Goal: Task Accomplishment & Management: Manage account settings

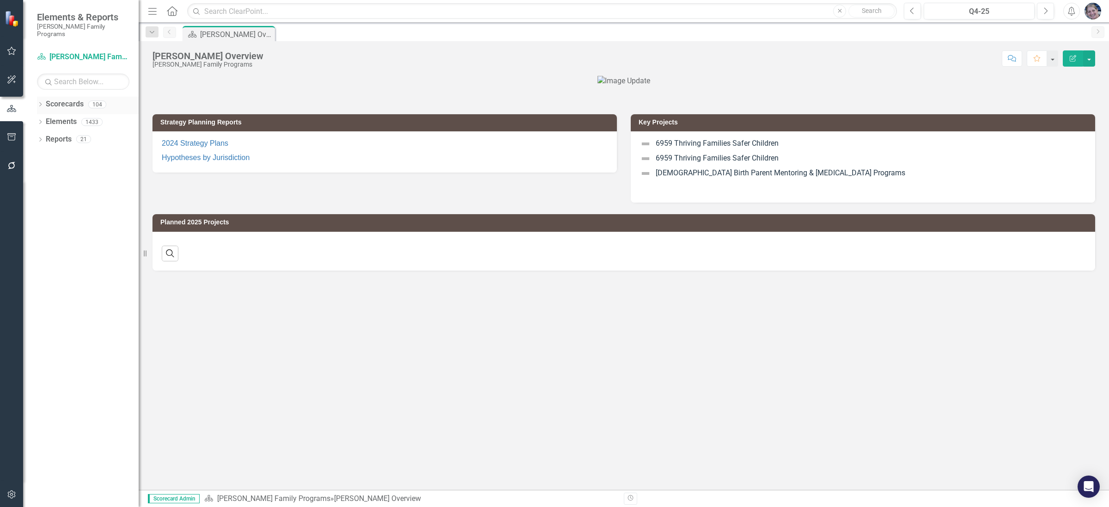
click at [41, 103] on icon "Dropdown" at bounding box center [40, 105] width 6 height 5
click at [44, 119] on icon "Dropdown" at bounding box center [45, 122] width 7 height 6
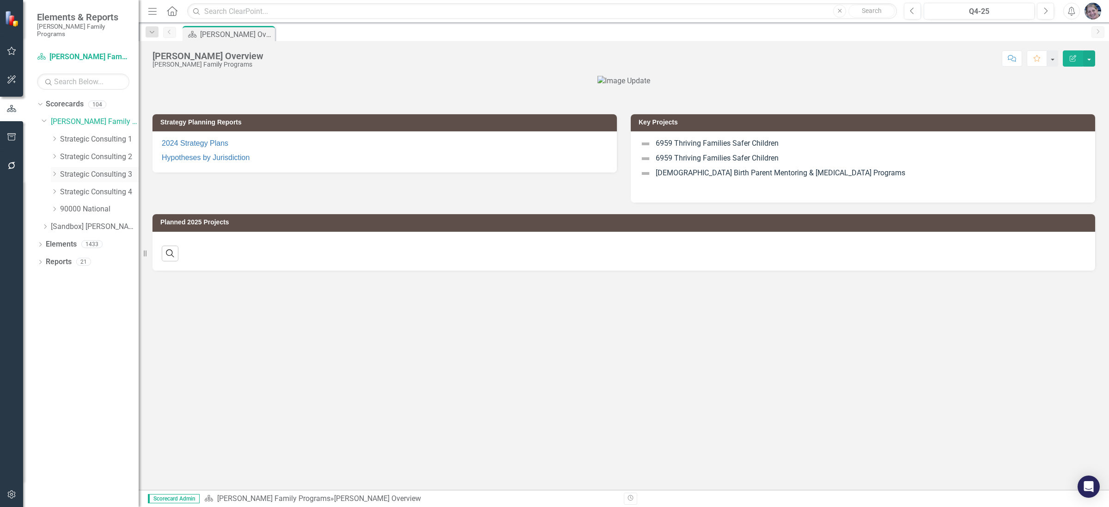
click at [55, 172] on icon at bounding box center [55, 174] width 2 height 5
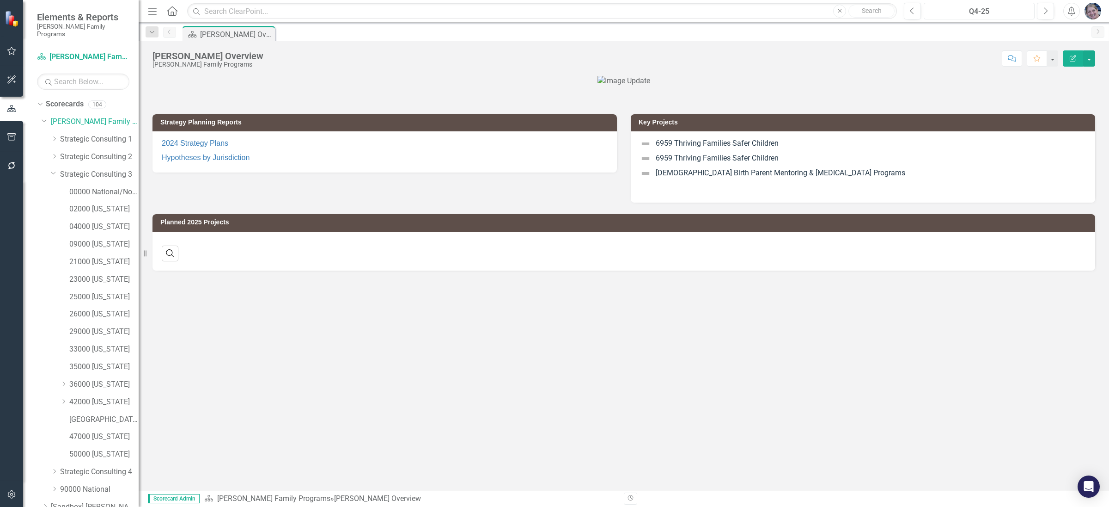
click at [964, 7] on div "Q4-25" at bounding box center [979, 11] width 104 height 11
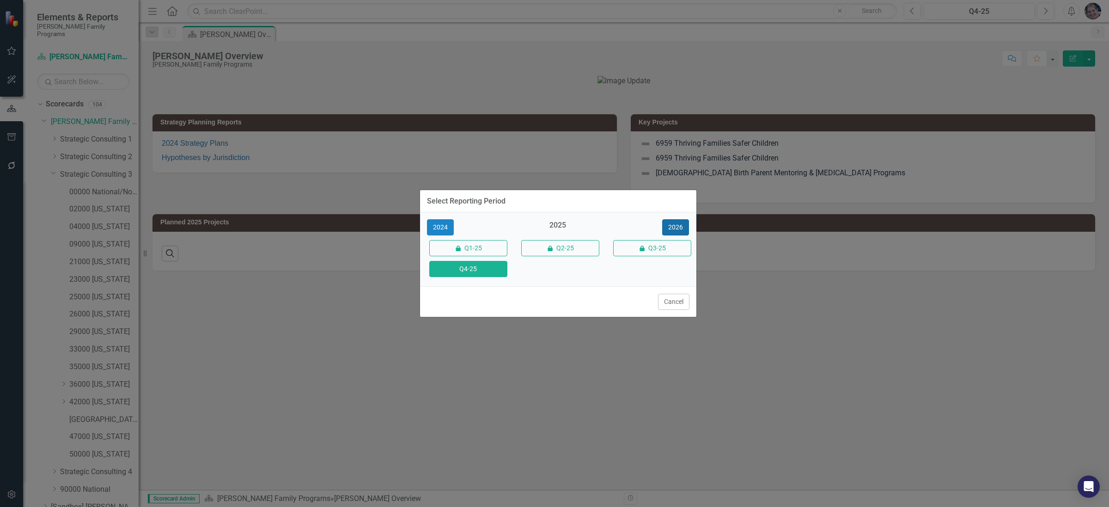
click at [675, 232] on button "2026" at bounding box center [675, 227] width 27 height 16
click at [472, 270] on button "Q4-26" at bounding box center [468, 269] width 78 height 16
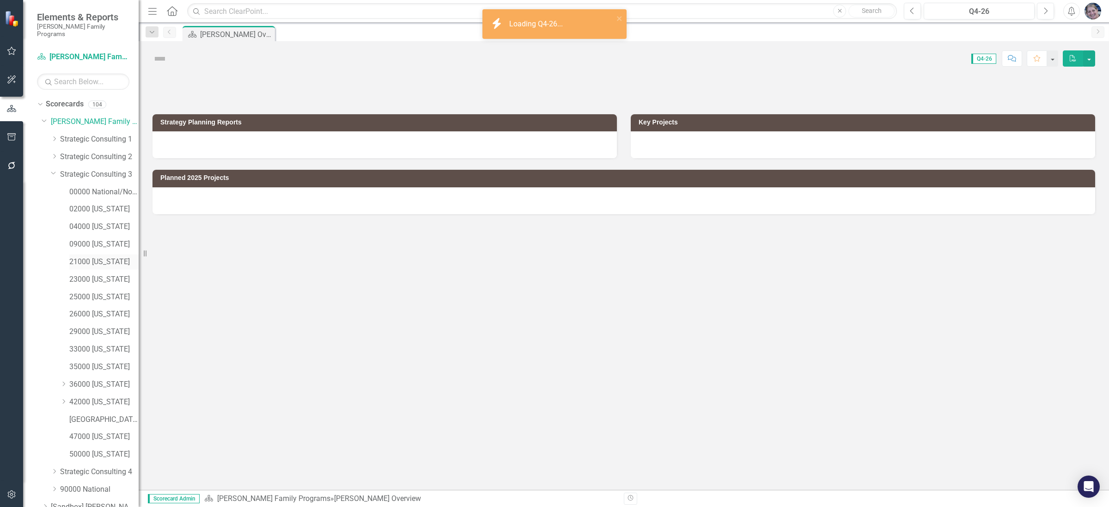
click at [99, 257] on link "21000 [US_STATE]" at bounding box center [103, 262] width 69 height 11
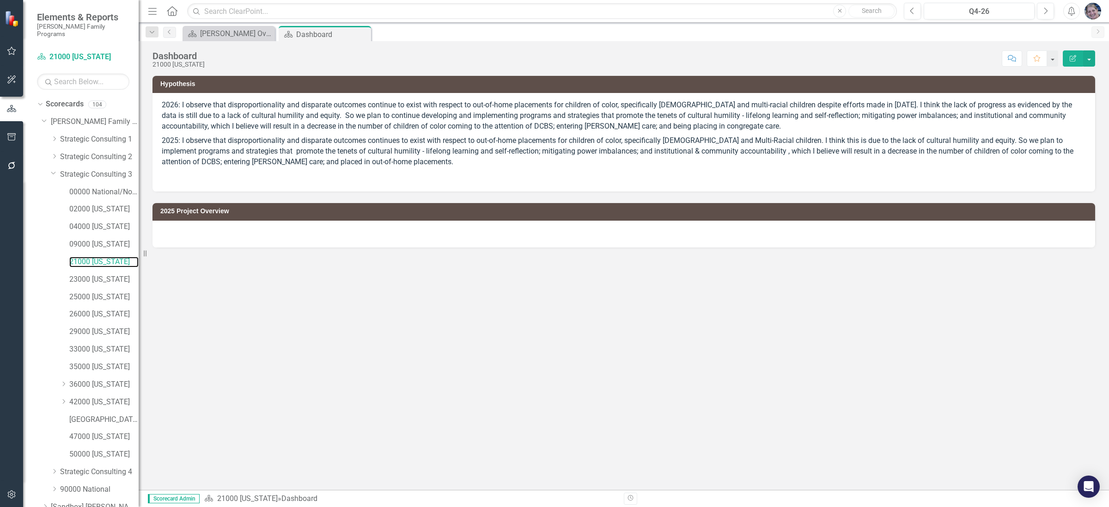
scroll to position [37, 0]
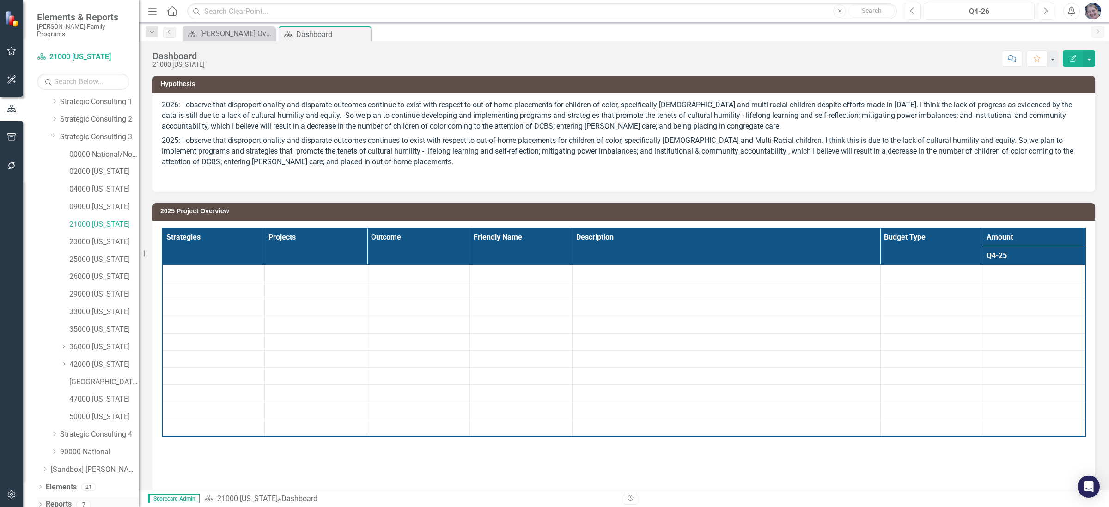
click at [59, 499] on link "Reports" at bounding box center [59, 504] width 26 height 11
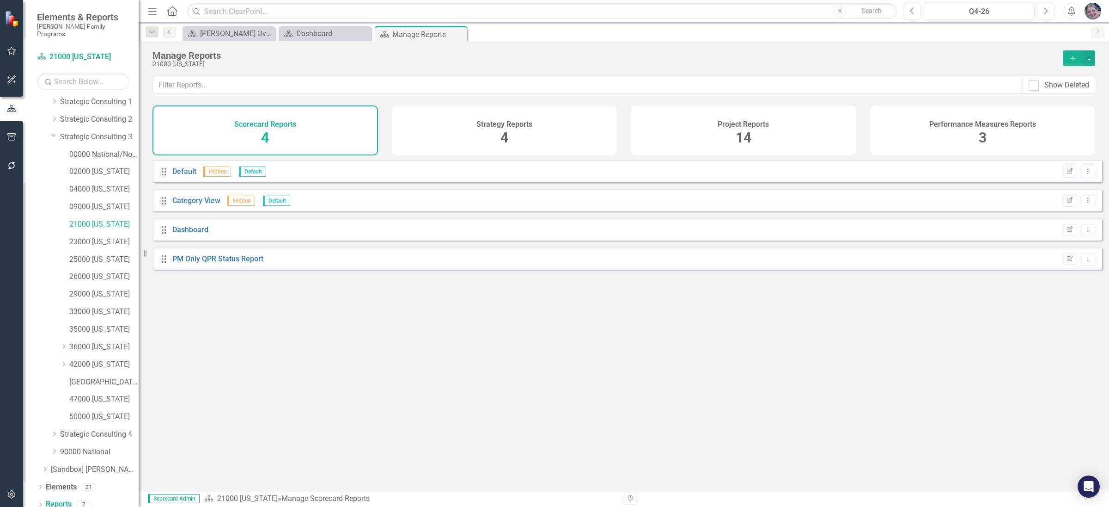
click at [742, 132] on span "14" at bounding box center [744, 137] width 16 height 16
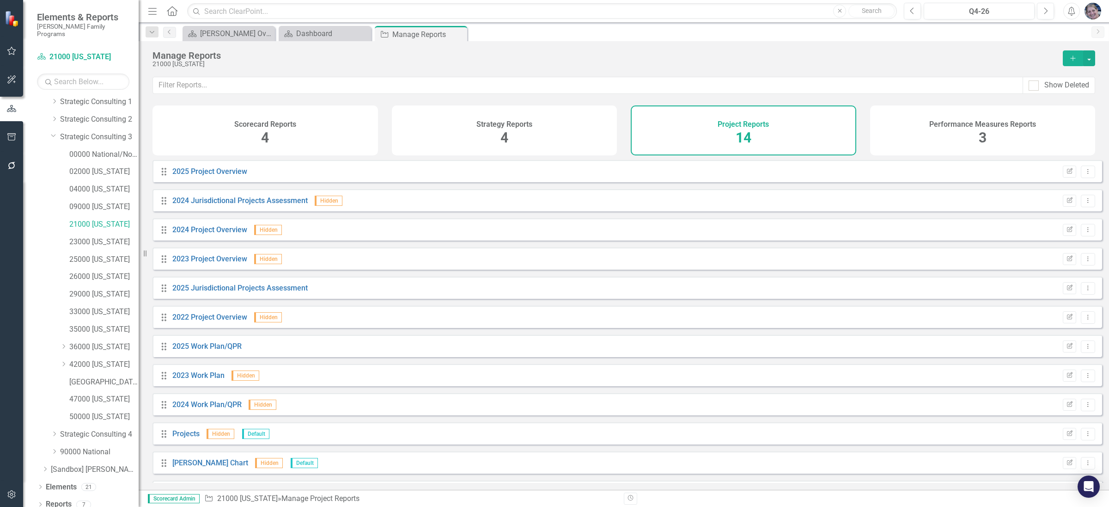
scroll to position [86, 0]
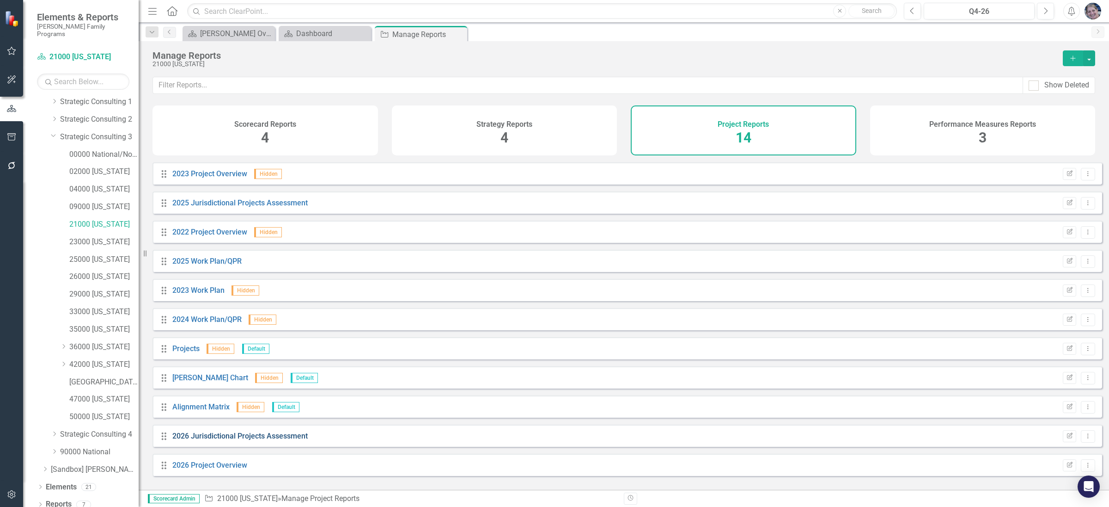
click at [266, 440] on link "2026 Jurisdictional Projects Assessment" at bounding box center [239, 435] width 135 height 9
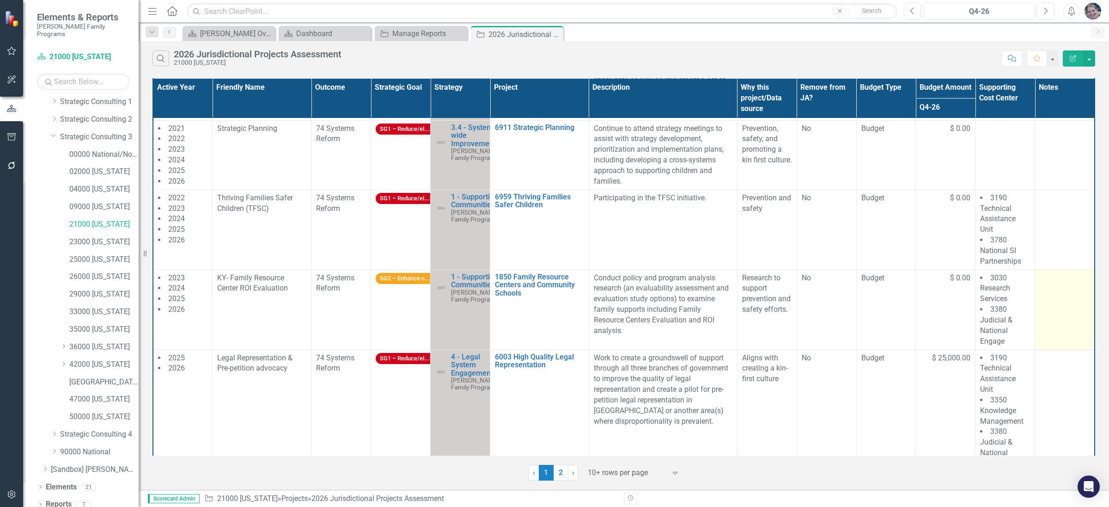
scroll to position [291, 0]
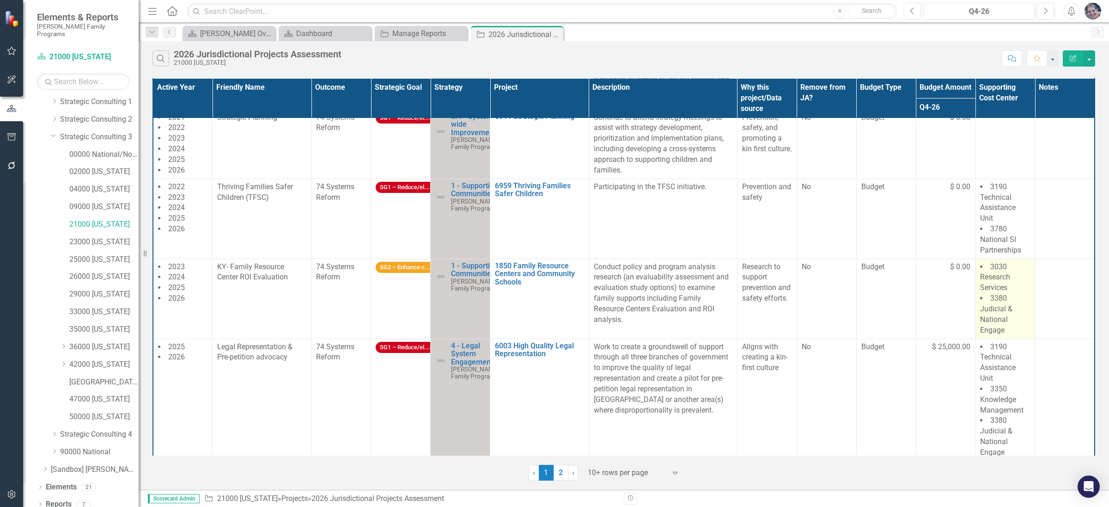
click at [996, 318] on span "3380 Judicial & National Engage" at bounding box center [996, 314] width 32 height 41
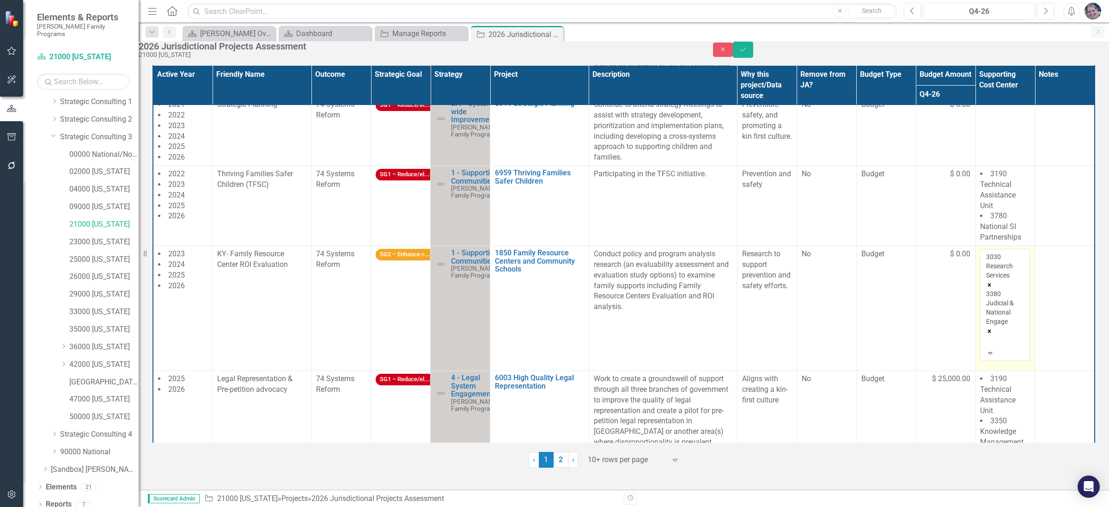
click at [992, 330] on icon "Remove 3380 Judicial & National Engage" at bounding box center [989, 331] width 3 height 3
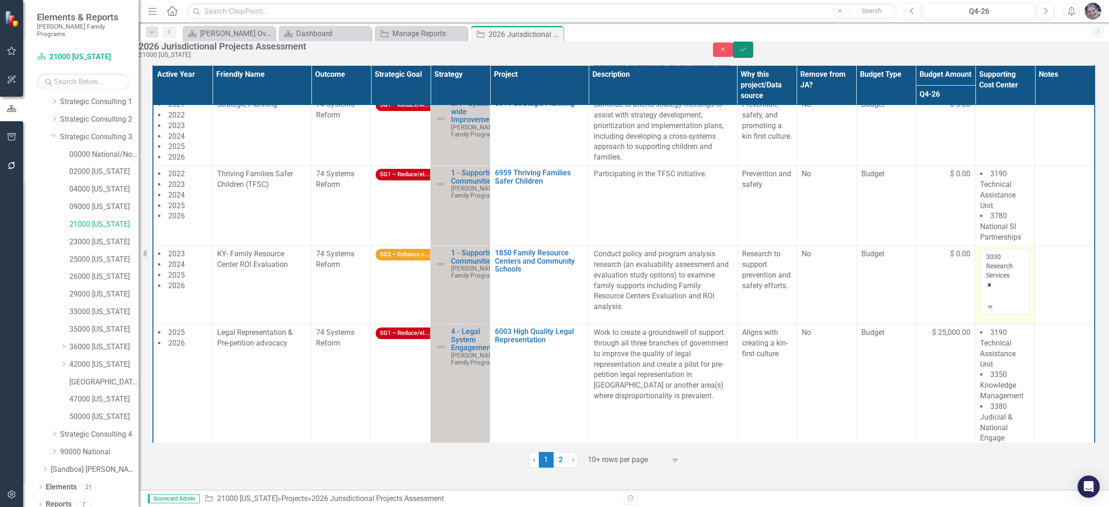
click at [747, 53] on icon "Save" at bounding box center [743, 49] width 8 height 6
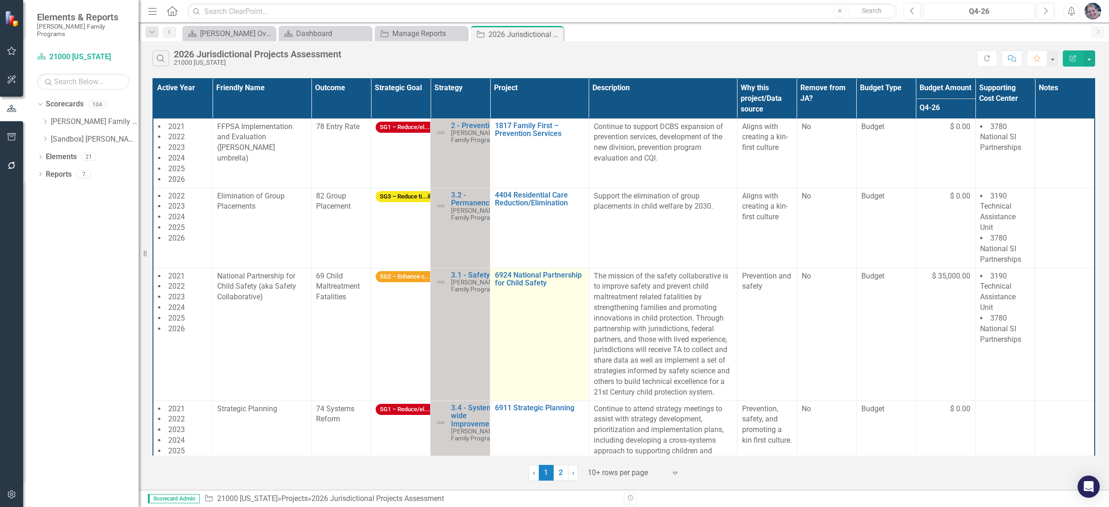
scroll to position [0, 0]
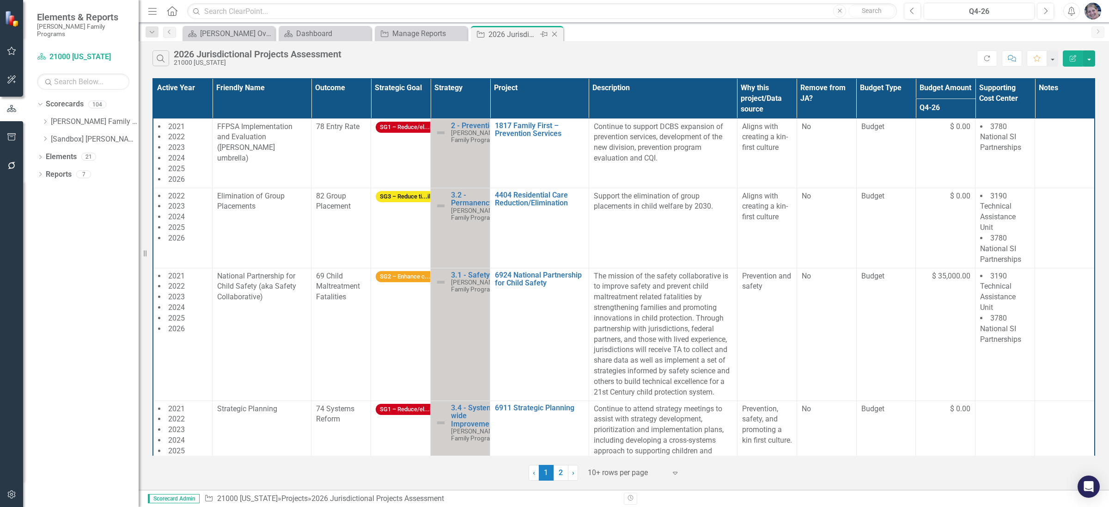
click at [557, 36] on icon "Close" at bounding box center [554, 34] width 9 height 7
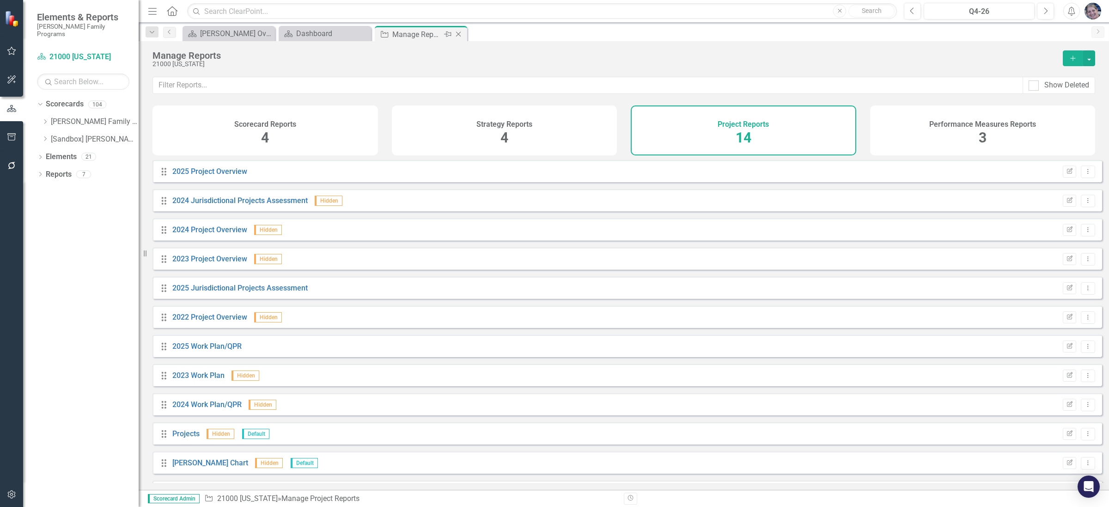
click at [459, 37] on icon "Close" at bounding box center [458, 34] width 9 height 7
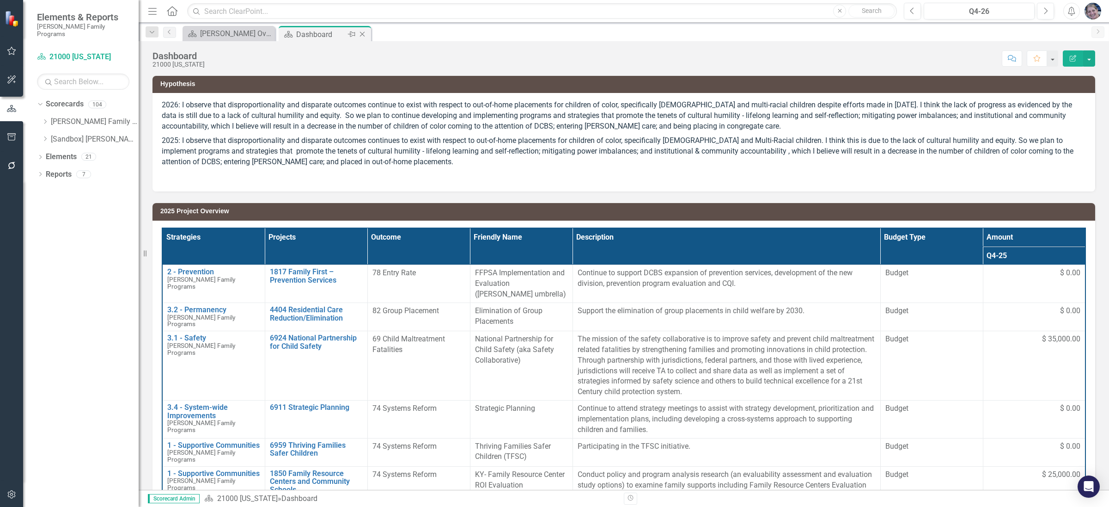
click at [359, 35] on icon "Close" at bounding box center [362, 34] width 9 height 7
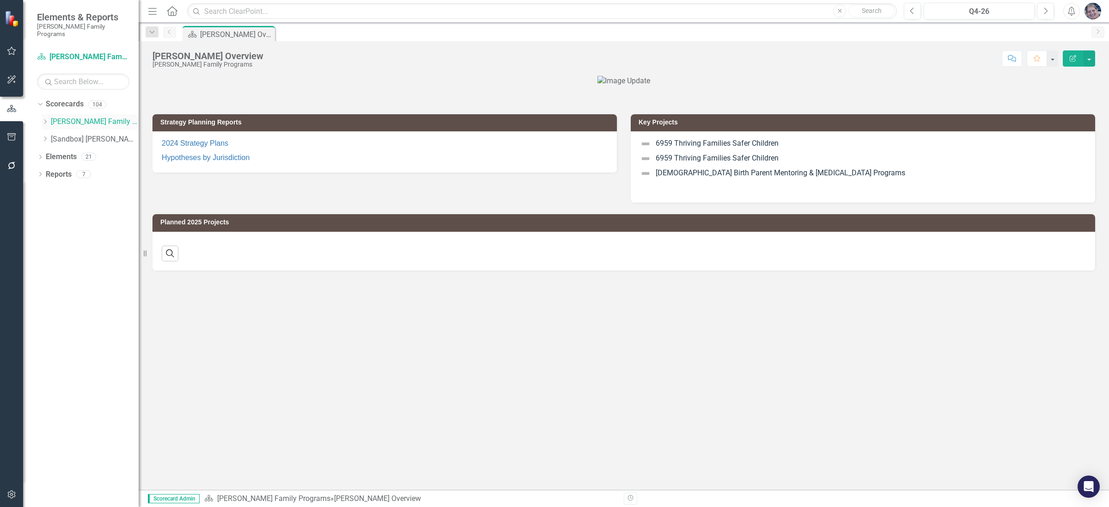
click at [43, 119] on icon "Dropdown" at bounding box center [45, 122] width 7 height 6
click at [55, 171] on icon "Dropdown" at bounding box center [54, 174] width 7 height 6
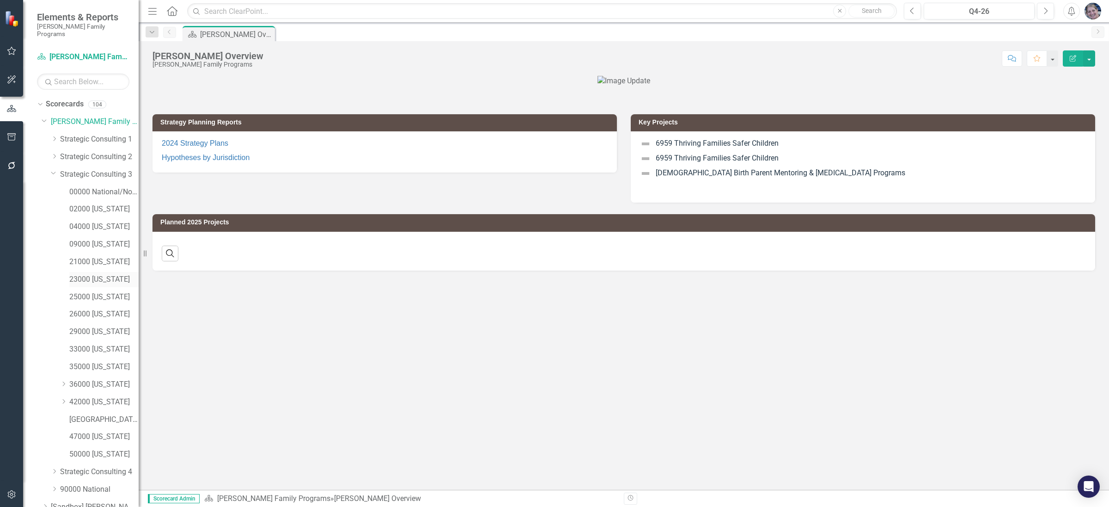
click at [92, 274] on link "23000 [US_STATE]" at bounding box center [103, 279] width 69 height 11
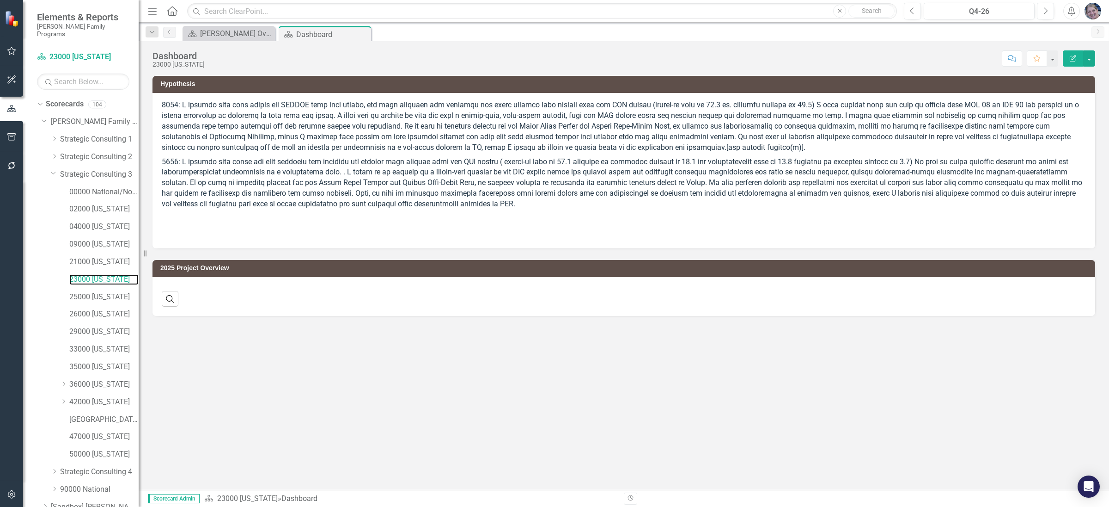
scroll to position [37, 0]
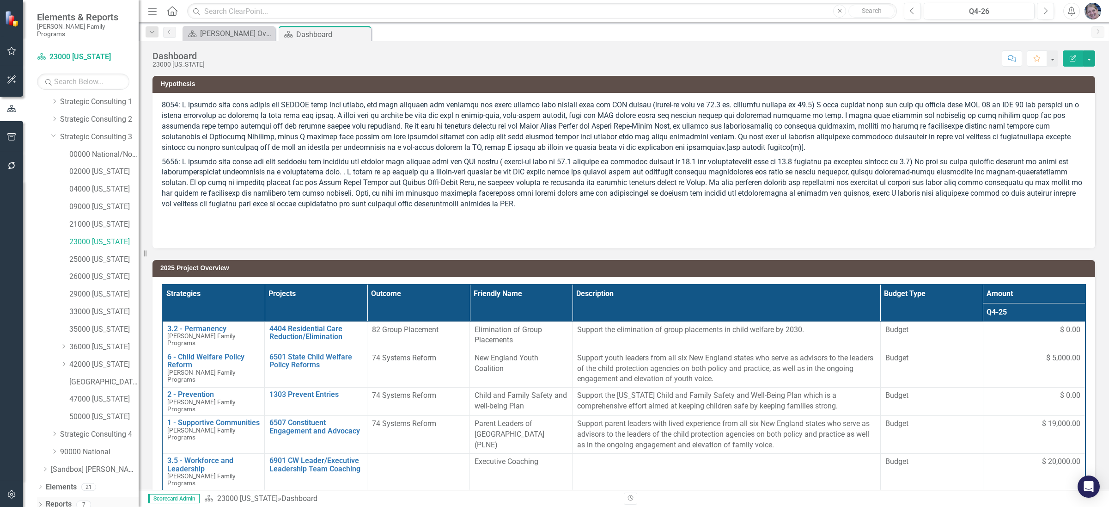
click at [50, 499] on link "Reports" at bounding box center [59, 504] width 26 height 11
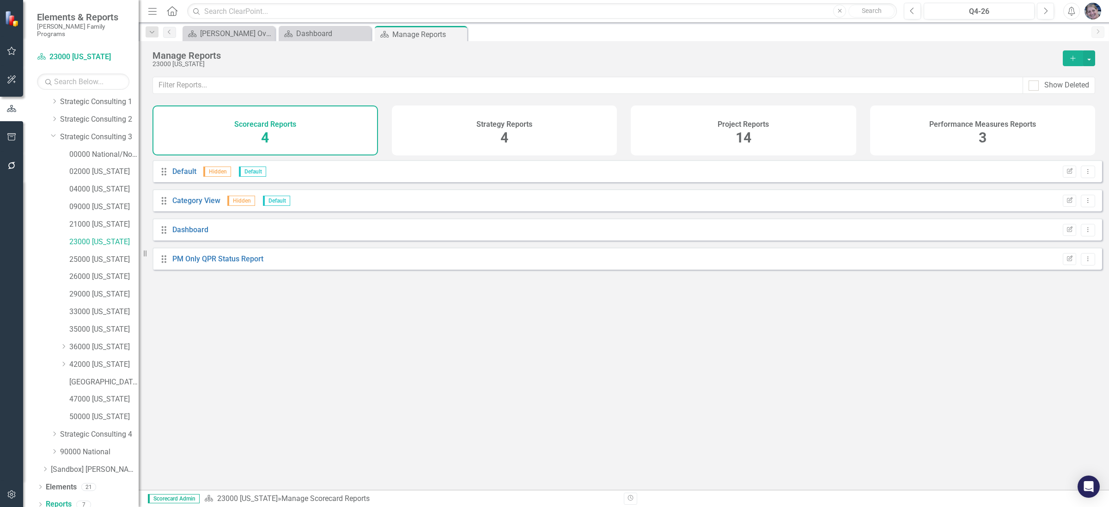
click at [741, 136] on span "14" at bounding box center [744, 137] width 16 height 16
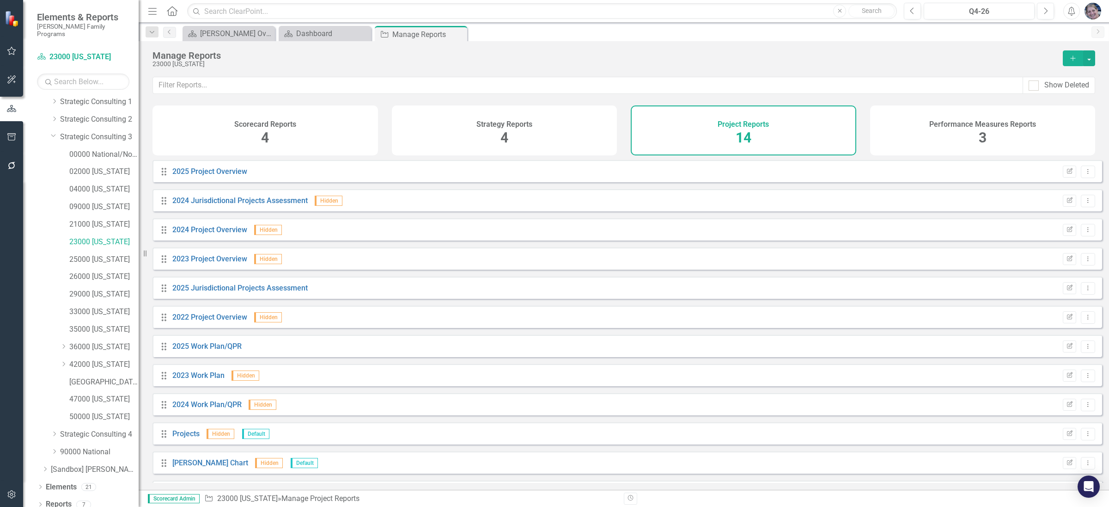
scroll to position [86, 0]
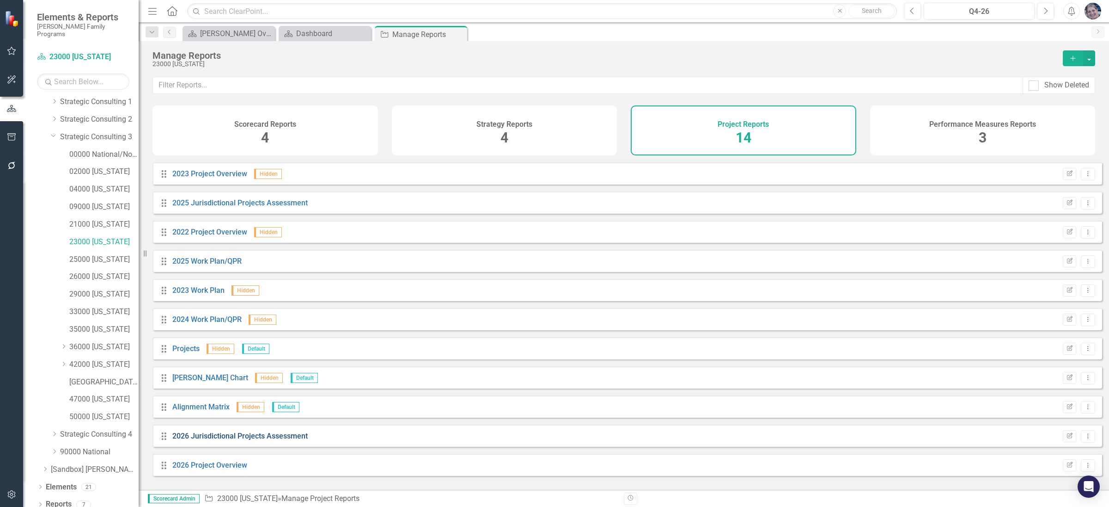
click at [231, 440] on link "2026 Jurisdictional Projects Assessment" at bounding box center [239, 435] width 135 height 9
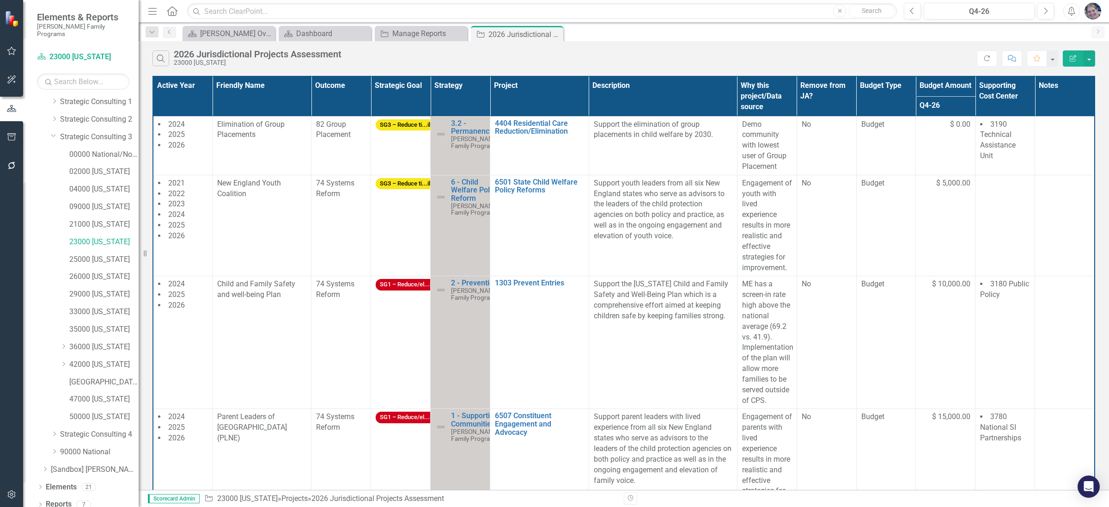
click at [551, 96] on th "Project" at bounding box center [539, 96] width 99 height 40
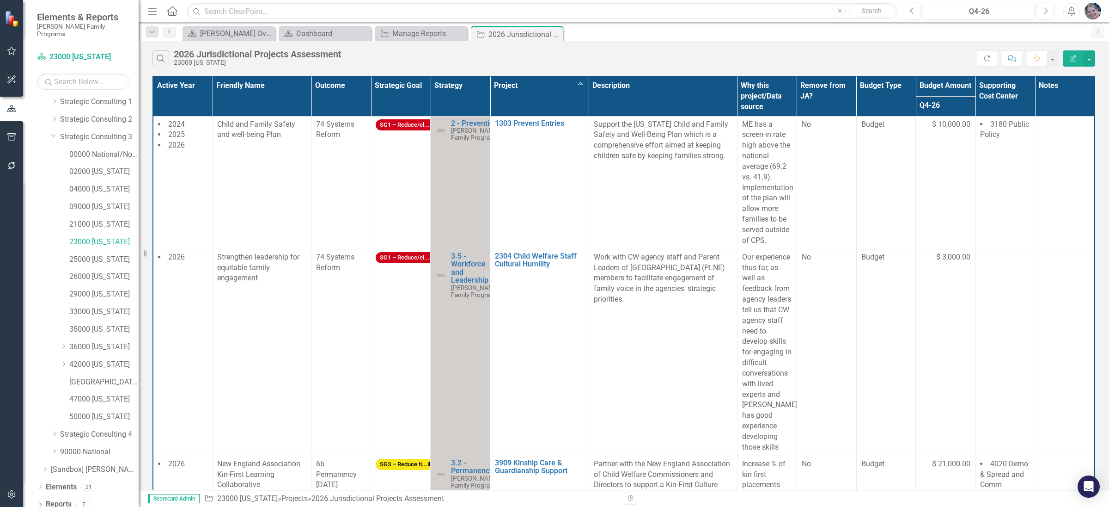
scroll to position [180, 0]
click at [999, 455] on td "4020 Demo & Spread and Comm Engagement" at bounding box center [1006, 489] width 60 height 69
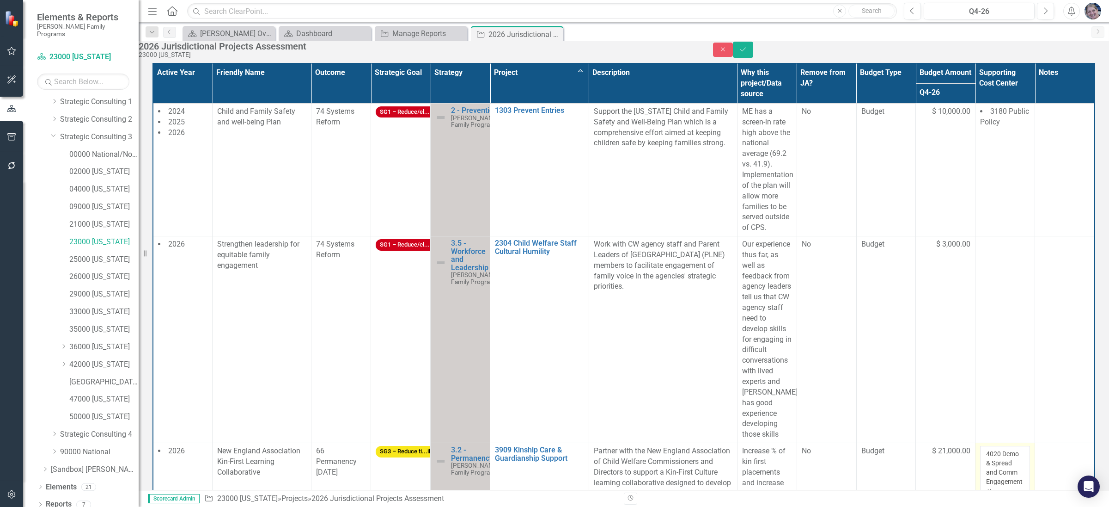
click at [989, 496] on div at bounding box center [987, 501] width 1 height 11
type input "natio"
click at [753, 55] on button "Save" at bounding box center [743, 50] width 20 height 16
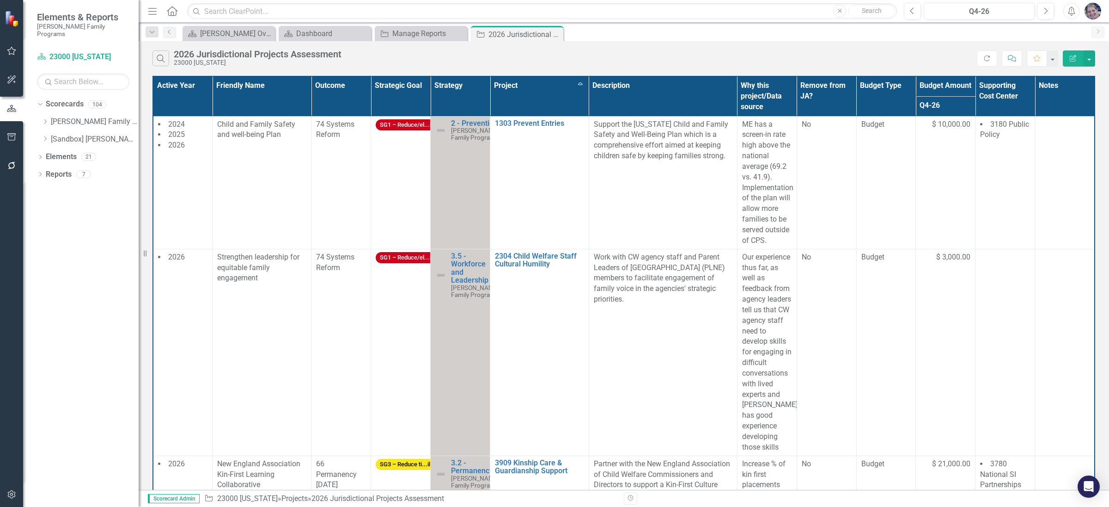
scroll to position [329, 0]
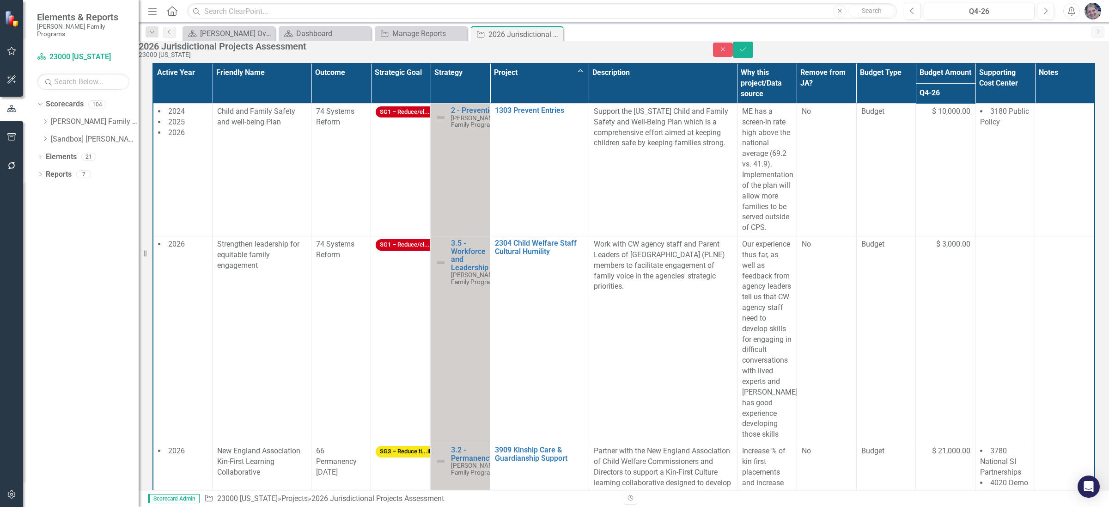
type input "nat"
click at [753, 58] on button "Save" at bounding box center [743, 50] width 20 height 16
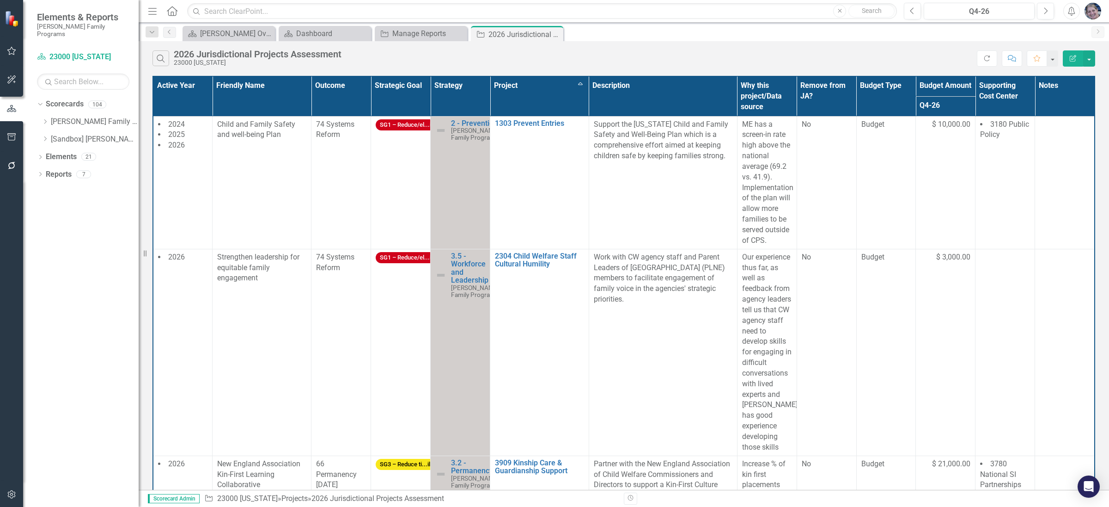
scroll to position [326, 0]
click at [556, 35] on icon "Close" at bounding box center [554, 34] width 9 height 7
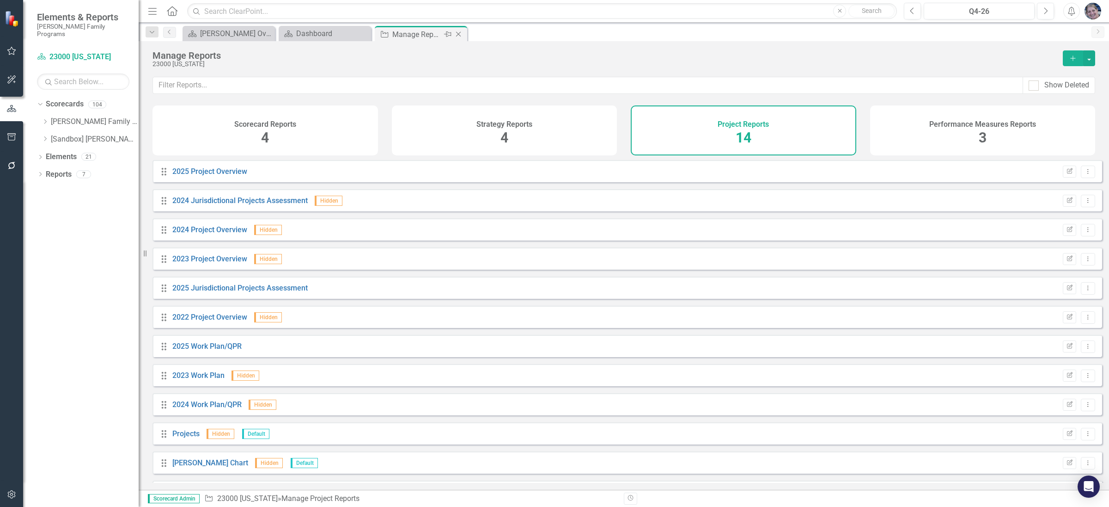
click at [459, 37] on icon "Close" at bounding box center [458, 34] width 9 height 7
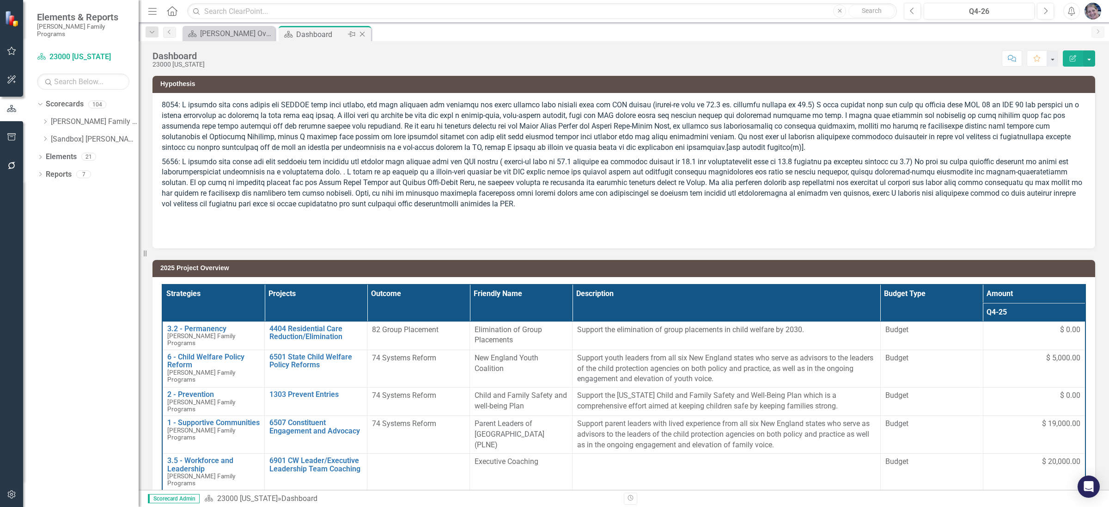
click at [368, 31] on div "Close" at bounding box center [363, 35] width 12 height 12
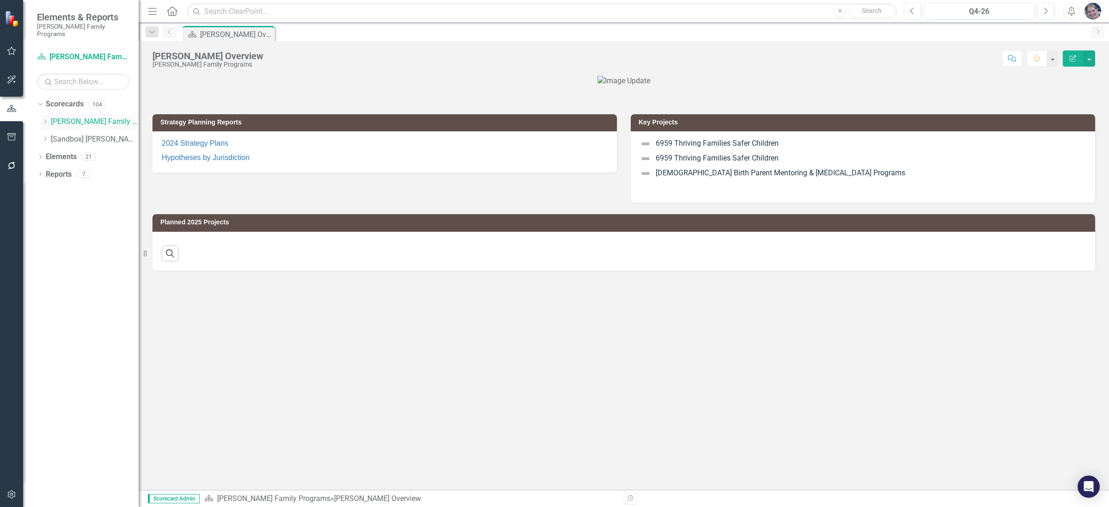
click at [46, 119] on icon "Dropdown" at bounding box center [45, 122] width 7 height 6
click at [53, 171] on icon "Dropdown" at bounding box center [54, 174] width 7 height 6
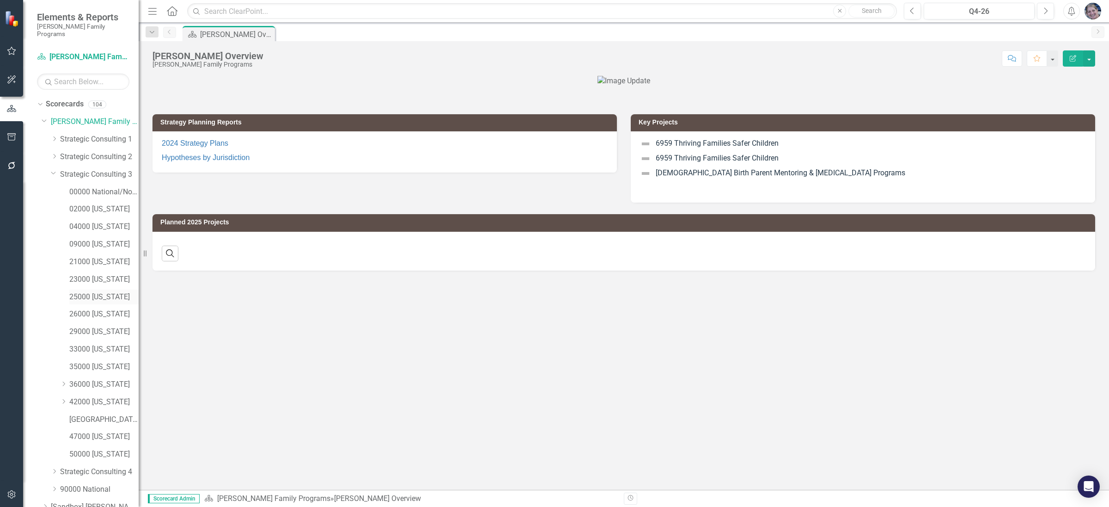
click at [100, 292] on link "25000 [US_STATE]" at bounding box center [103, 297] width 69 height 11
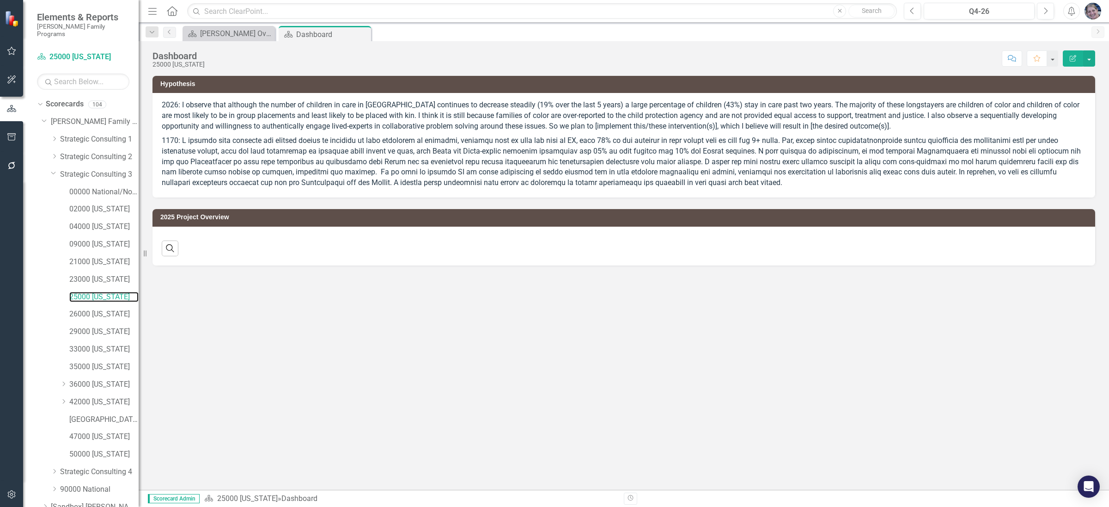
scroll to position [37, 0]
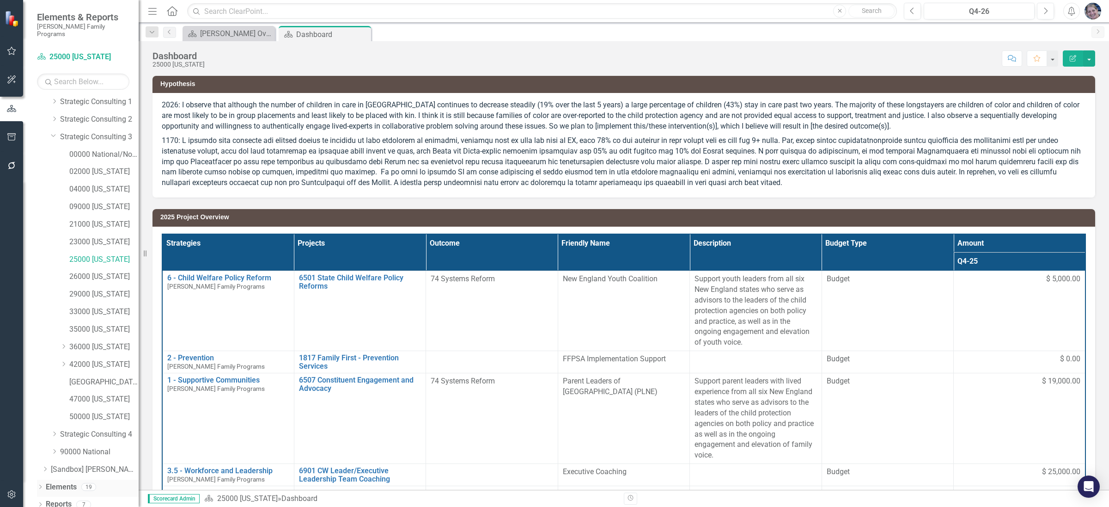
click at [57, 482] on link "Elements" at bounding box center [61, 487] width 31 height 11
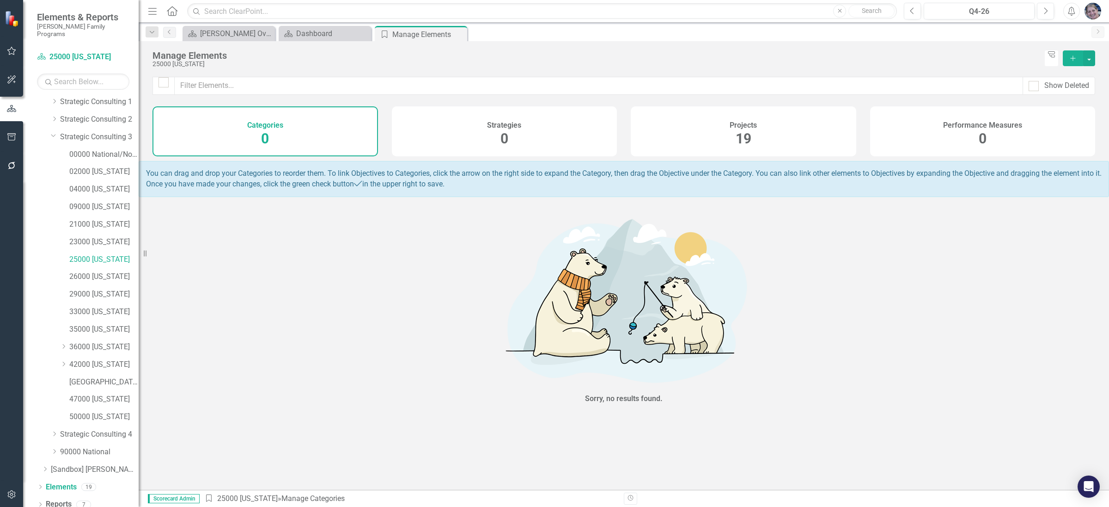
click at [756, 133] on div "Projects 19" at bounding box center [744, 131] width 226 height 50
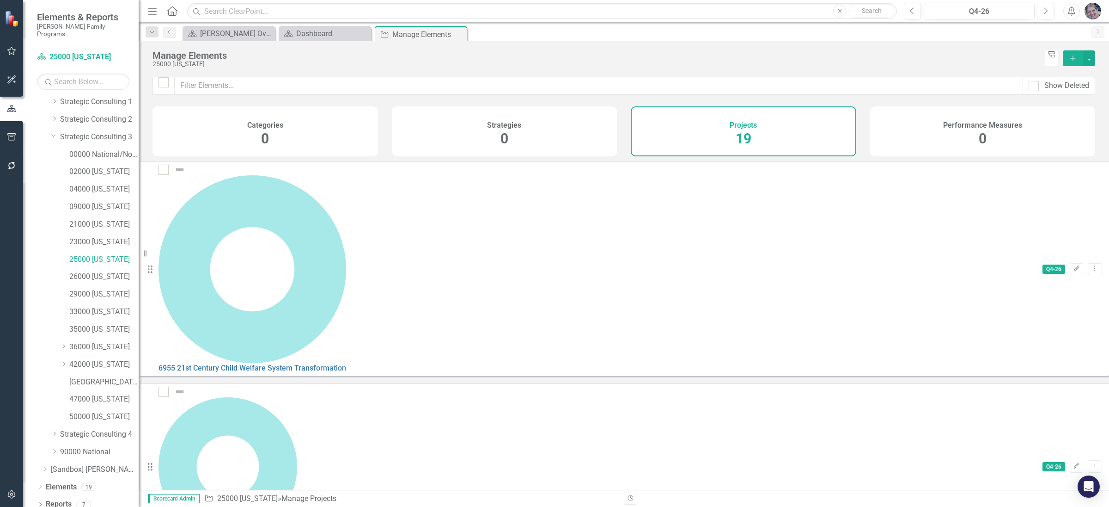
scroll to position [232, 0]
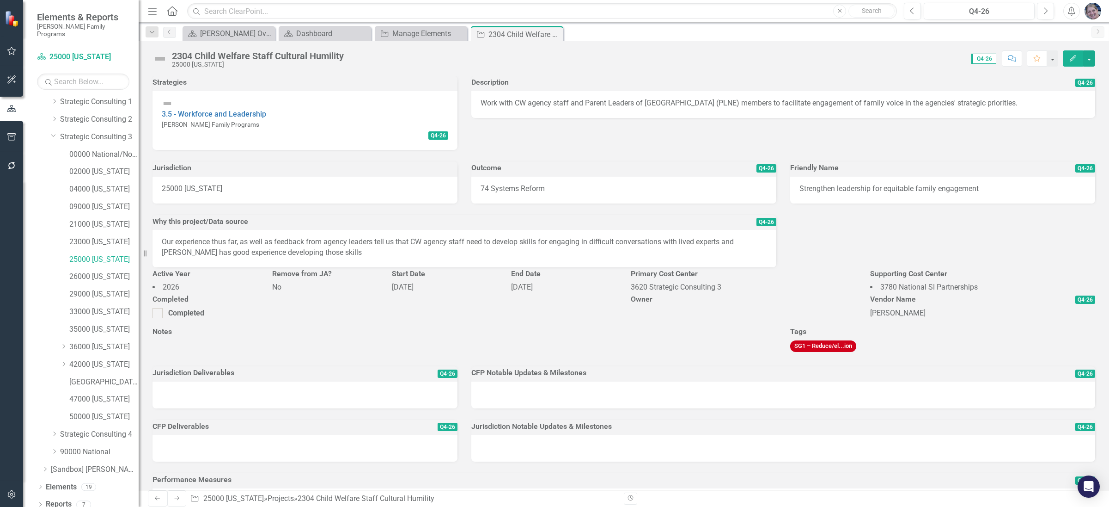
click at [1042, 293] on li "3780 National SI Partnerships" at bounding box center [983, 287] width 226 height 11
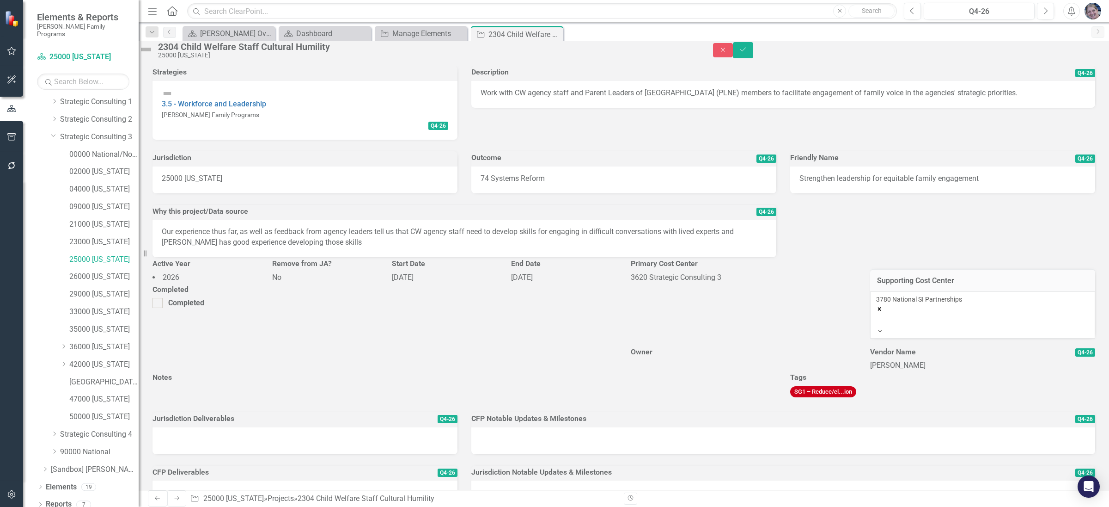
click at [992, 307] on div "3780 National SI Partnerships" at bounding box center [983, 303] width 214 height 18
click at [883, 306] on icon "Remove 3780 National SI Partnerships" at bounding box center [879, 309] width 6 height 6
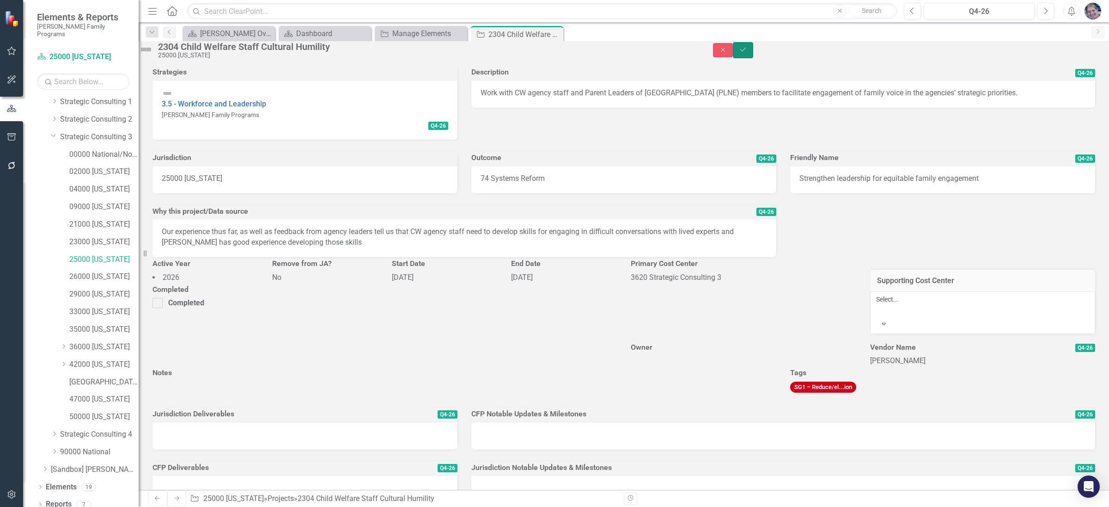
click at [747, 53] on icon "Save" at bounding box center [743, 49] width 8 height 6
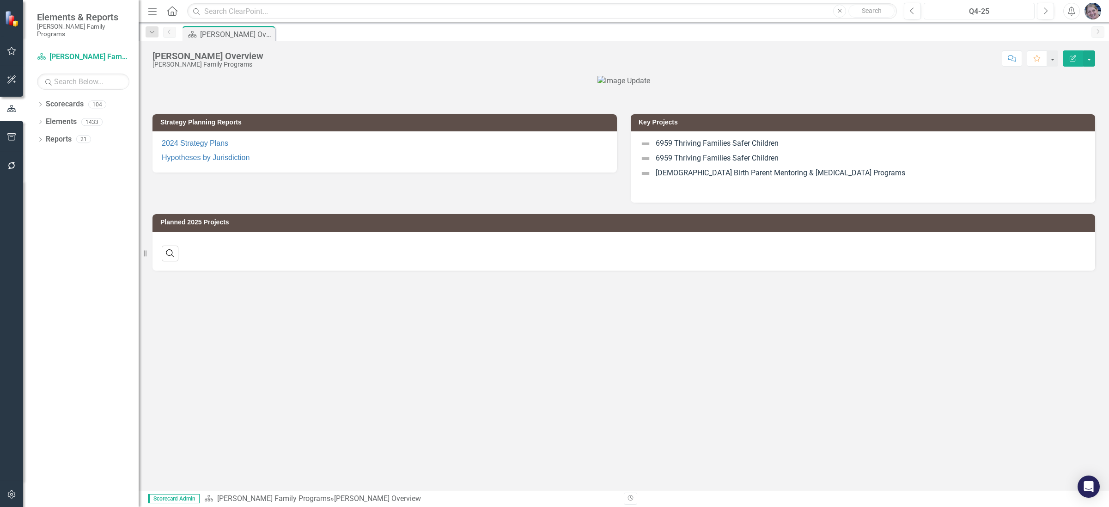
click at [986, 13] on div "Q4-25" at bounding box center [979, 11] width 104 height 11
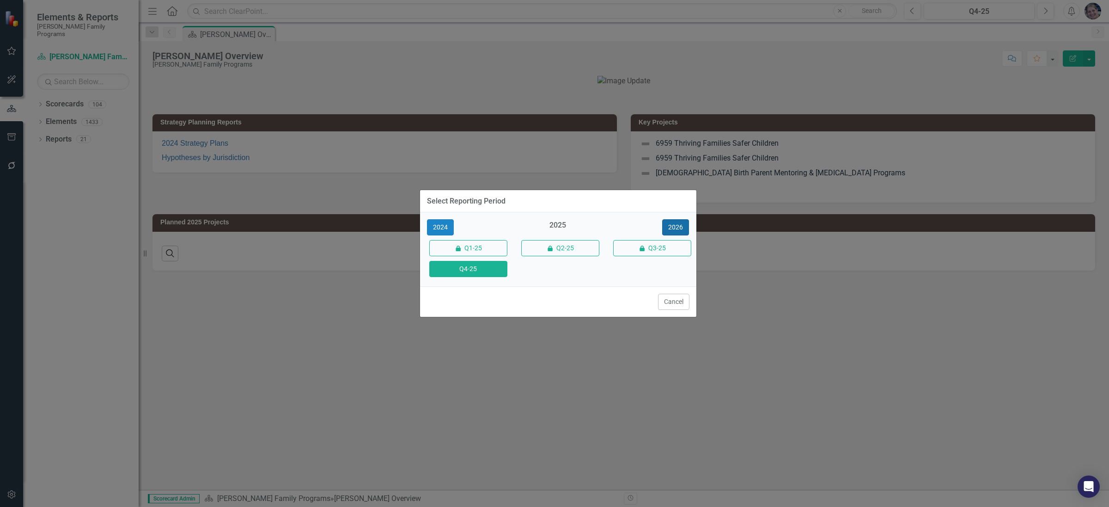
click at [670, 221] on button "2026" at bounding box center [675, 227] width 27 height 16
click at [476, 272] on button "Q4-26" at bounding box center [468, 269] width 78 height 16
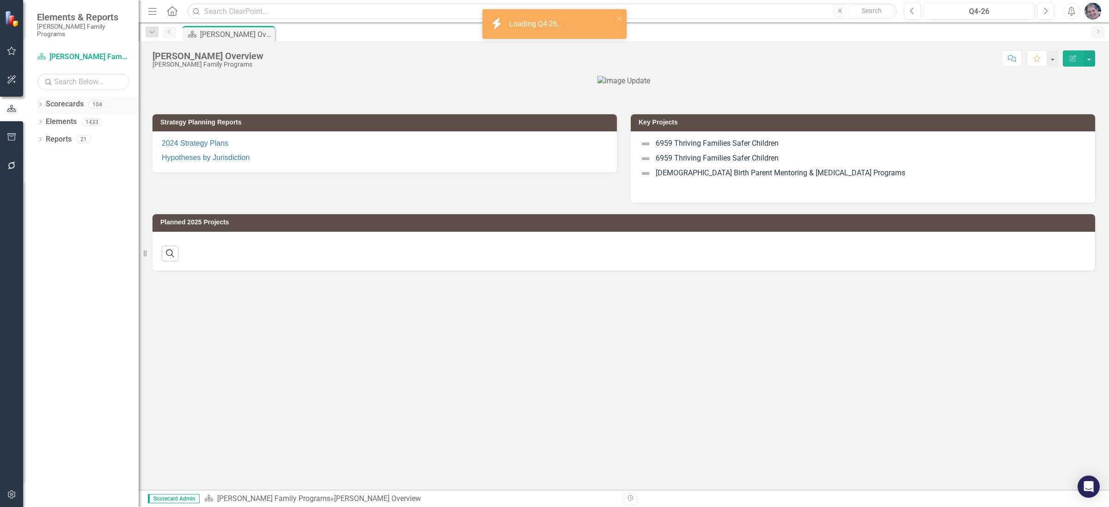
click at [40, 103] on icon "Dropdown" at bounding box center [40, 105] width 6 height 5
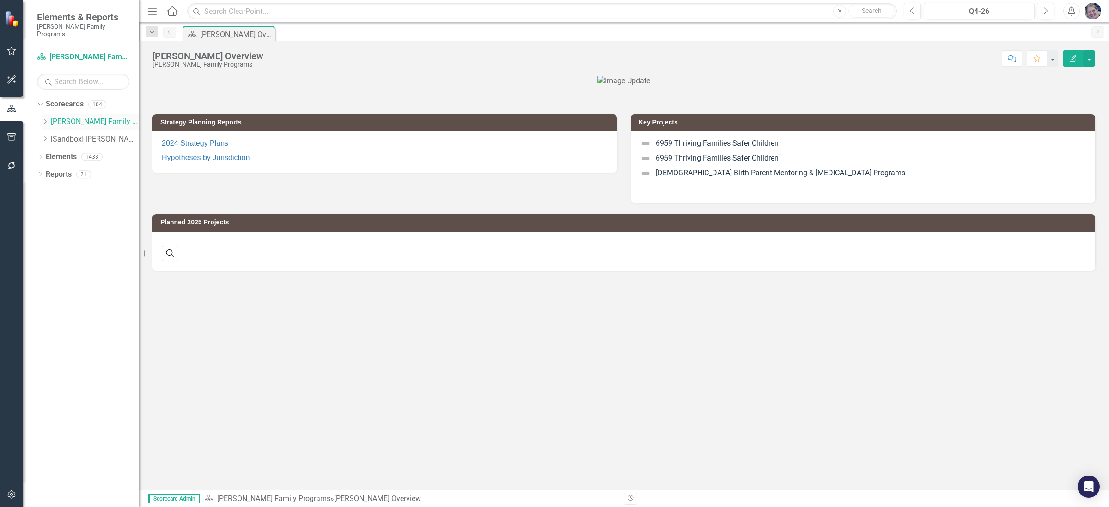
click at [45, 118] on div "Dropdown" at bounding box center [45, 122] width 7 height 8
click at [51, 171] on icon "Dropdown" at bounding box center [54, 174] width 7 height 6
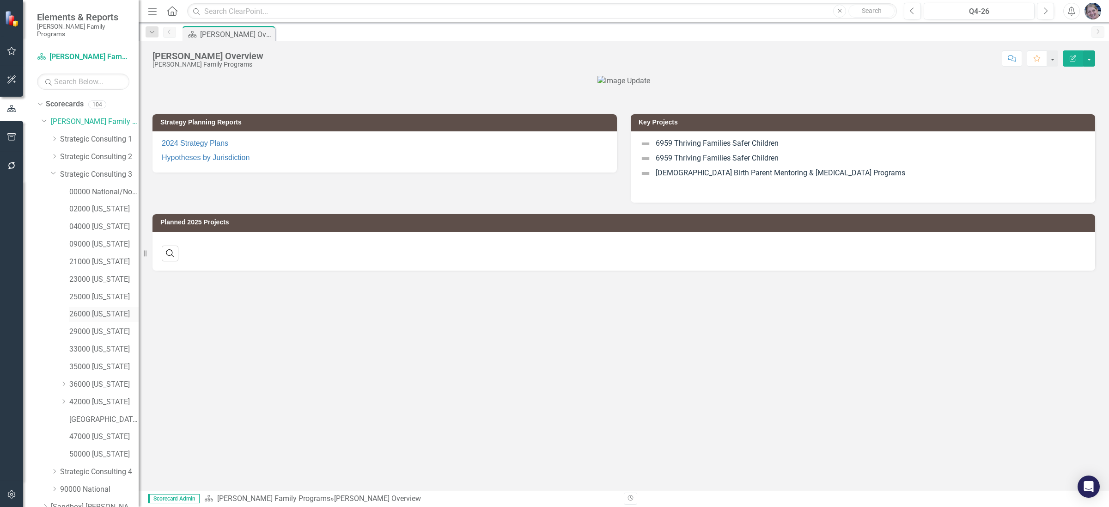
click at [91, 309] on link "26000 [US_STATE]" at bounding box center [103, 314] width 69 height 11
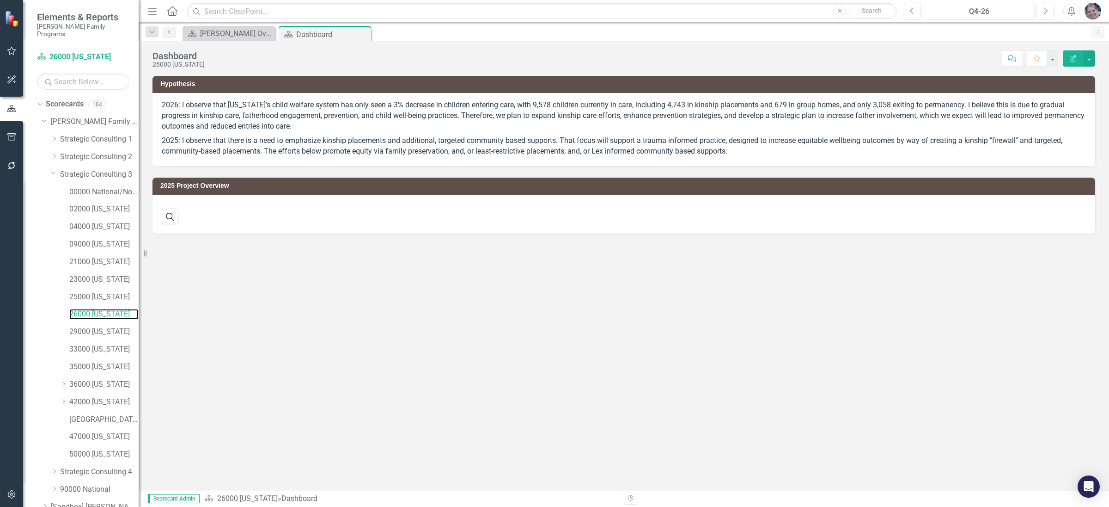
scroll to position [37, 0]
click at [61, 499] on link "Reports" at bounding box center [59, 504] width 26 height 11
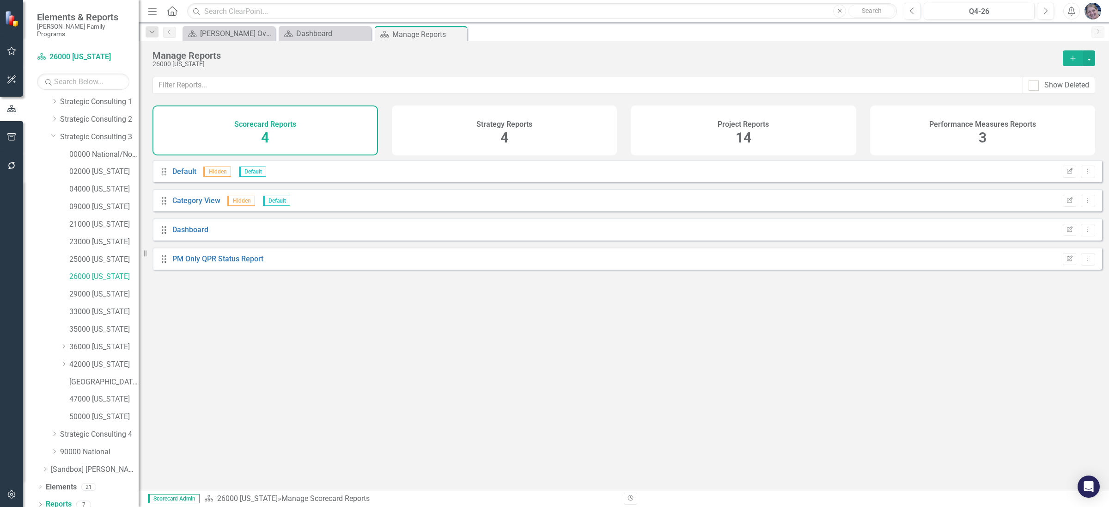
click at [747, 138] on span "14" at bounding box center [744, 137] width 16 height 16
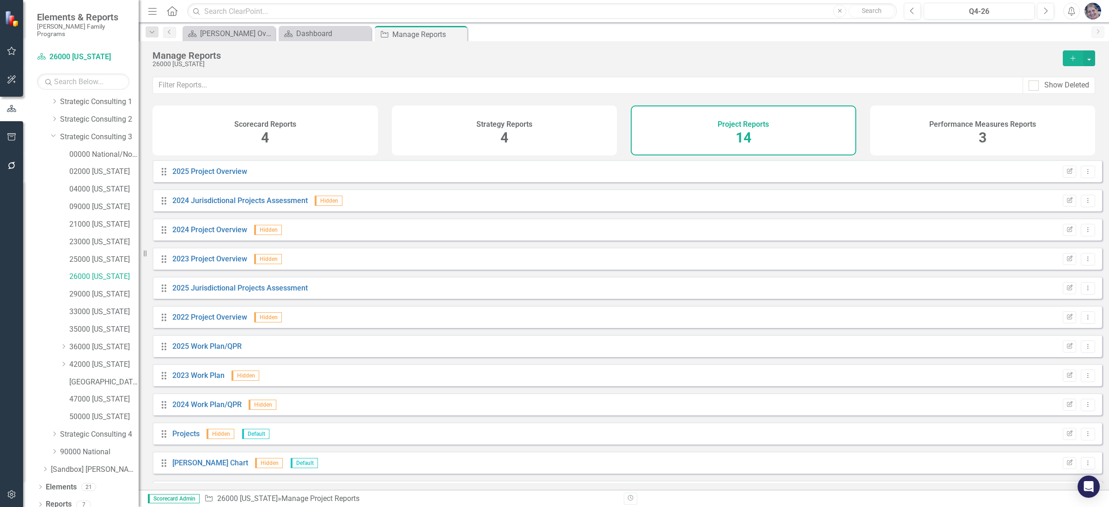
scroll to position [86, 0]
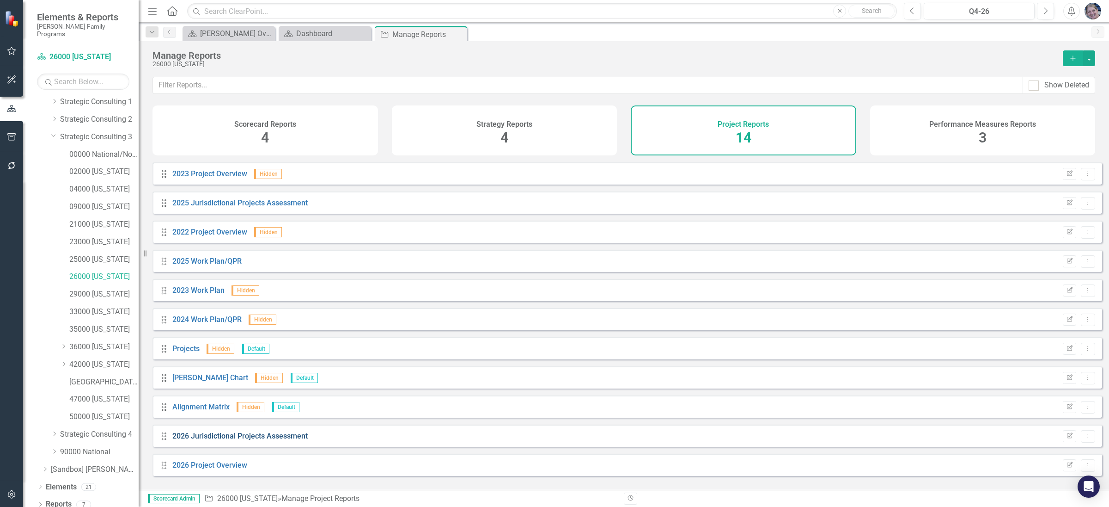
click at [266, 440] on link "2026 Jurisdictional Projects Assessment" at bounding box center [239, 435] width 135 height 9
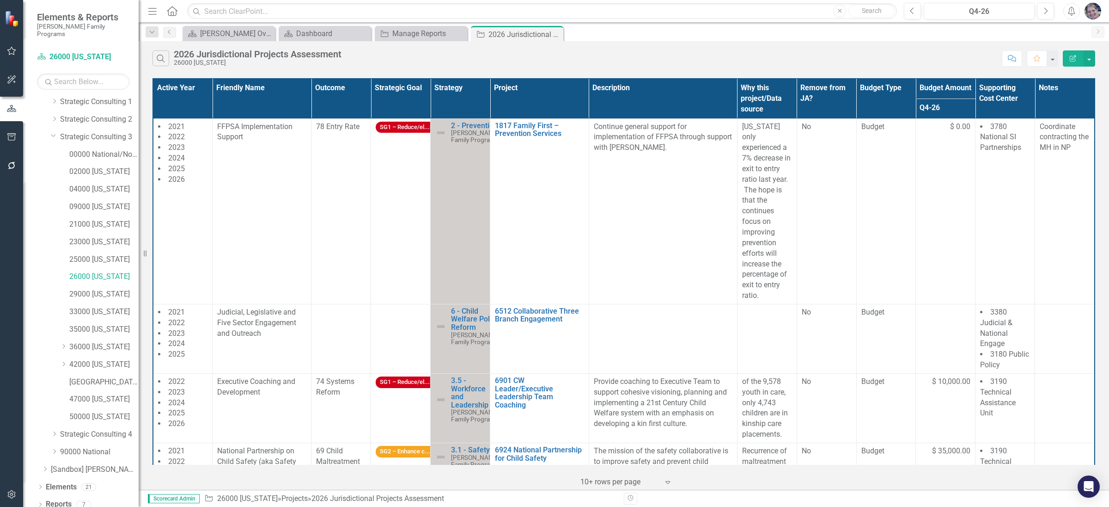
click at [566, 101] on th "Project" at bounding box center [539, 99] width 99 height 40
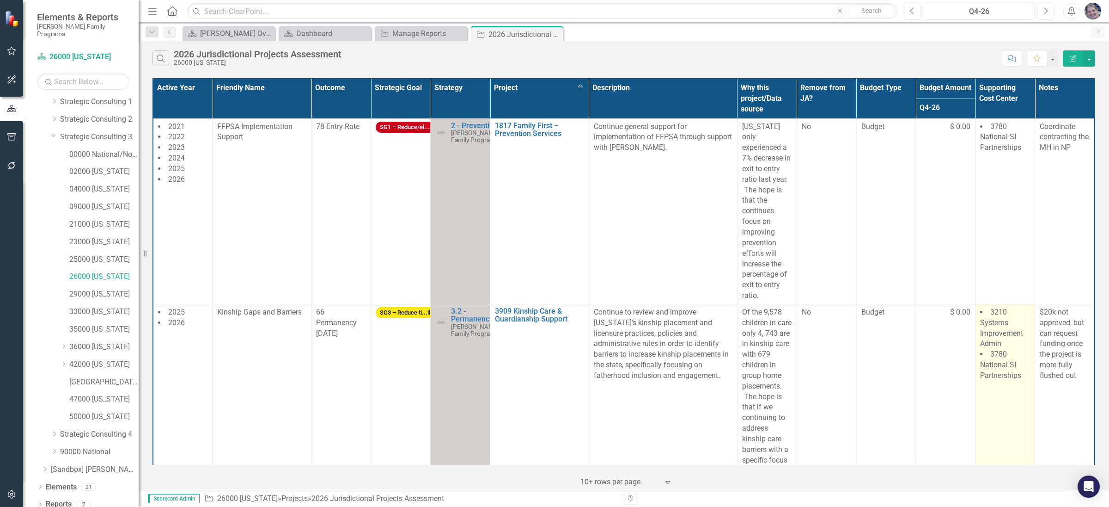
click at [1017, 397] on td "3210 Systems Improvement Admin 3780 National SI Partnerships" at bounding box center [1006, 423] width 60 height 239
click at [993, 354] on span "3780 National SI Partnerships" at bounding box center [1000, 364] width 41 height 30
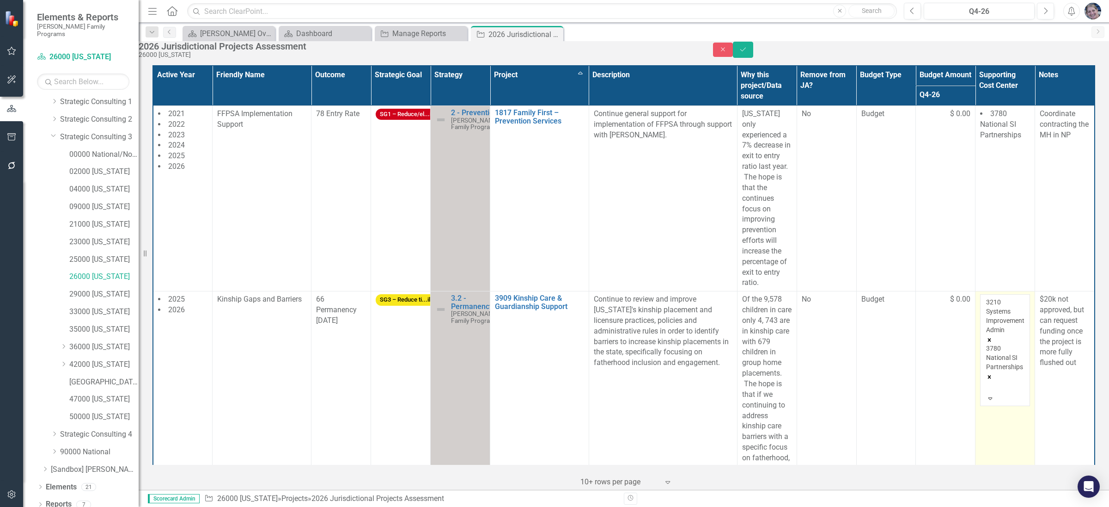
click at [992, 375] on icon "Remove 3780 National SI Partnerships" at bounding box center [989, 376] width 3 height 3
click at [989, 344] on div at bounding box center [987, 349] width 1 height 11
type input "k"
click at [753, 58] on button "Save" at bounding box center [743, 50] width 20 height 16
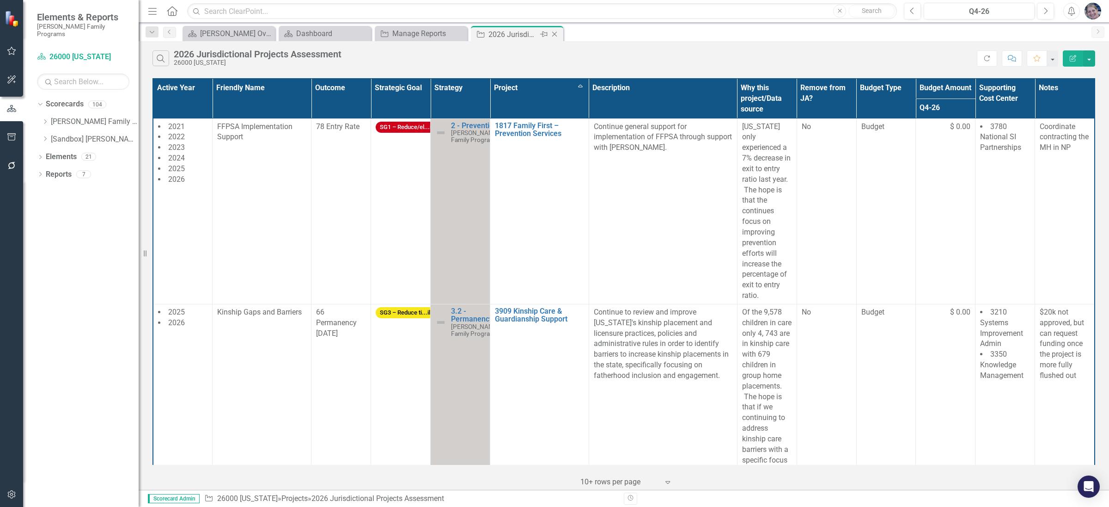
click at [559, 35] on div "Close" at bounding box center [556, 35] width 12 height 12
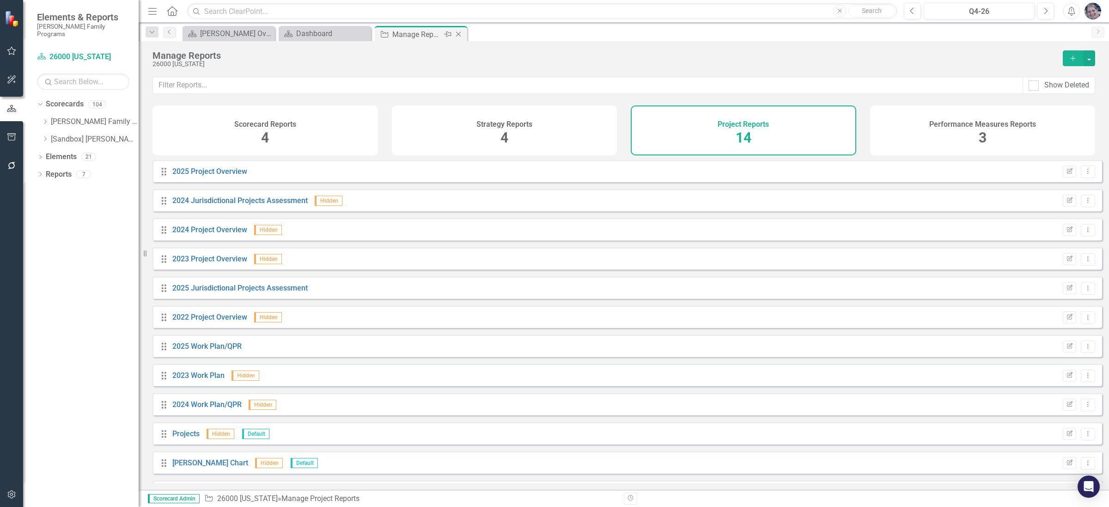
click at [465, 35] on div "Close" at bounding box center [459, 35] width 12 height 12
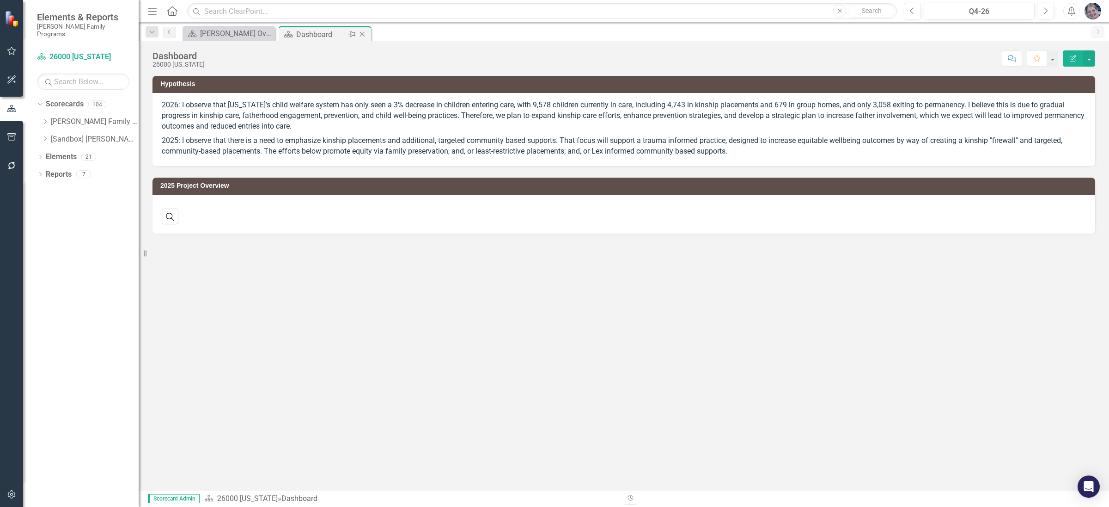
click at [367, 32] on icon "Close" at bounding box center [362, 34] width 9 height 7
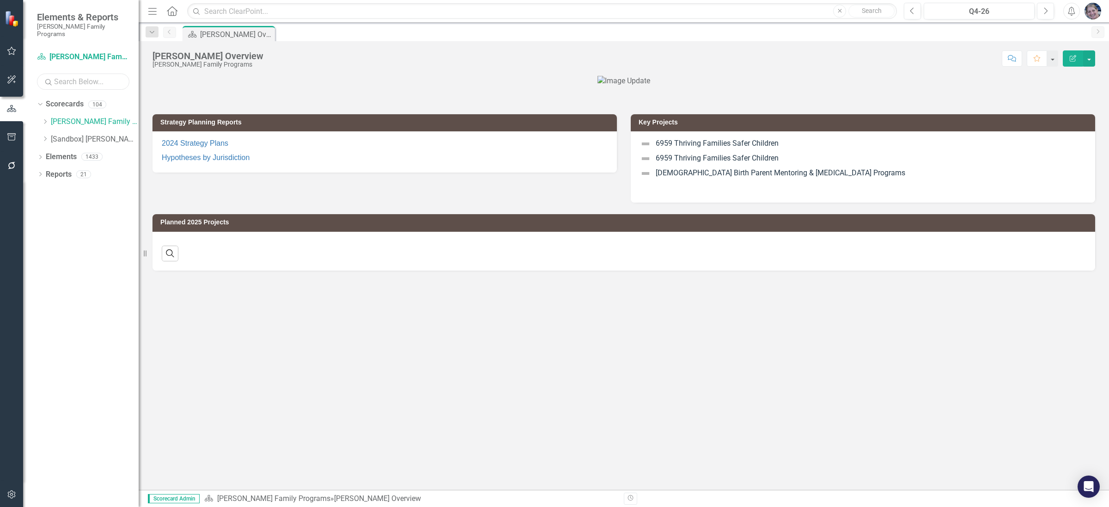
click at [67, 74] on input "text" at bounding box center [83, 82] width 92 height 16
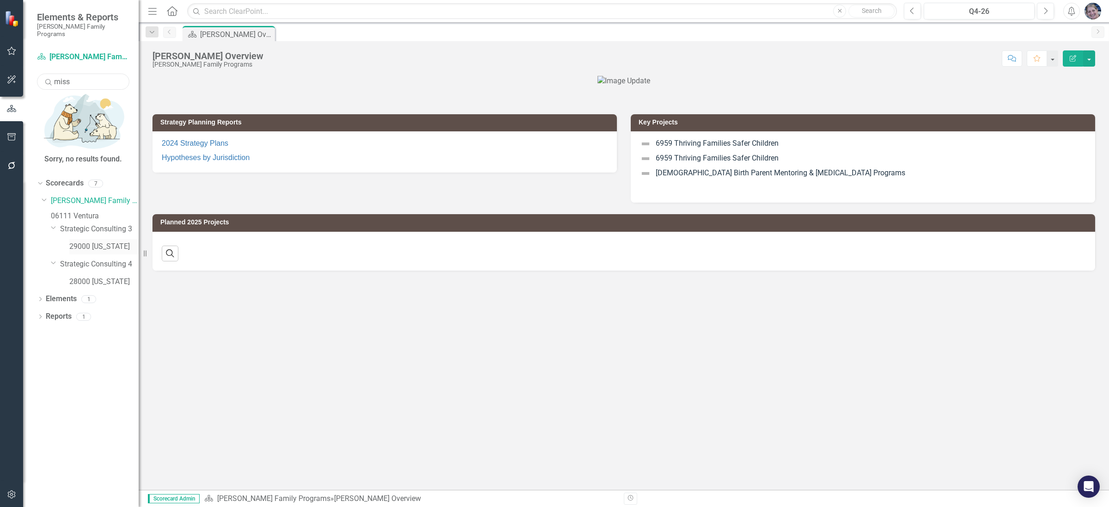
type input "miss"
click at [113, 241] on link "29000 [US_STATE]" at bounding box center [103, 246] width 69 height 11
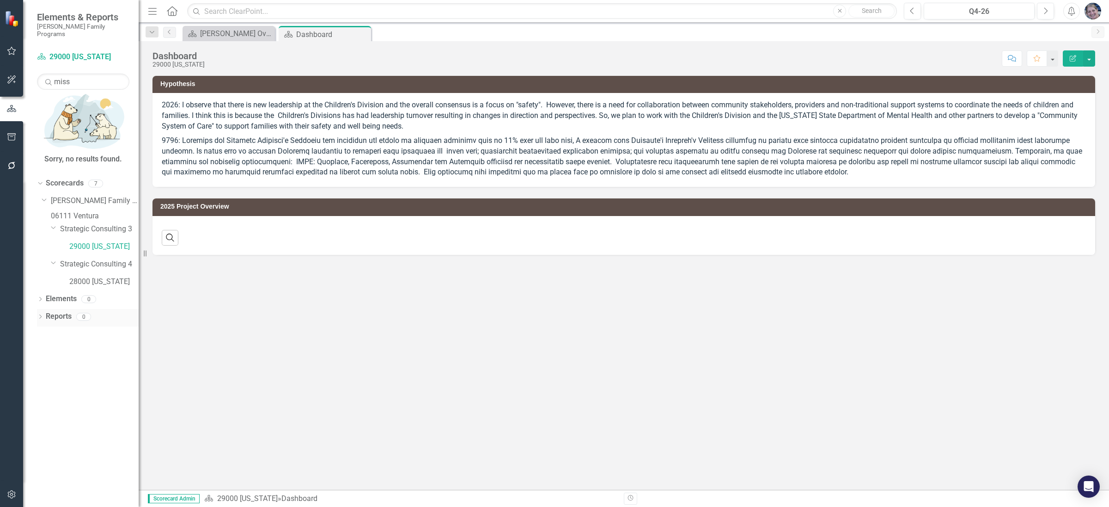
click at [61, 311] on link "Reports" at bounding box center [59, 316] width 26 height 11
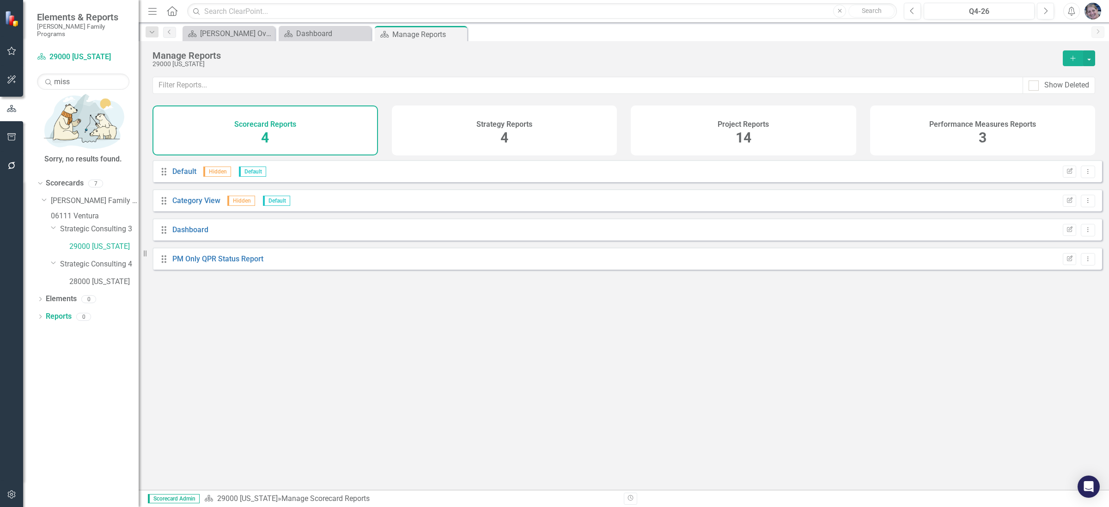
click at [744, 130] on span "14" at bounding box center [744, 137] width 16 height 16
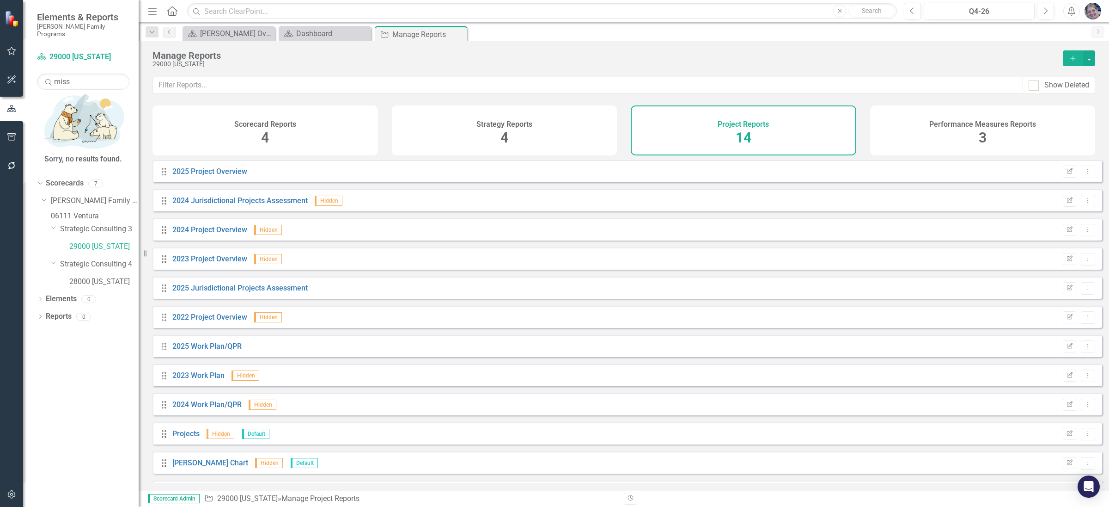
scroll to position [86, 0]
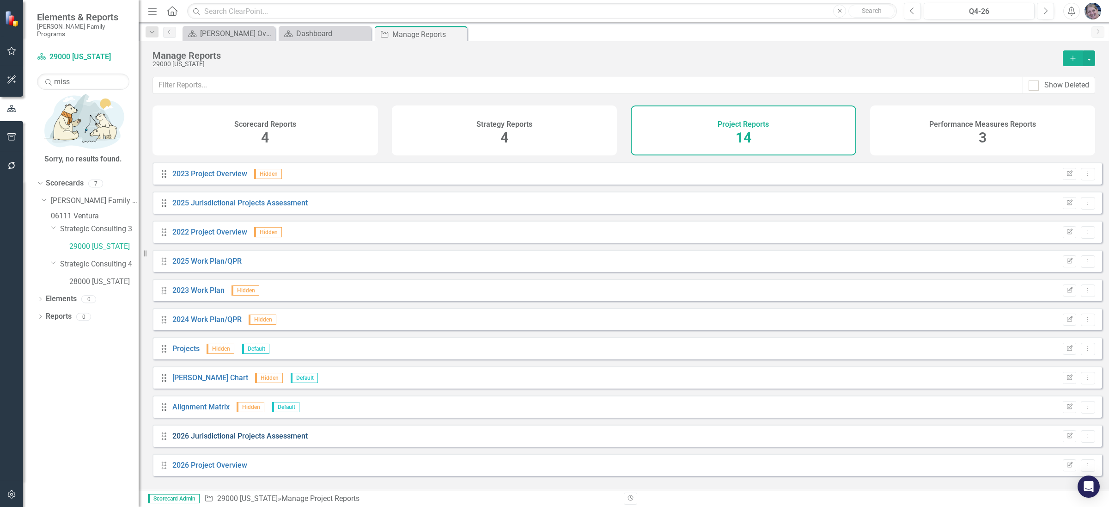
click at [253, 440] on link "2026 Jurisdictional Projects Assessment" at bounding box center [239, 435] width 135 height 9
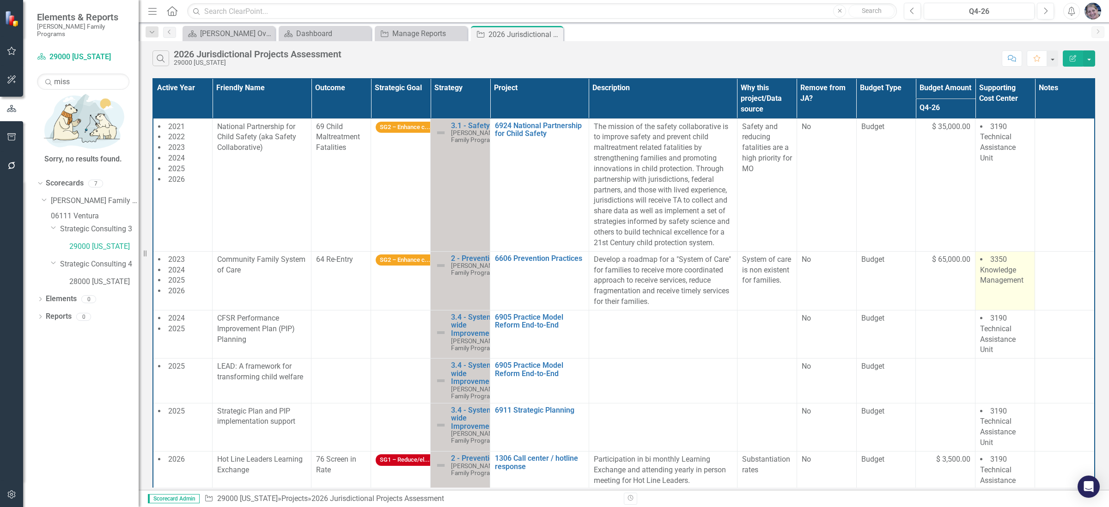
click at [989, 277] on span "3350 Knowledge Management" at bounding box center [1001, 270] width 43 height 30
click at [988, 277] on span "3350 Knowledge Management" at bounding box center [1001, 270] width 43 height 30
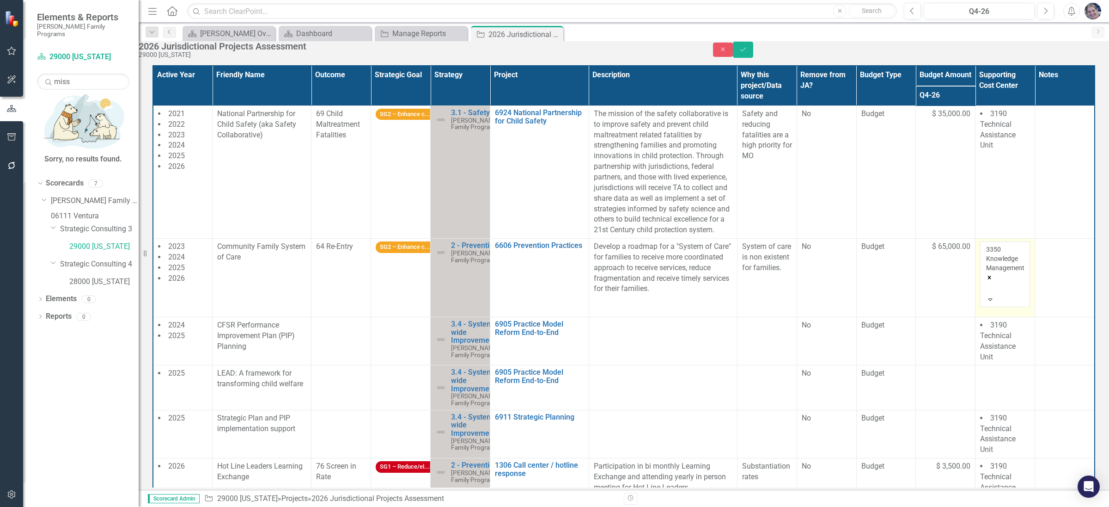
click at [989, 282] on div at bounding box center [987, 287] width 1 height 11
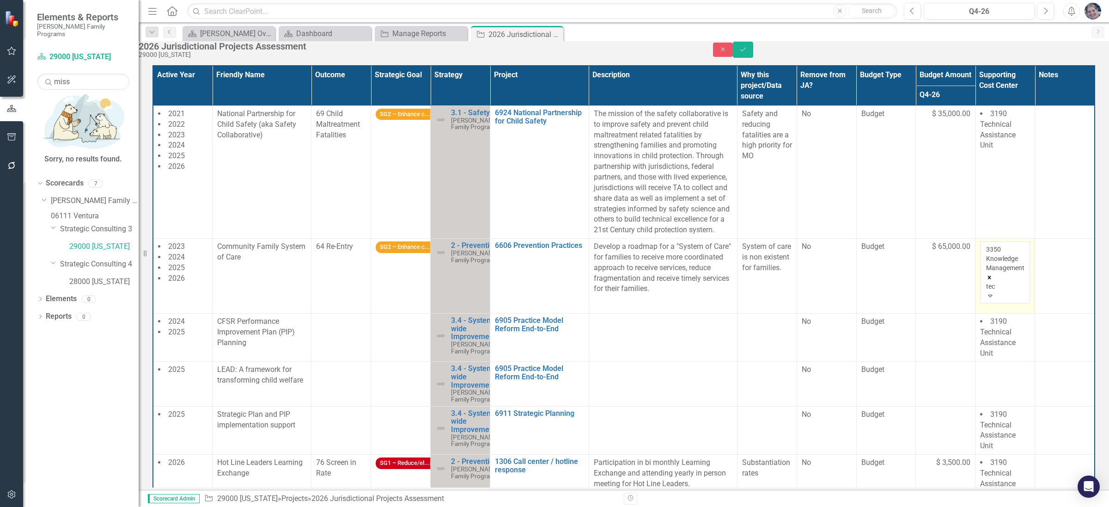
type input "tech"
click at [100, 506] on span "3190 Tech nical Assistance Unit" at bounding box center [50, 511] width 100 height 9
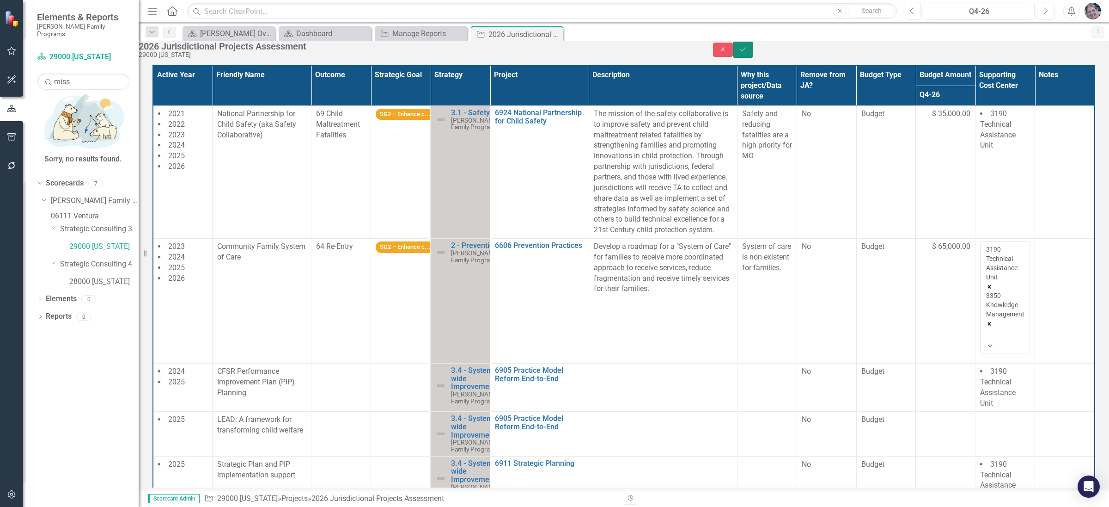
click at [747, 53] on icon "Save" at bounding box center [743, 49] width 8 height 6
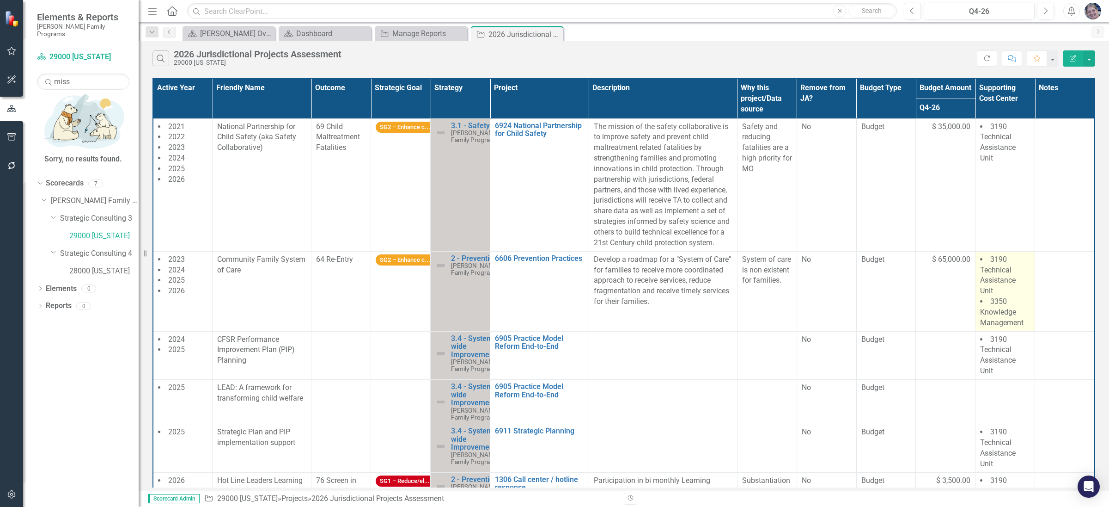
click at [1003, 312] on span "3350 Knowledge Management" at bounding box center [1001, 312] width 43 height 30
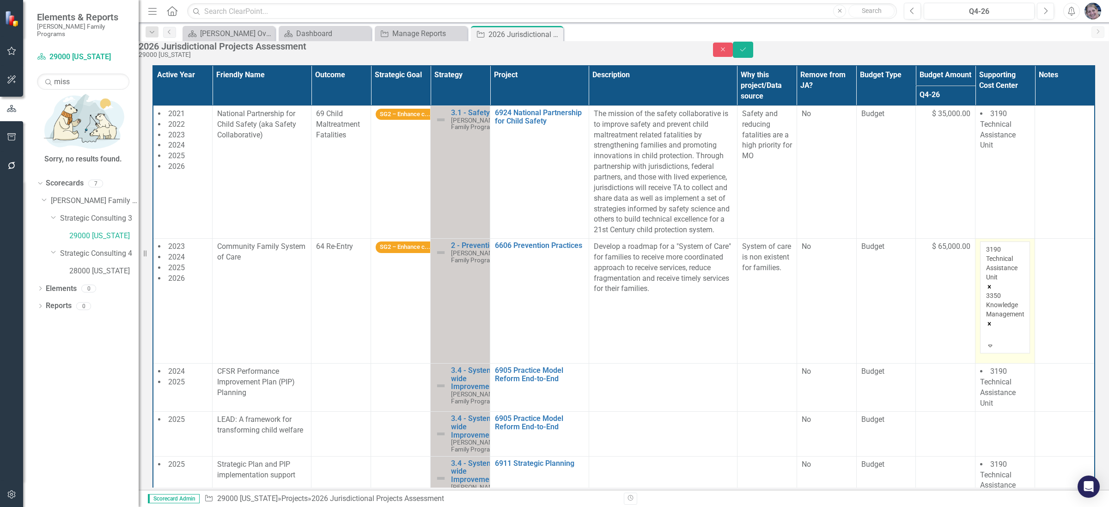
click at [993, 320] on icon "Remove 3350 Knowledge Management" at bounding box center [989, 323] width 6 height 6
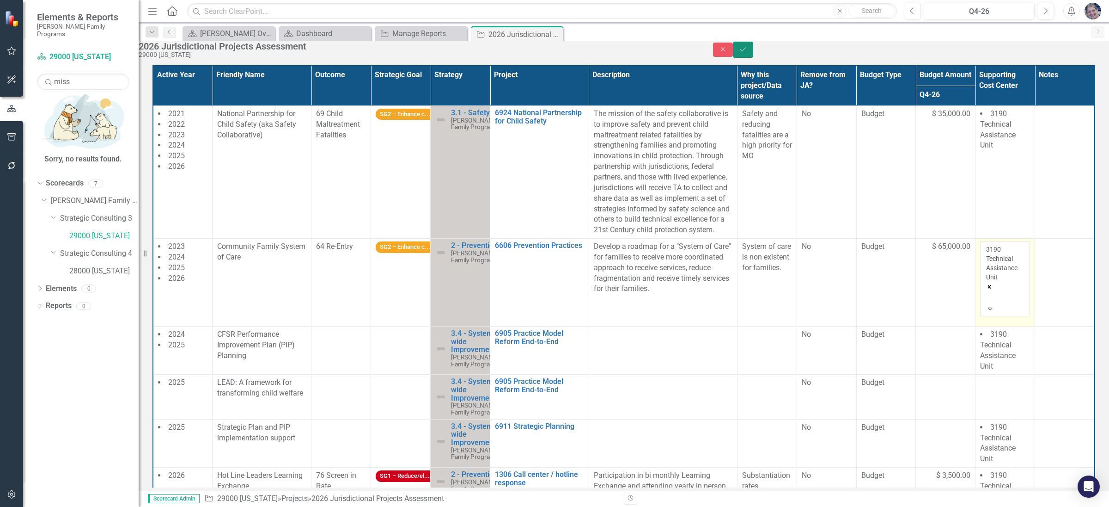
click at [747, 53] on icon "Save" at bounding box center [743, 49] width 8 height 6
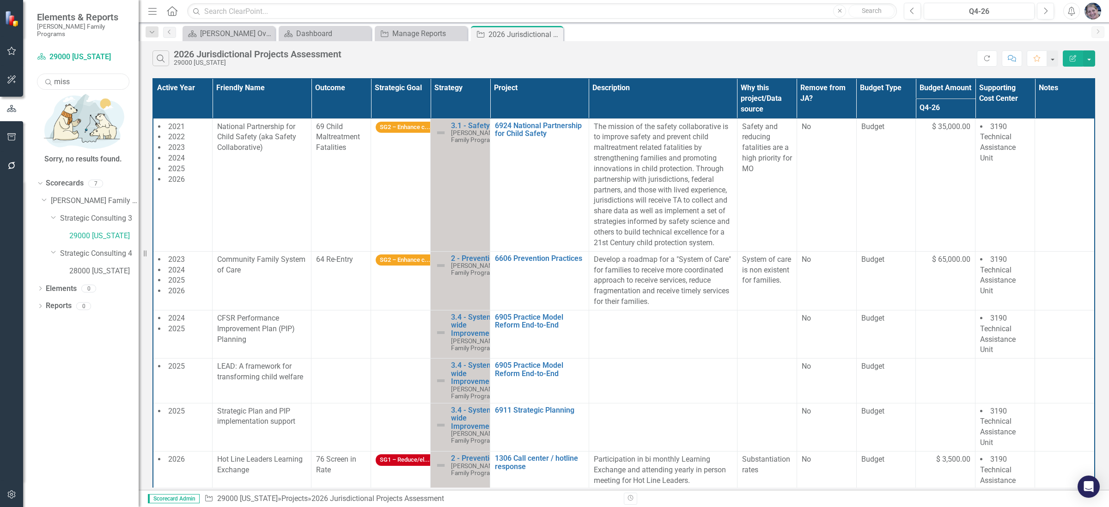
drag, startPoint x: 90, startPoint y: 76, endPoint x: 31, endPoint y: 55, distance: 63.0
click at [31, 55] on div "Scorecard 29000 [US_STATE] Search miss Sorry, no results found. Dropdown Scorec…" at bounding box center [81, 277] width 116 height 457
type input "36061"
click at [103, 246] on link "36061 [US_STATE][GEOGRAPHIC_DATA]" at bounding box center [95, 251] width 88 height 11
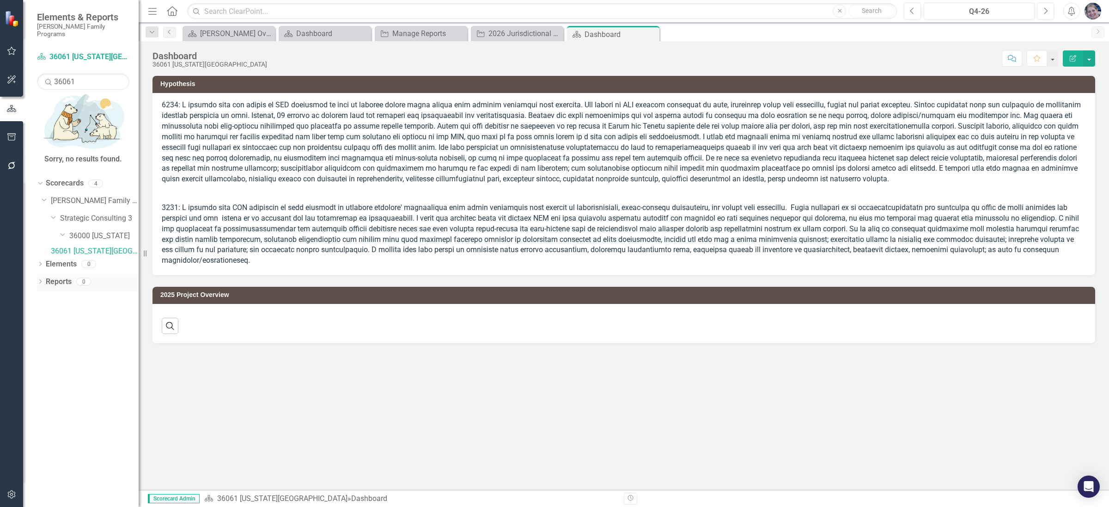
click at [57, 276] on link "Reports" at bounding box center [59, 281] width 26 height 11
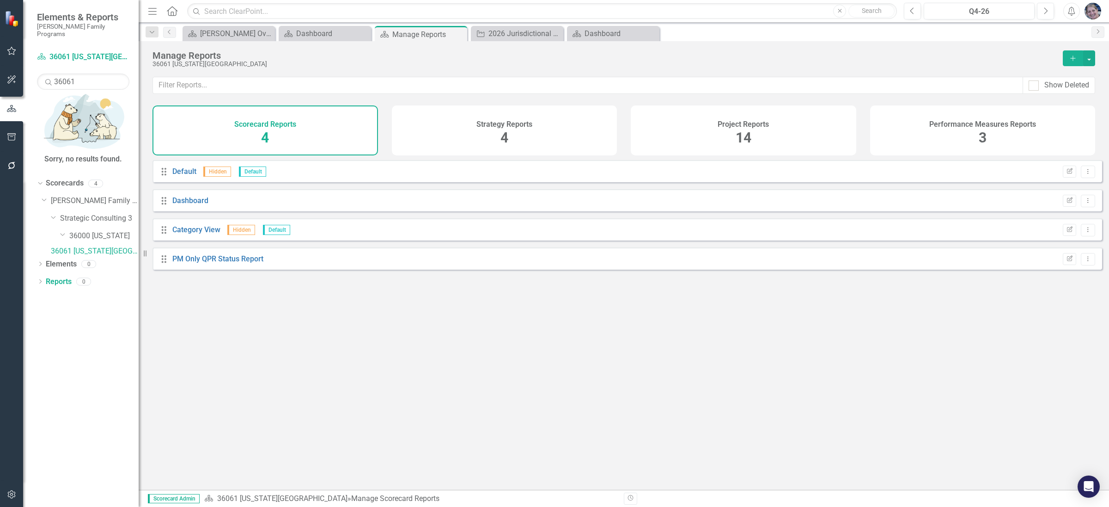
click at [749, 136] on span "14" at bounding box center [744, 137] width 16 height 16
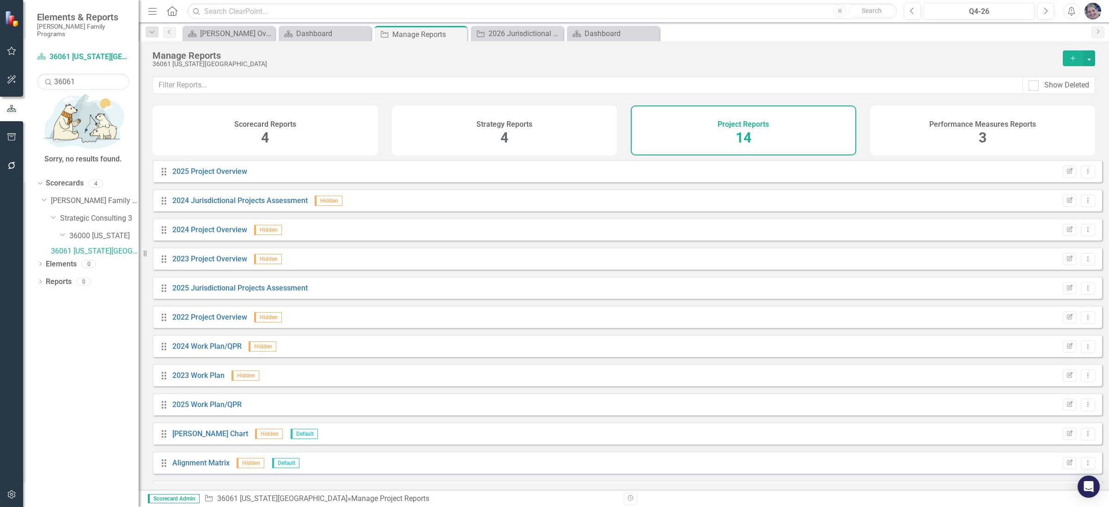
scroll to position [86, 0]
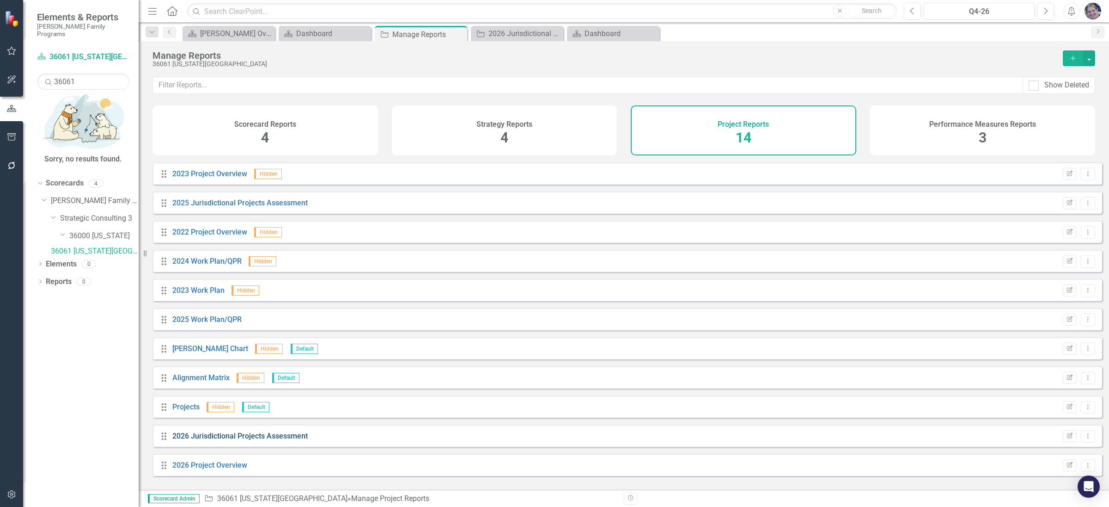
click at [277, 440] on link "2026 Jurisdictional Projects Assessment" at bounding box center [239, 435] width 135 height 9
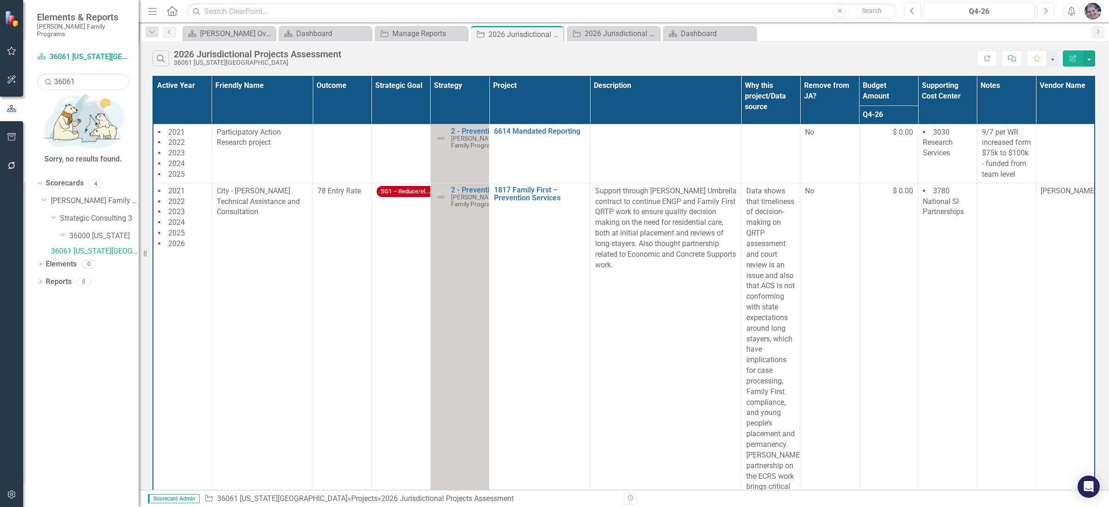
scroll to position [4419, 0]
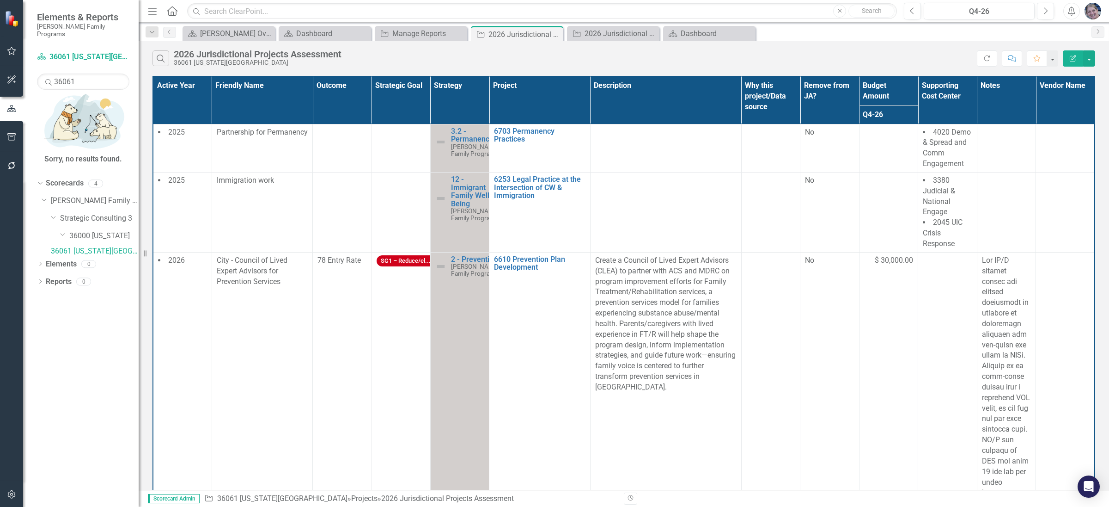
scroll to position [1080, 0]
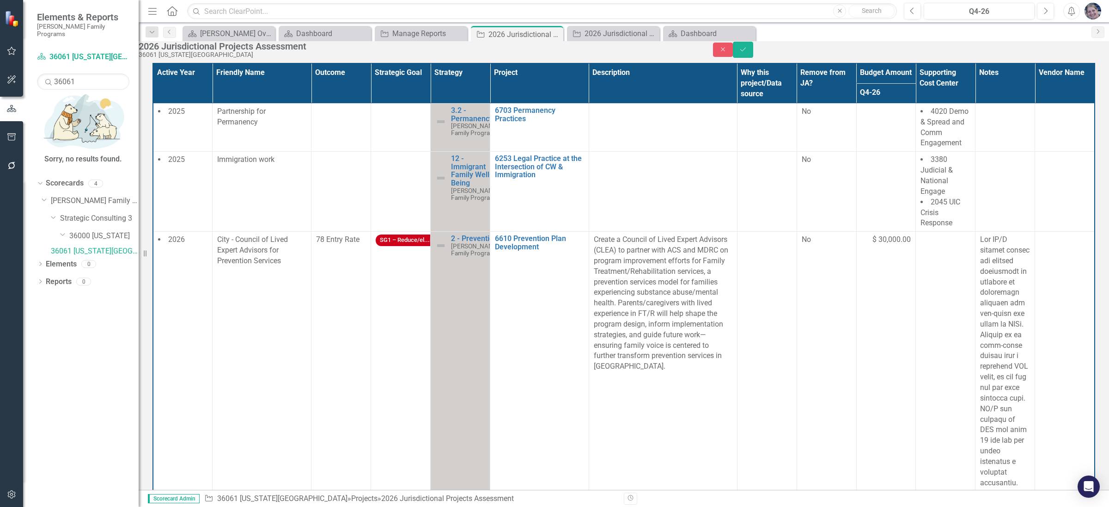
type input "techn"
click at [943, 506] on div "3190 Techn ical Assistance Unit" at bounding box center [554, 512] width 1109 height 11
click at [747, 53] on icon "Save" at bounding box center [743, 49] width 8 height 6
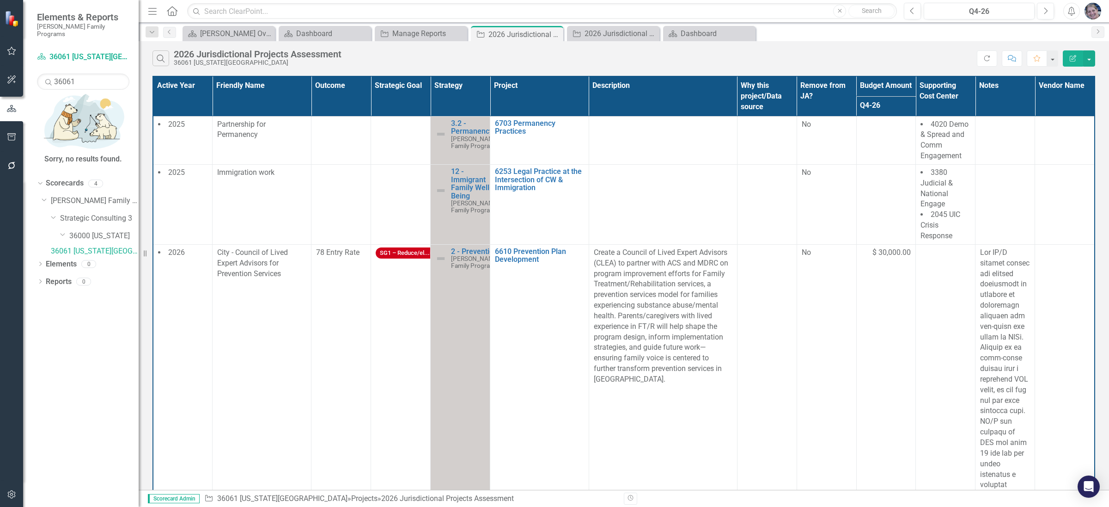
scroll to position [0, 0]
click at [572, 88] on th "Project" at bounding box center [539, 96] width 99 height 40
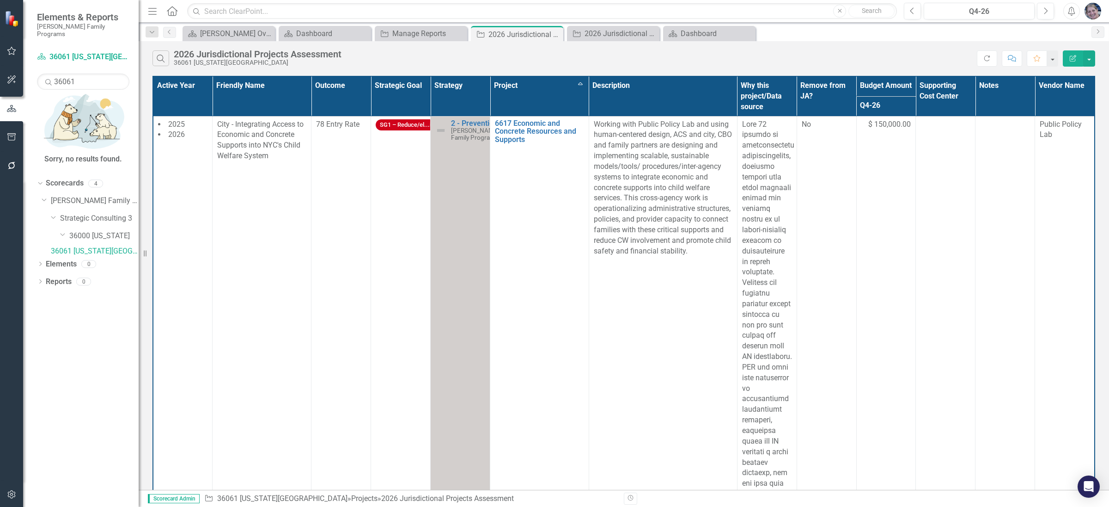
click at [581, 86] on th "Project Sort Ascending" at bounding box center [539, 96] width 99 height 40
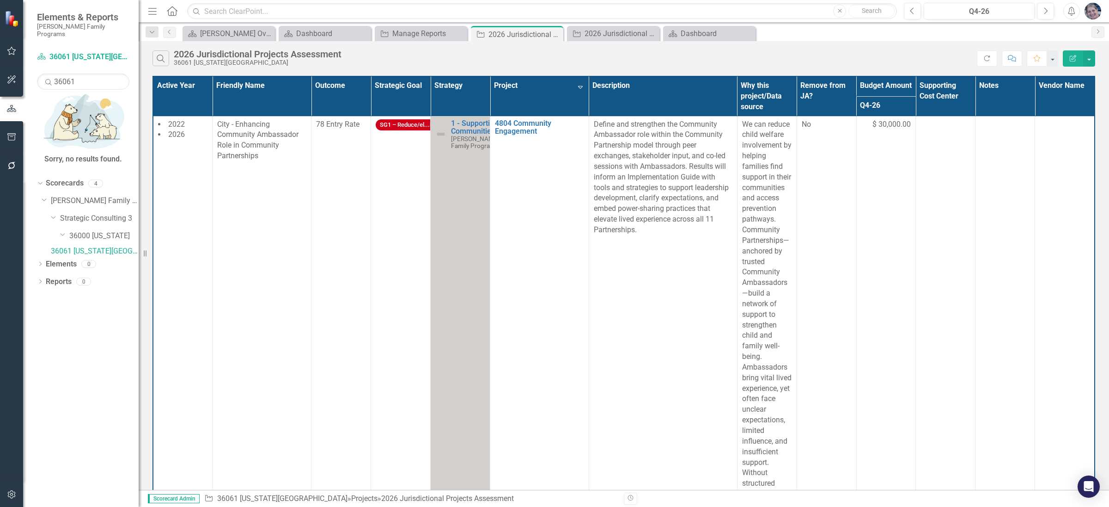
scroll to position [2441, 0]
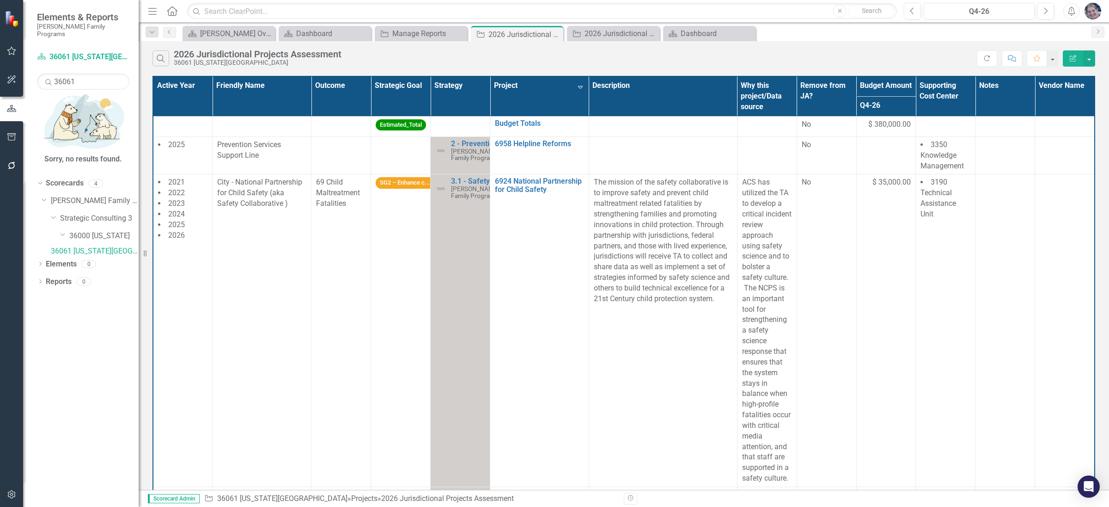
scroll to position [2389, 0]
drag, startPoint x: 92, startPoint y: 74, endPoint x: 12, endPoint y: 62, distance: 79.9
click at [12, 62] on div "Elements & Reports [PERSON_NAME] Family Programs Scorecard 36061 [US_STATE][GEO…" at bounding box center [69, 253] width 139 height 507
type input "42003"
click at [98, 246] on link "42003 Allegheny" at bounding box center [95, 251] width 88 height 11
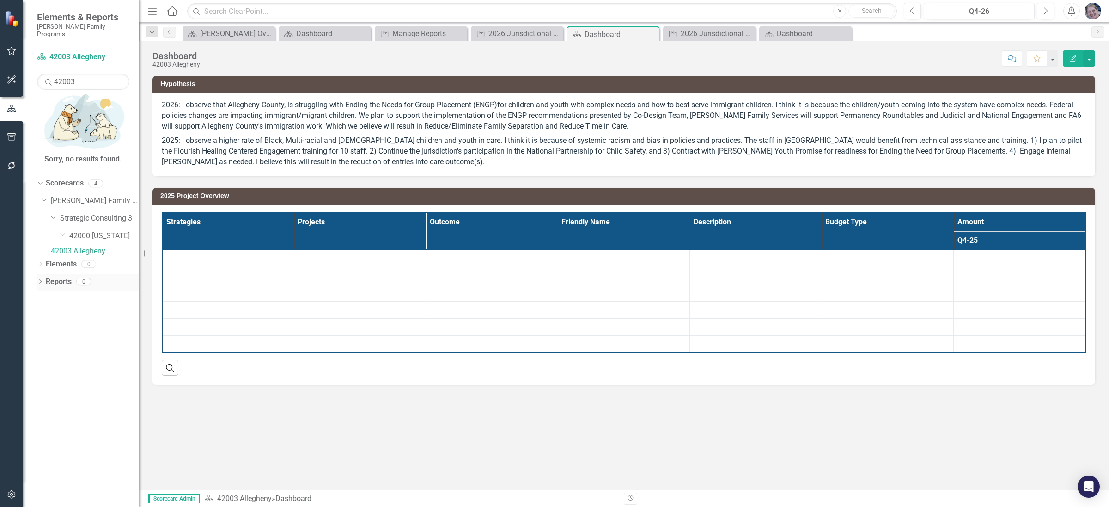
click at [55, 276] on link "Reports" at bounding box center [59, 281] width 26 height 11
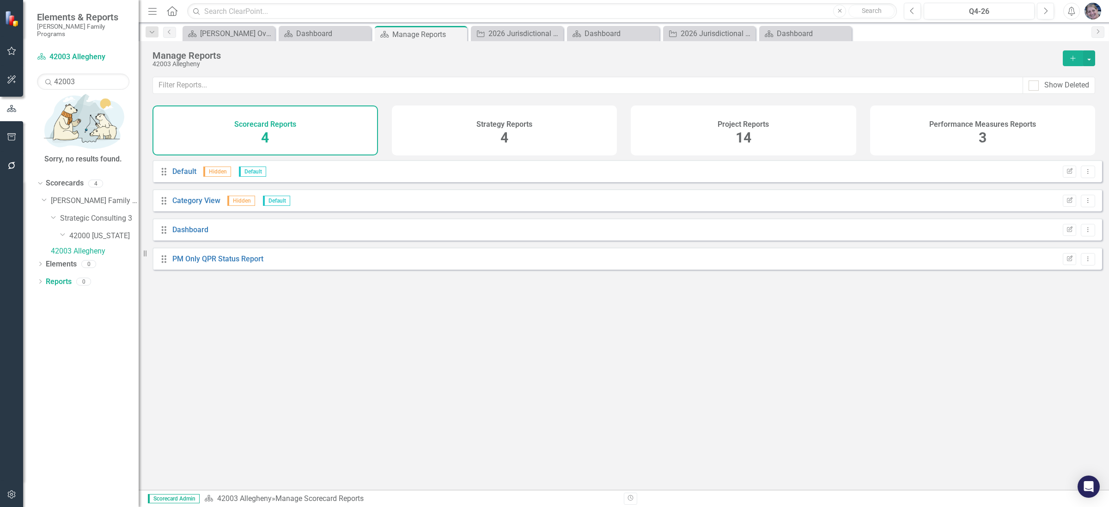
click at [752, 139] on div "Project Reports 14" at bounding box center [744, 130] width 226 height 50
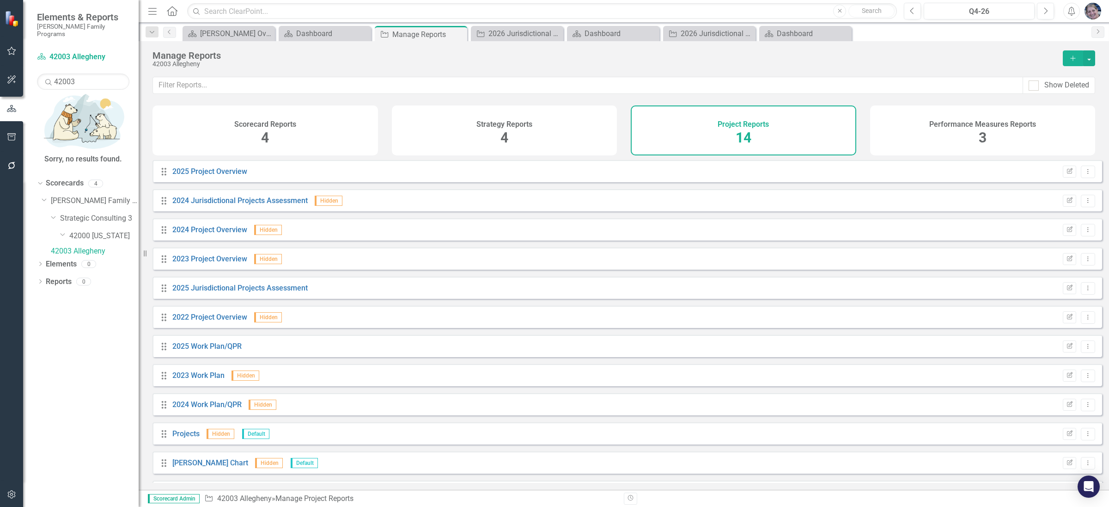
scroll to position [86, 0]
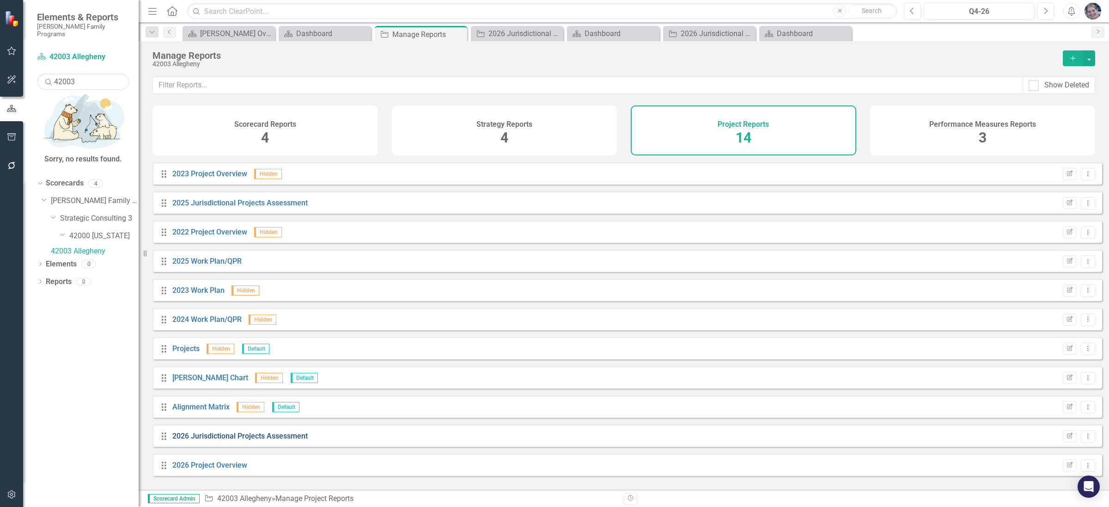
click at [262, 439] on link "2026 Jurisdictional Projects Assessment" at bounding box center [239, 435] width 135 height 9
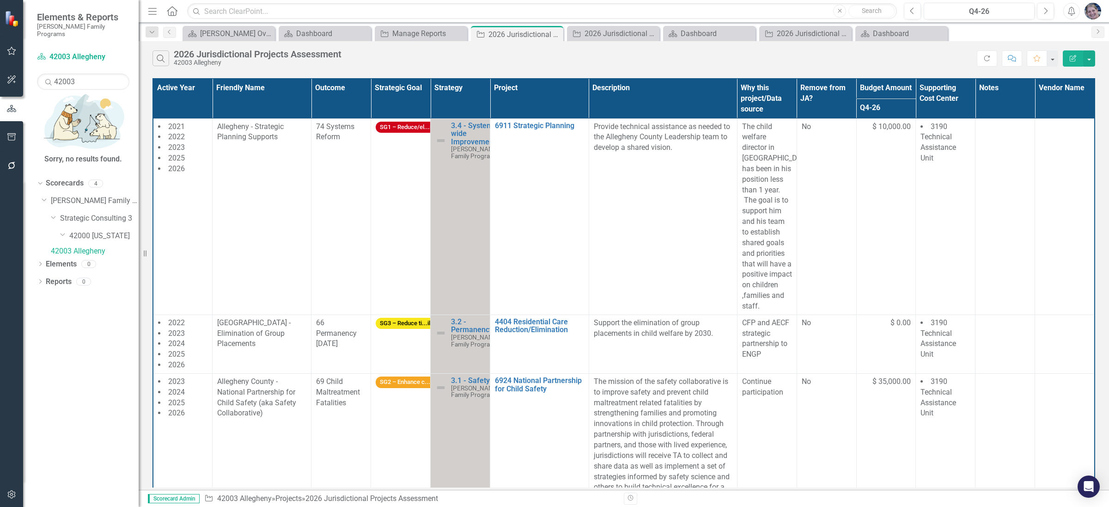
click at [573, 89] on th "Project" at bounding box center [539, 99] width 99 height 40
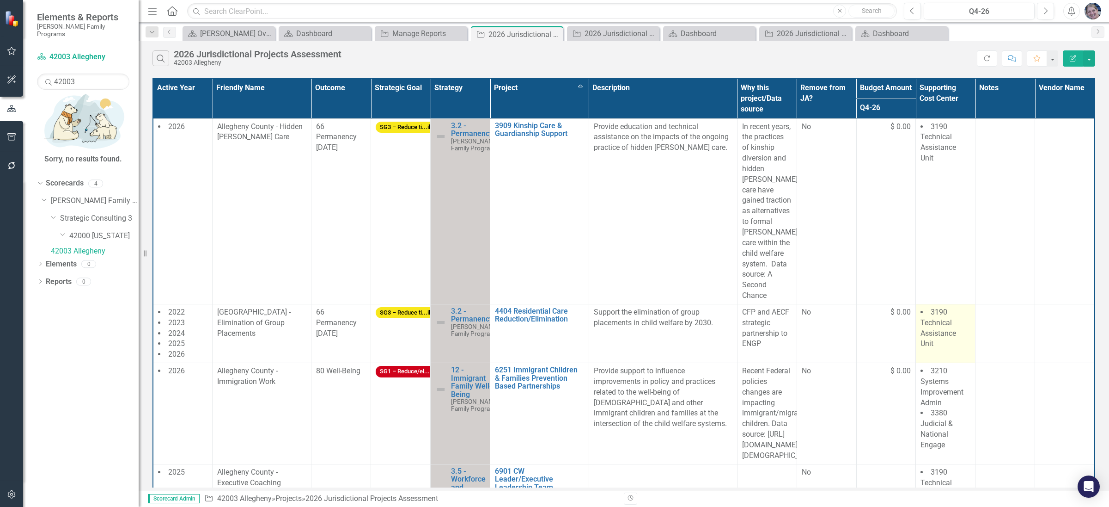
click at [960, 341] on li "3190 Technical Assistance Unit" at bounding box center [946, 328] width 50 height 42
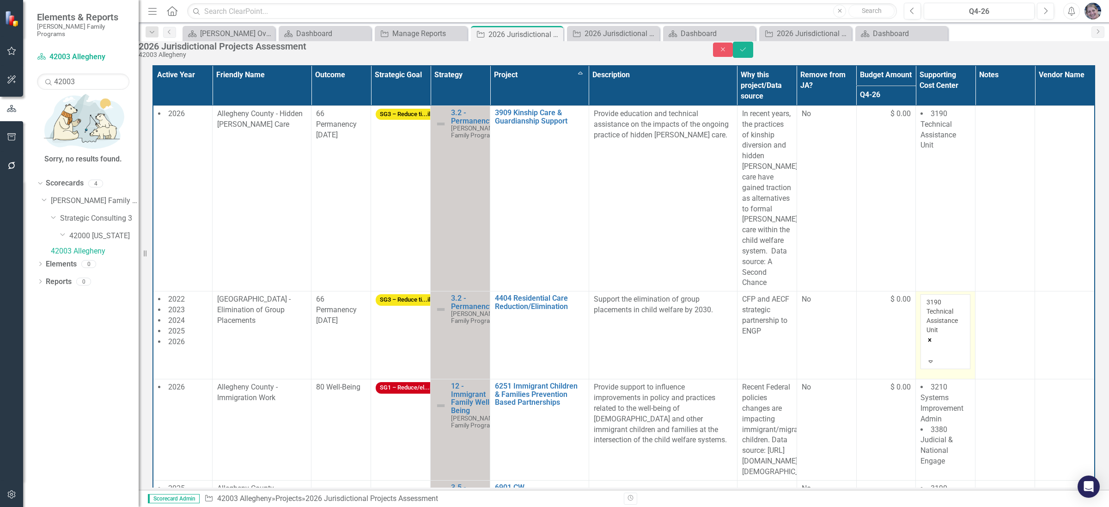
click at [929, 344] on div at bounding box center [928, 349] width 1 height 11
type input "dem"
click at [148, 506] on span "4020 Dem o & Spread and Comm Engagement" at bounding box center [74, 511] width 148 height 9
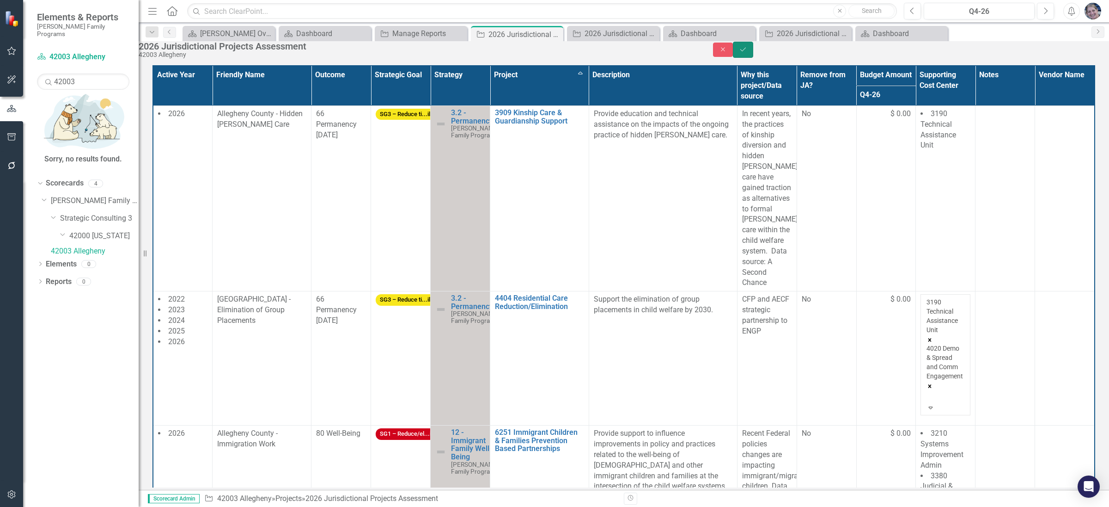
click at [746, 51] on icon "submit" at bounding box center [744, 50] width 6 height 4
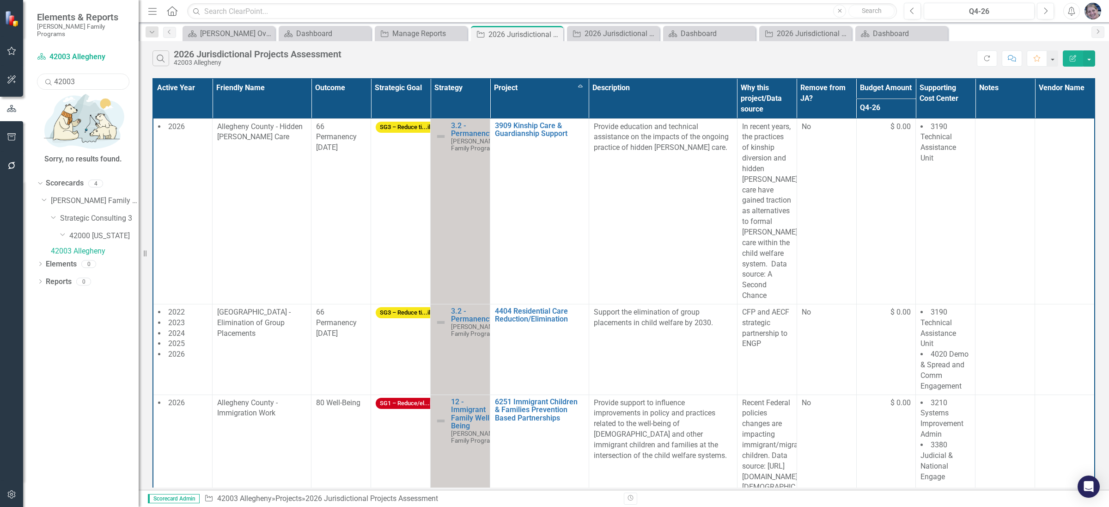
drag, startPoint x: 103, startPoint y: 77, endPoint x: 25, endPoint y: 75, distance: 77.7
click at [25, 75] on div "Scorecard 42003 Allegheny Search 42003 Sorry, no results found. Dropdown Scorec…" at bounding box center [81, 277] width 116 height 457
click at [104, 246] on link "42101 [GEOGRAPHIC_DATA]" at bounding box center [95, 251] width 88 height 11
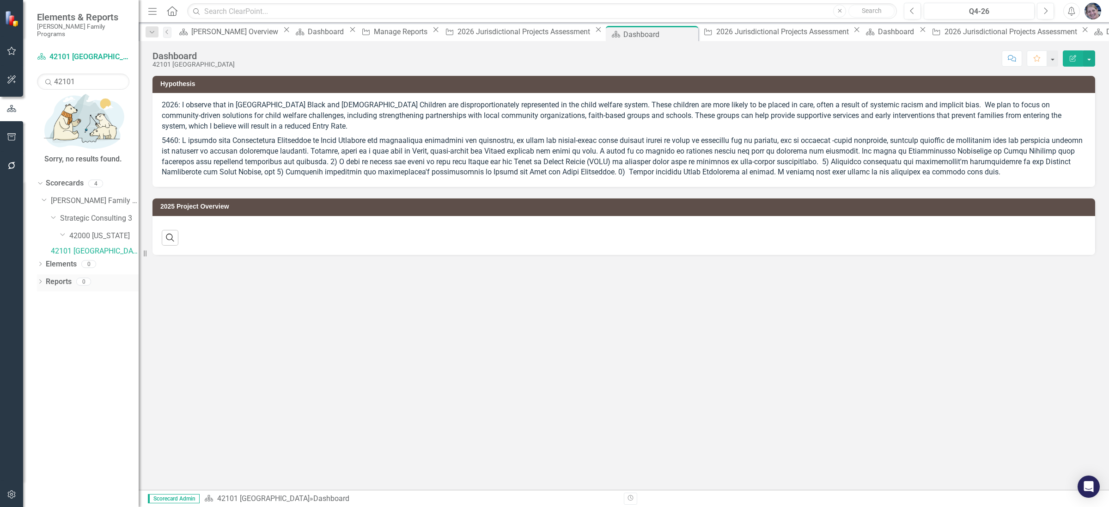
click at [55, 276] on link "Reports" at bounding box center [59, 281] width 26 height 11
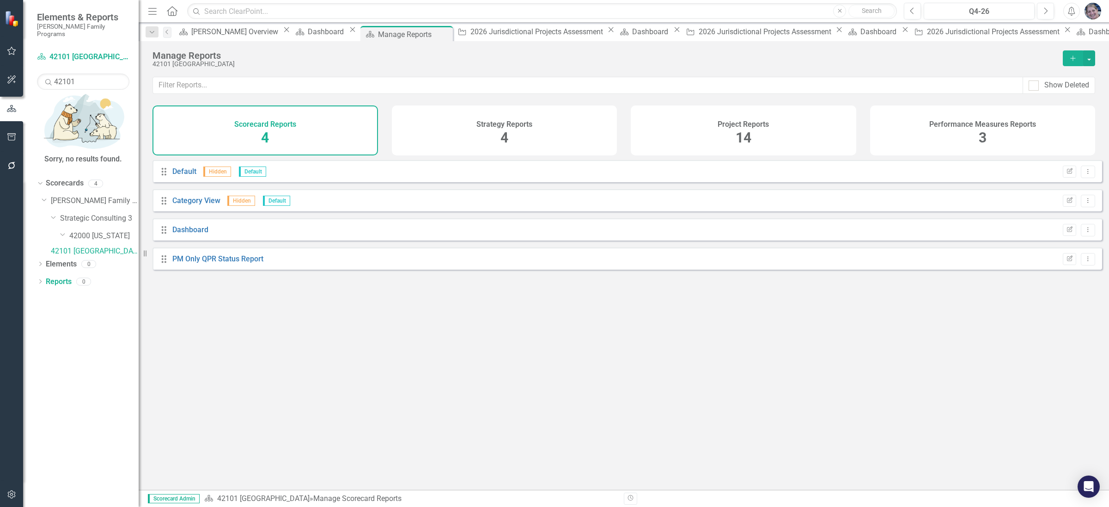
click at [741, 136] on span "14" at bounding box center [744, 137] width 16 height 16
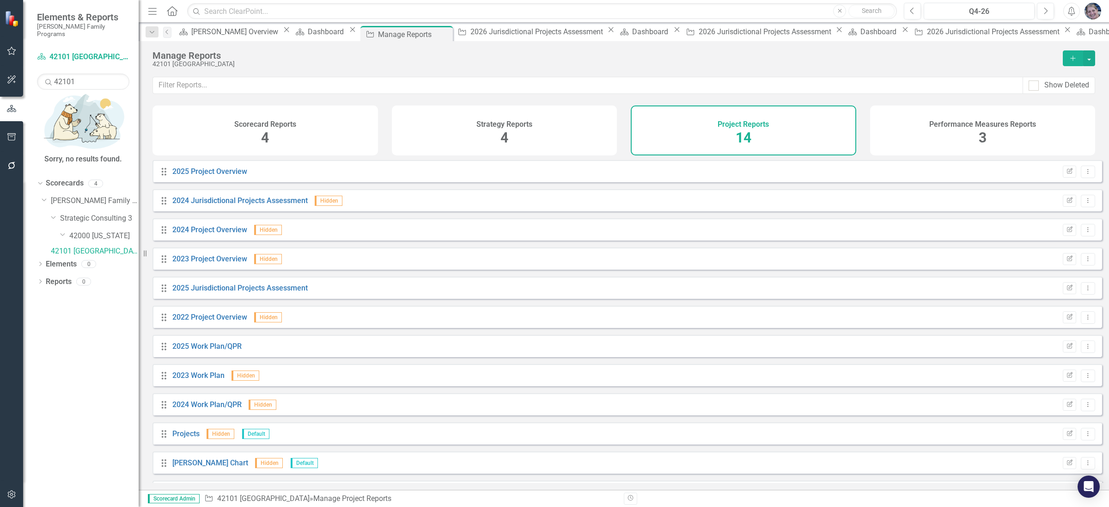
scroll to position [86, 0]
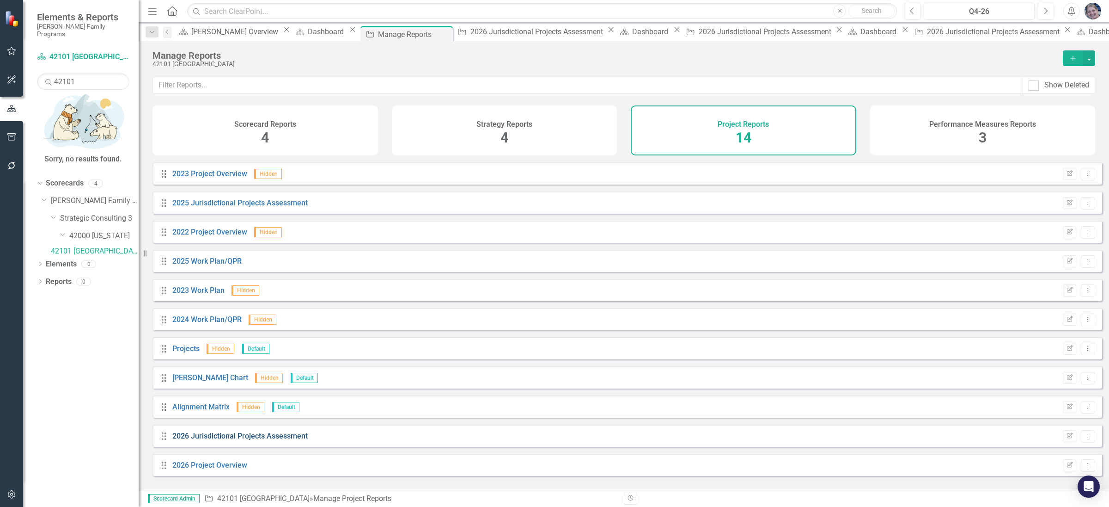
click at [290, 440] on link "2026 Jurisdictional Projects Assessment" at bounding box center [239, 435] width 135 height 9
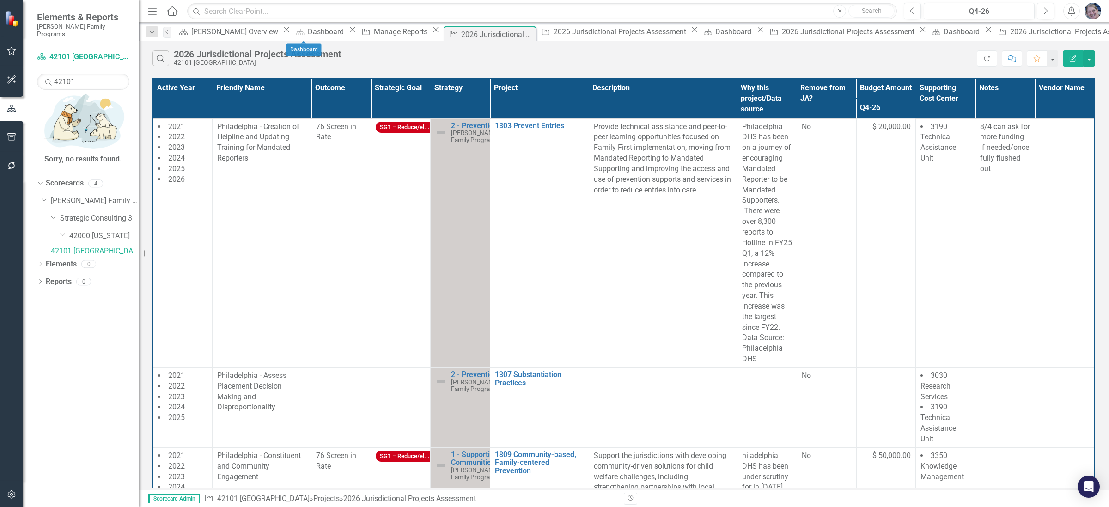
click at [348, 32] on icon "Close" at bounding box center [352, 29] width 9 height 7
click at [366, 30] on icon "Close" at bounding box center [370, 29] width 9 height 7
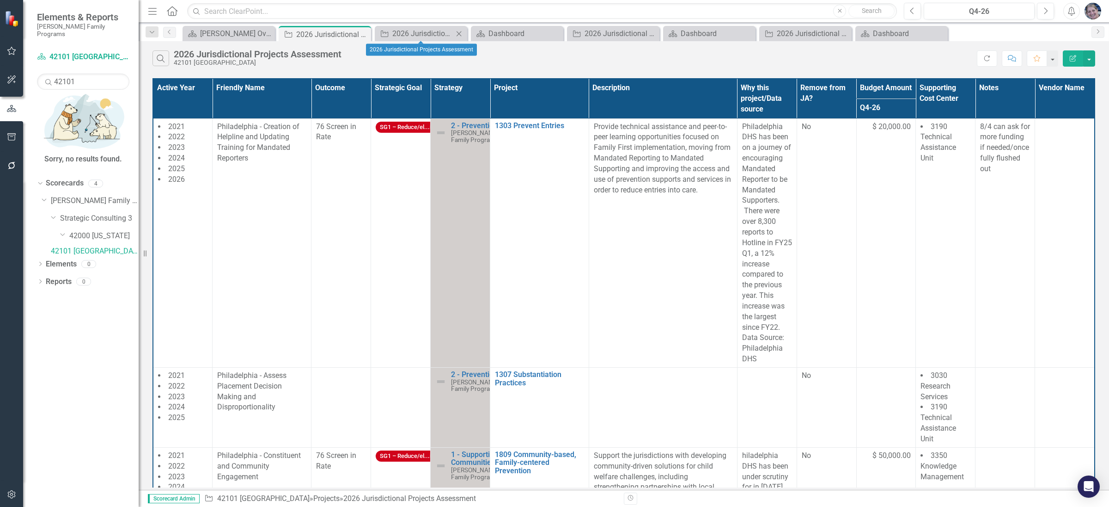
click at [458, 32] on icon "Close" at bounding box center [458, 33] width 9 height 7
click at [457, 32] on icon "Close" at bounding box center [458, 33] width 9 height 7
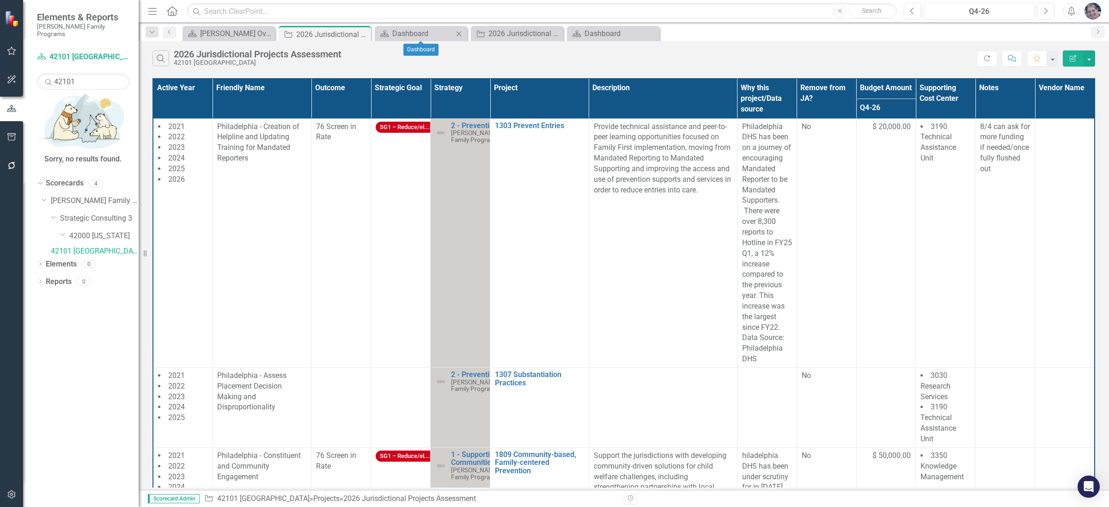
click at [456, 32] on icon "Close" at bounding box center [458, 33] width 9 height 7
click at [459, 35] on icon "Close" at bounding box center [458, 33] width 9 height 7
drag, startPoint x: 96, startPoint y: 75, endPoint x: 27, endPoint y: 66, distance: 69.5
click at [27, 66] on div "Scorecard 42101 [GEOGRAPHIC_DATA] Search 42101 Sorry, no results found. Dropdow…" at bounding box center [81, 277] width 116 height 457
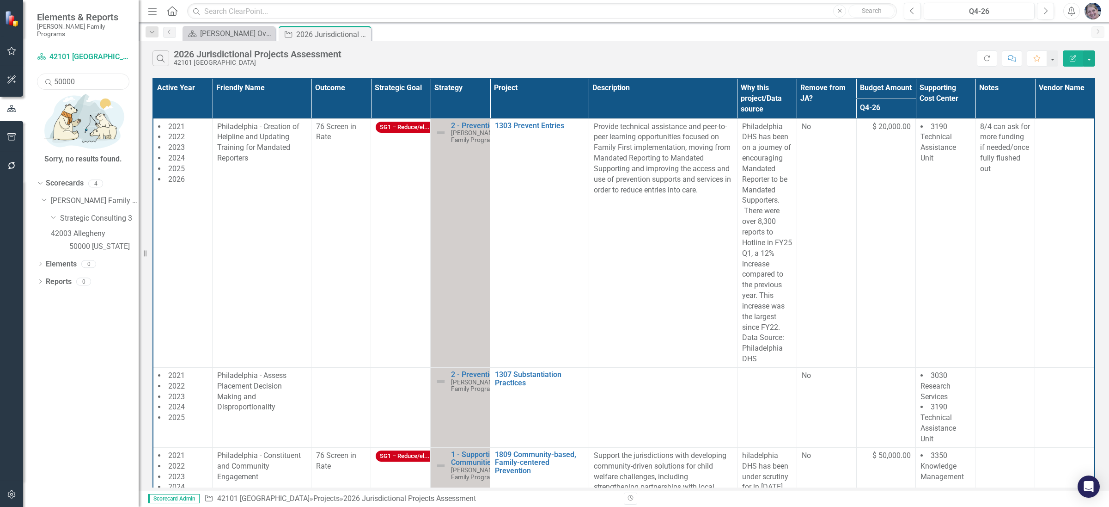
drag, startPoint x: 87, startPoint y: 74, endPoint x: 54, endPoint y: 70, distance: 33.5
click at [54, 74] on input "50000" at bounding box center [83, 82] width 92 height 16
type input "4"
type input "[US_STATE]"
click at [113, 241] on link "[GEOGRAPHIC_DATA][US_STATE]" at bounding box center [103, 246] width 69 height 11
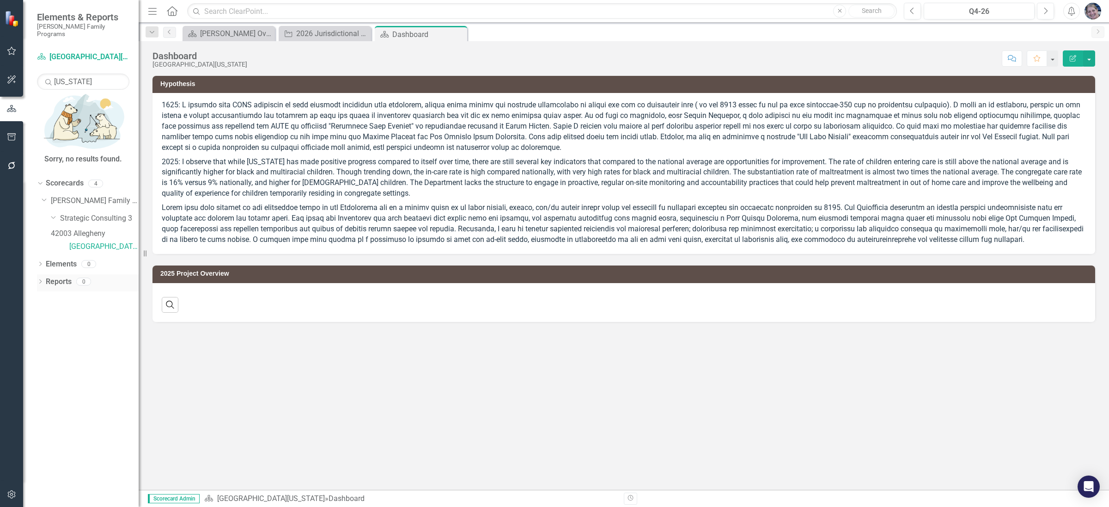
click at [64, 276] on link "Reports" at bounding box center [59, 281] width 26 height 11
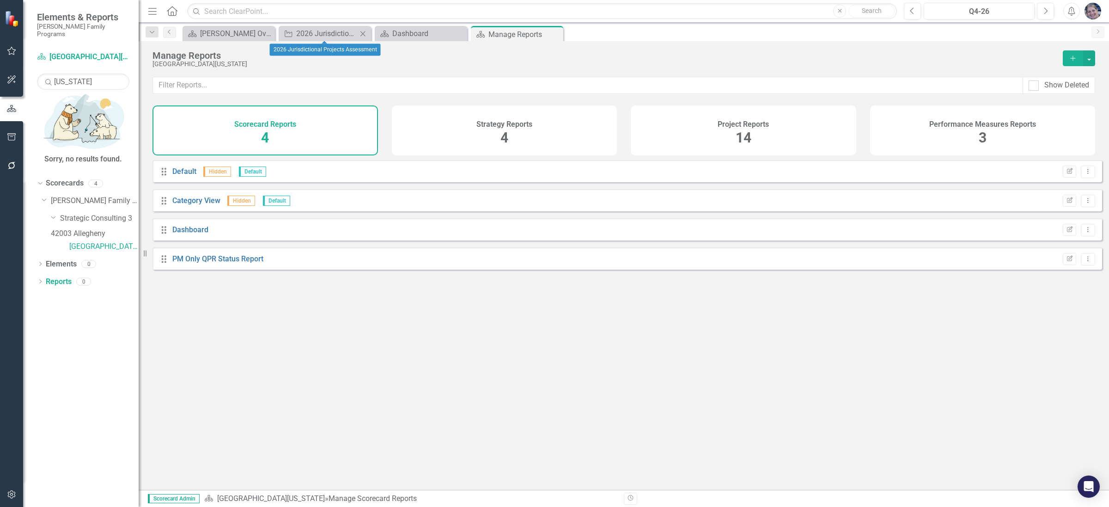
click at [363, 35] on icon "Close" at bounding box center [362, 33] width 9 height 7
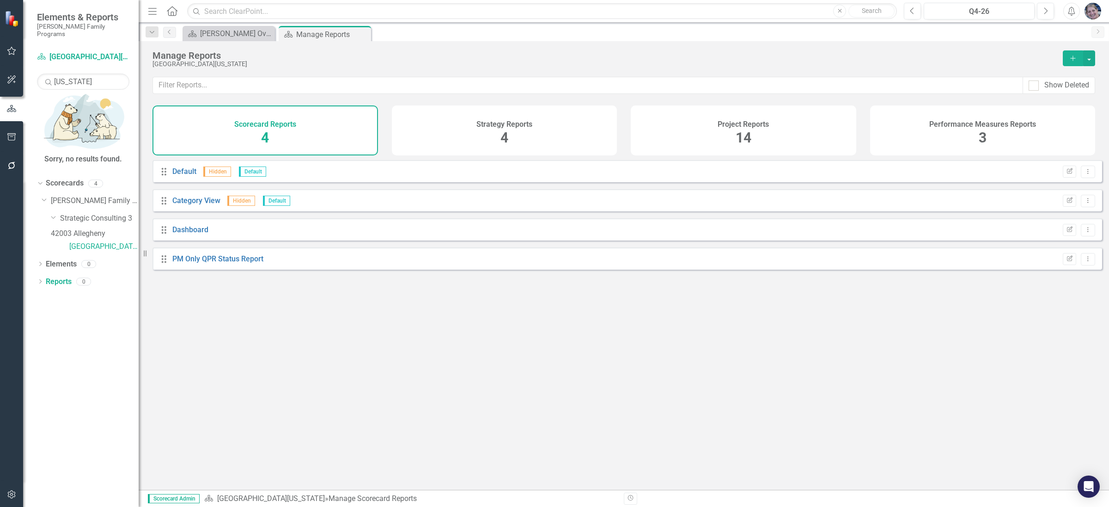
click at [747, 136] on span "14" at bounding box center [744, 137] width 16 height 16
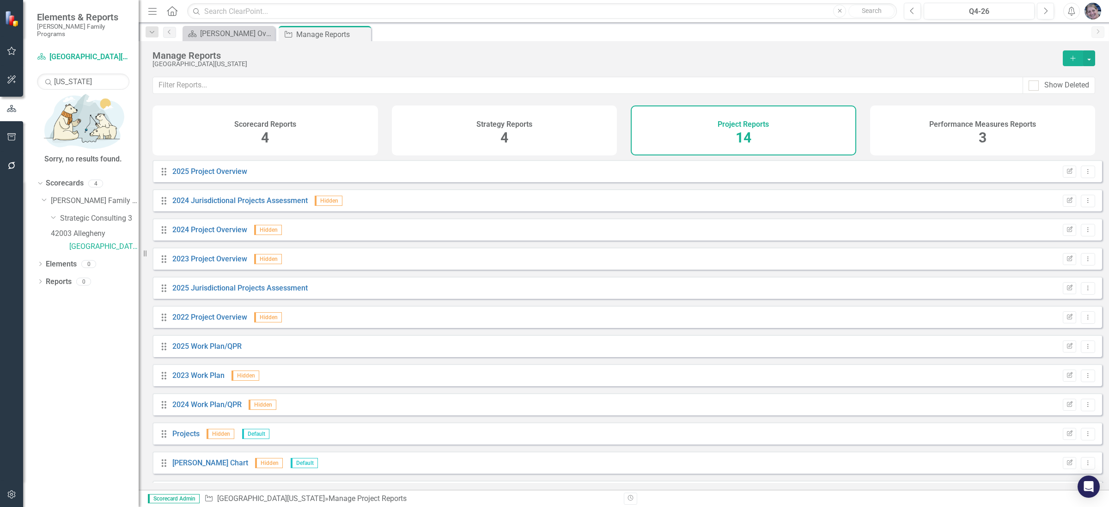
scroll to position [86, 0]
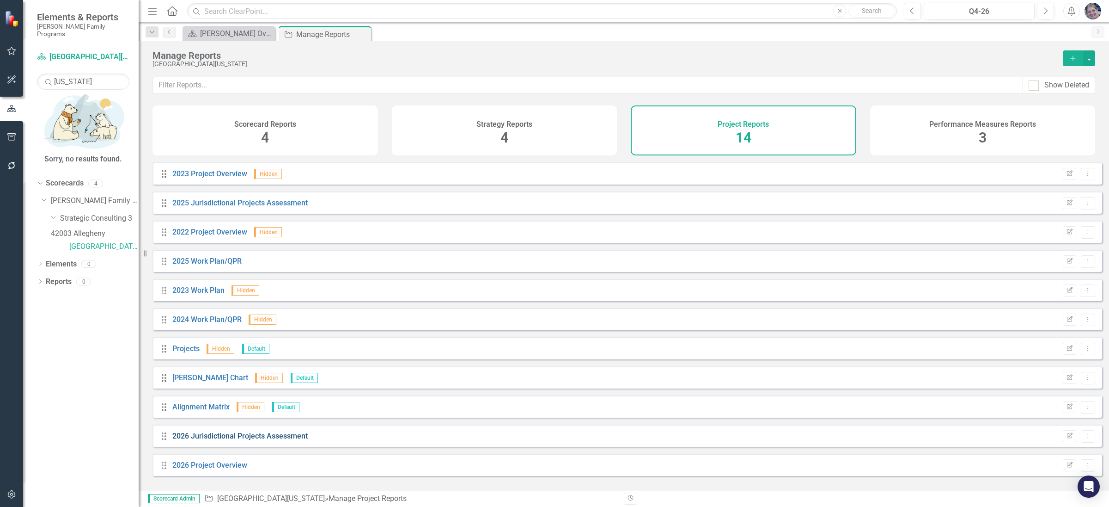
click at [287, 440] on link "2026 Jurisdictional Projects Assessment" at bounding box center [239, 435] width 135 height 9
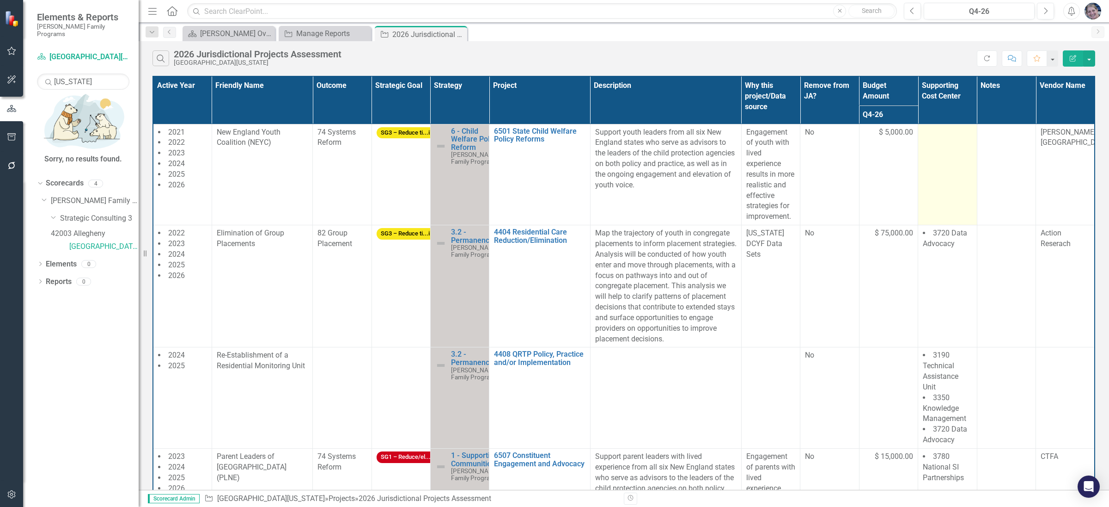
click at [942, 157] on td at bounding box center [948, 174] width 59 height 101
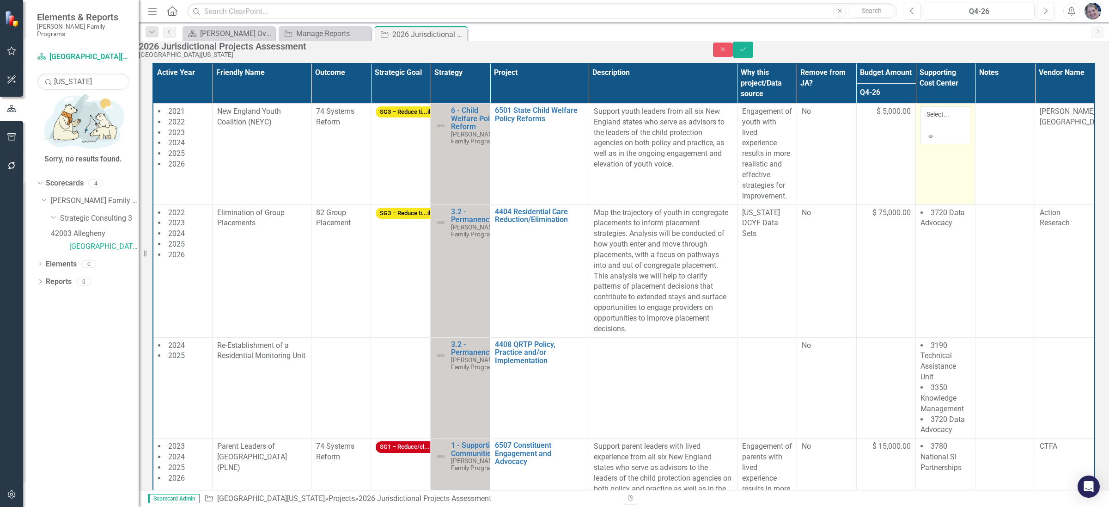
click at [929, 131] on div at bounding box center [928, 125] width 1 height 11
type input "natio"
click at [753, 58] on button "Save" at bounding box center [743, 50] width 20 height 16
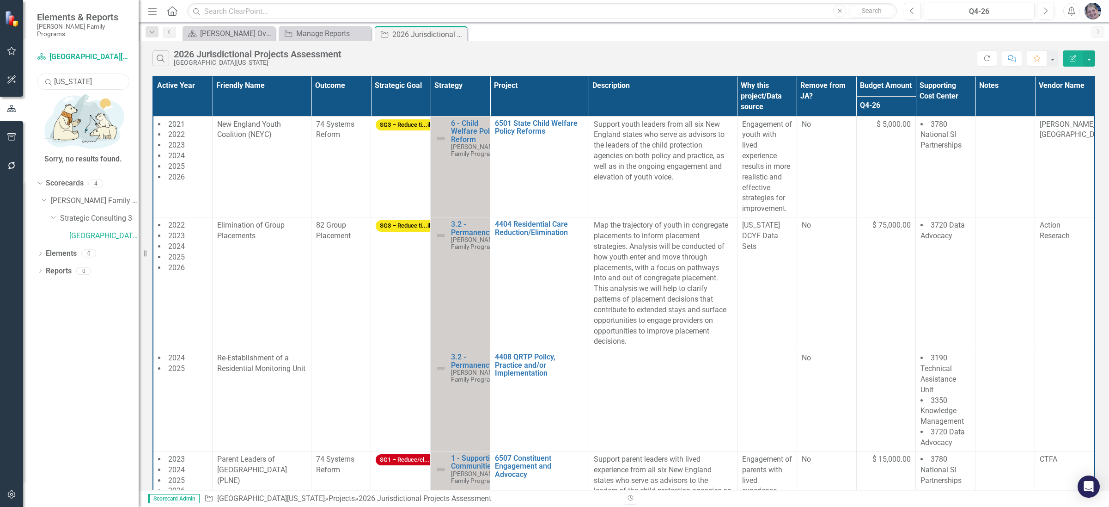
drag, startPoint x: 109, startPoint y: 69, endPoint x: 1, endPoint y: 60, distance: 107.6
click at [1, 60] on div "Elements & Reports [PERSON_NAME] Family Programs Scorecard 44000 [US_STATE] Sea…" at bounding box center [69, 253] width 139 height 507
type input "[US_STATE]"
click at [102, 241] on link "50000 [US_STATE]" at bounding box center [103, 246] width 69 height 11
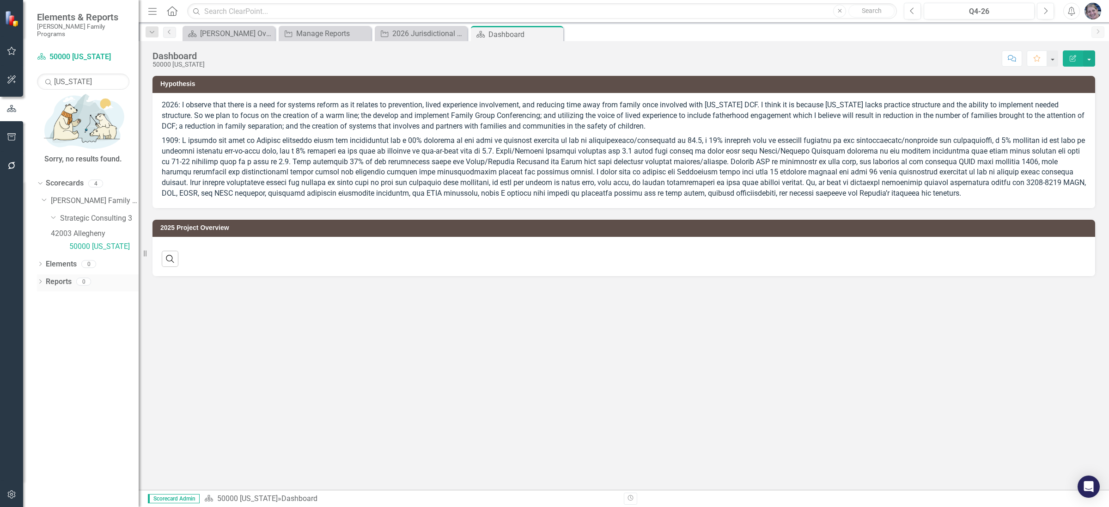
click at [61, 276] on link "Reports" at bounding box center [59, 281] width 26 height 11
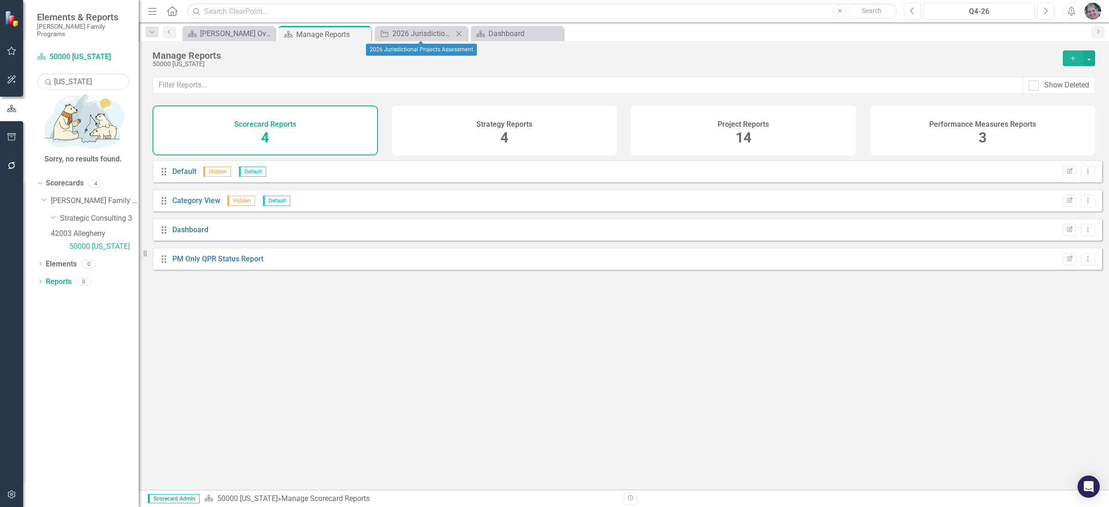
click at [459, 37] on icon "Close" at bounding box center [458, 33] width 9 height 7
click at [464, 35] on div "Close" at bounding box center [459, 34] width 12 height 12
click at [742, 136] on span "14" at bounding box center [744, 137] width 16 height 16
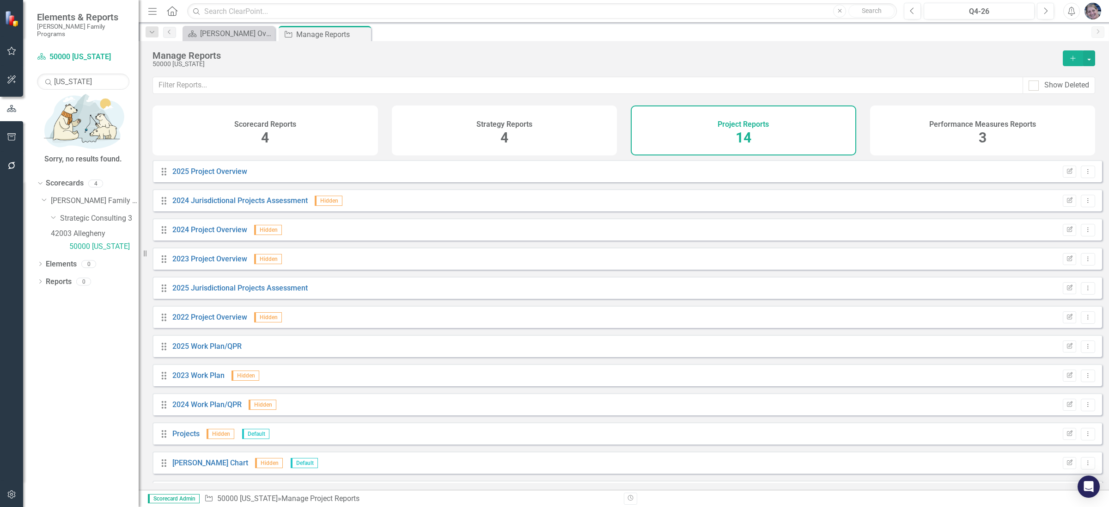
scroll to position [86, 0]
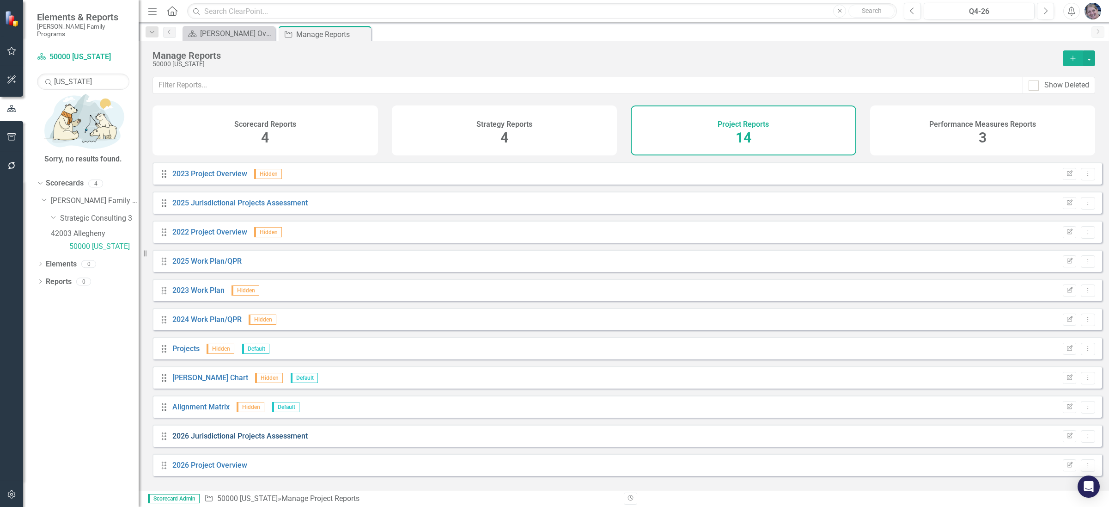
click at [223, 440] on link "2026 Jurisdictional Projects Assessment" at bounding box center [239, 435] width 135 height 9
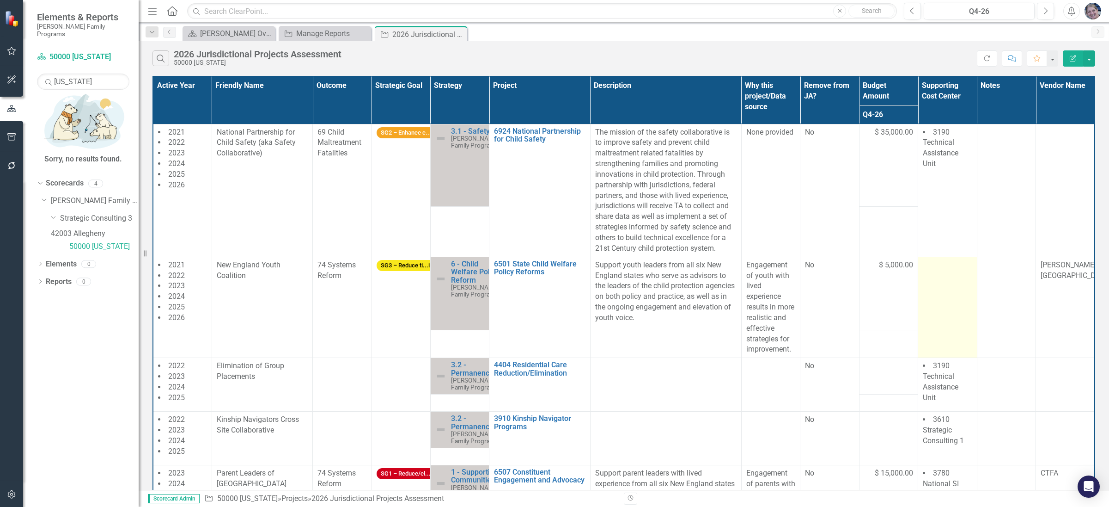
click at [946, 286] on td at bounding box center [948, 307] width 59 height 101
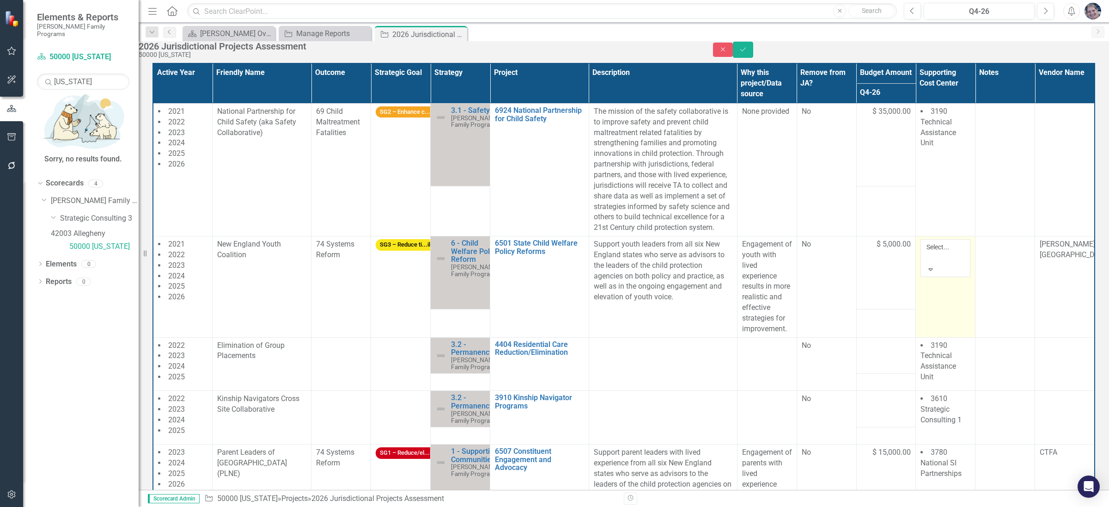
click at [929, 260] on div at bounding box center [928, 257] width 1 height 11
type input "nat"
click at [747, 53] on icon "Save" at bounding box center [743, 49] width 8 height 6
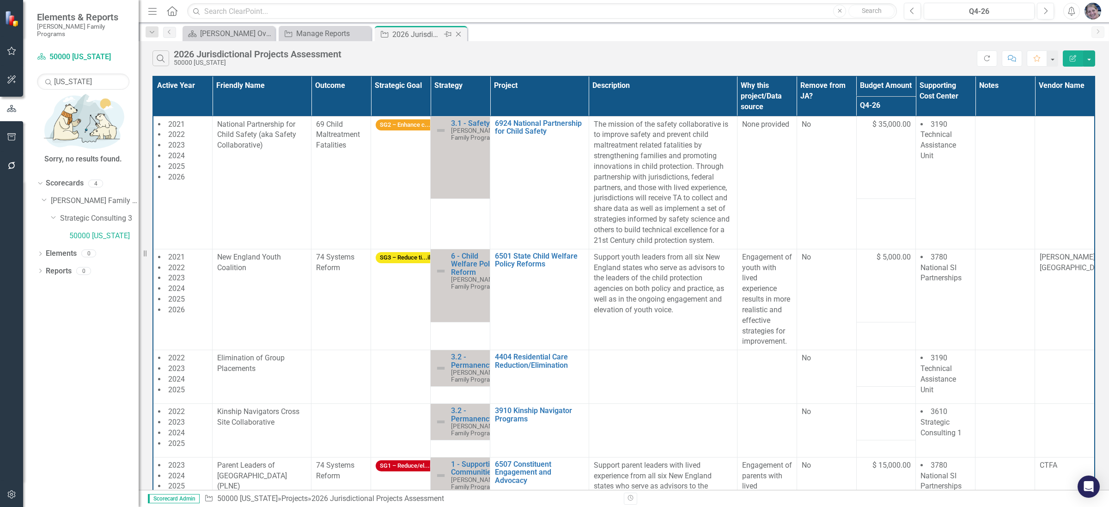
click at [459, 36] on icon "Close" at bounding box center [458, 34] width 9 height 7
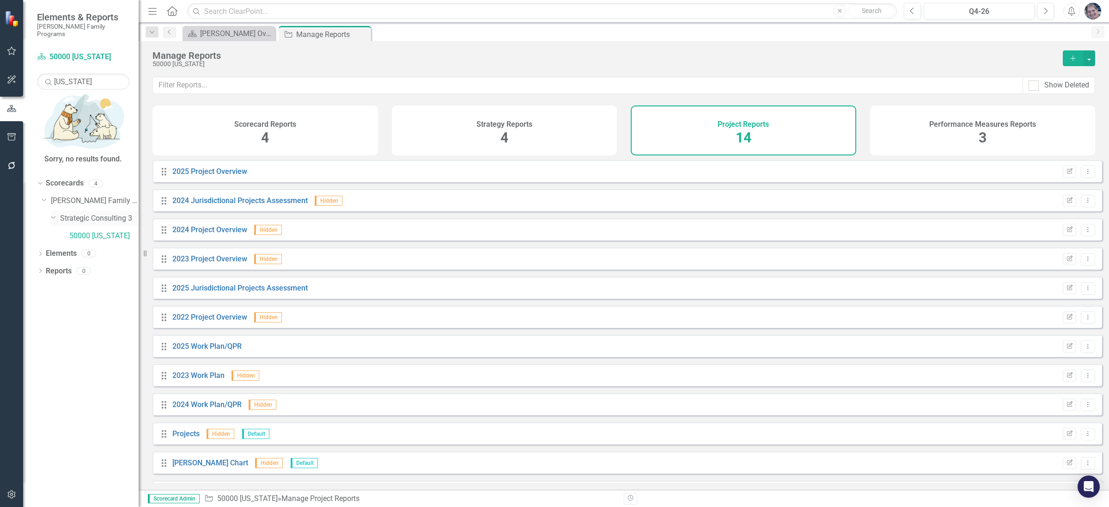
click at [53, 213] on icon "Dropdown" at bounding box center [54, 216] width 6 height 7
click at [51, 215] on icon "Dropdown" at bounding box center [54, 218] width 7 height 6
drag, startPoint x: 92, startPoint y: 74, endPoint x: 36, endPoint y: 68, distance: 55.8
click at [36, 68] on div "Scorecard 50000 [US_STATE] Search [US_STATE] Sorry, no results found. Dropdown …" at bounding box center [81, 277] width 116 height 457
type input "90000"
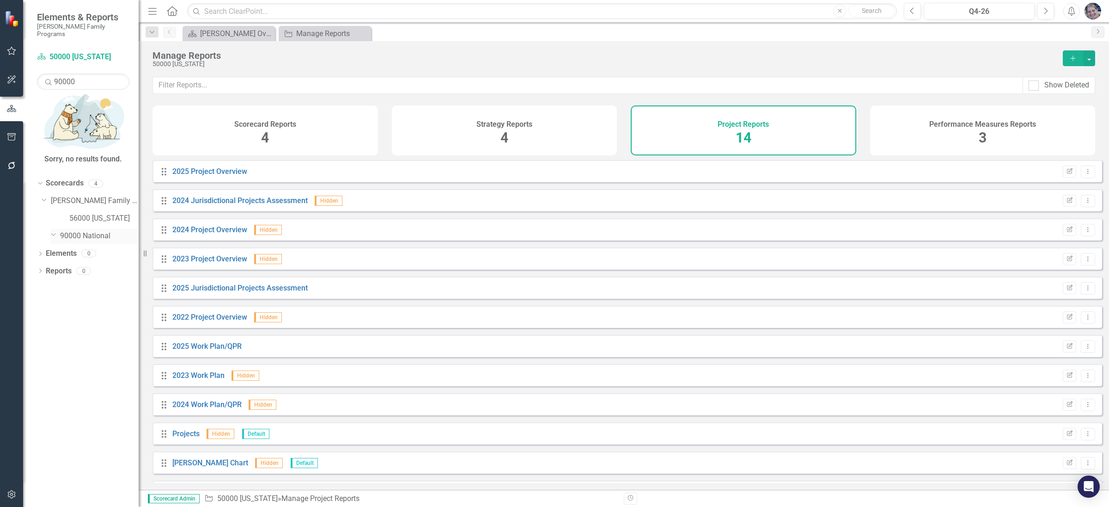
click at [95, 231] on link "90000 National" at bounding box center [99, 236] width 79 height 11
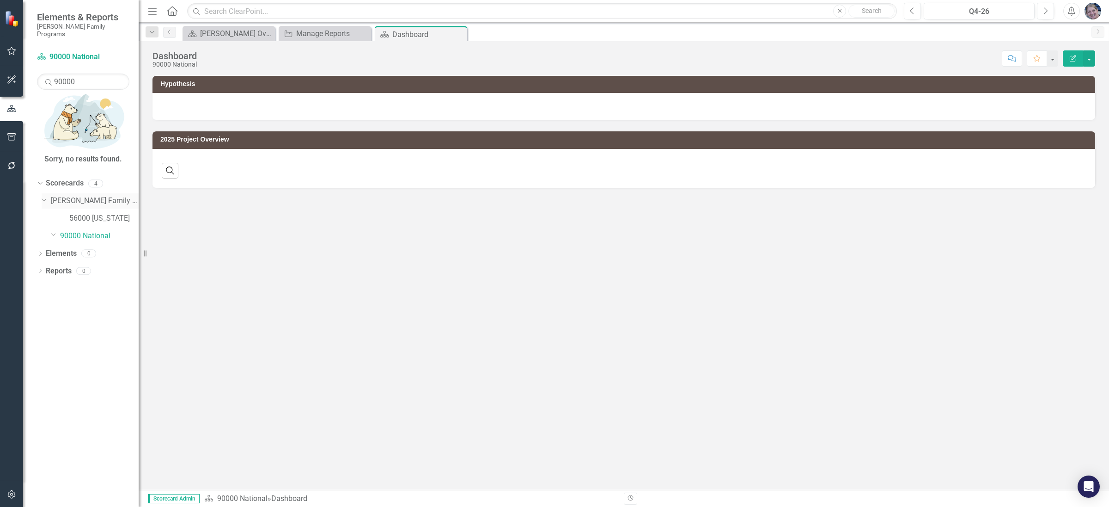
click at [43, 196] on icon "Dropdown" at bounding box center [45, 199] width 6 height 7
click at [42, 198] on icon "Dropdown" at bounding box center [45, 201] width 7 height 6
click at [52, 215] on icon "Dropdown" at bounding box center [54, 218] width 7 height 6
drag, startPoint x: 98, startPoint y: 77, endPoint x: 40, endPoint y: 74, distance: 57.4
click at [40, 74] on input "90000" at bounding box center [83, 82] width 92 height 16
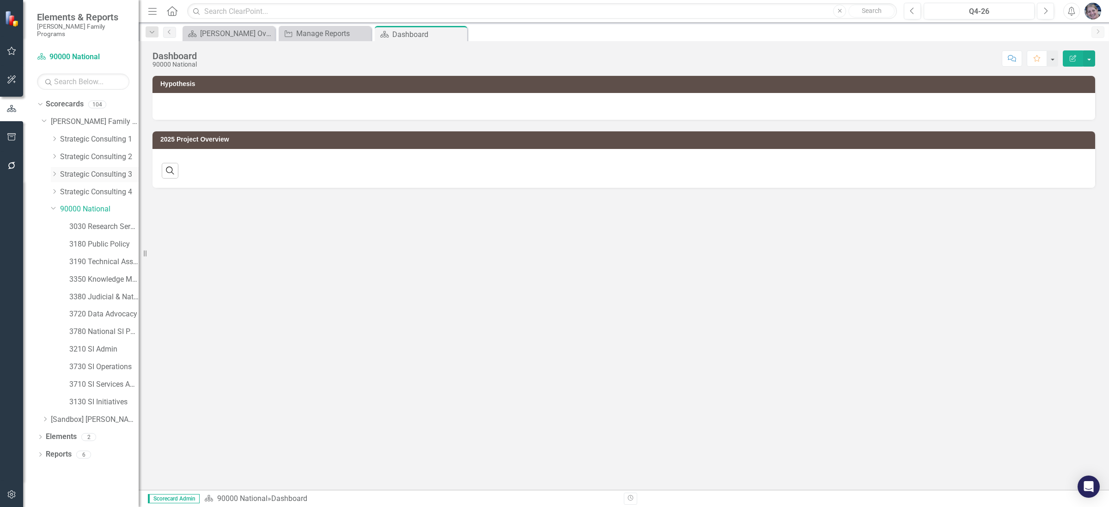
click at [52, 171] on icon "Dropdown" at bounding box center [54, 174] width 7 height 6
click at [90, 187] on link "00000 National/No Jurisdiction (SC3)" at bounding box center [103, 192] width 69 height 11
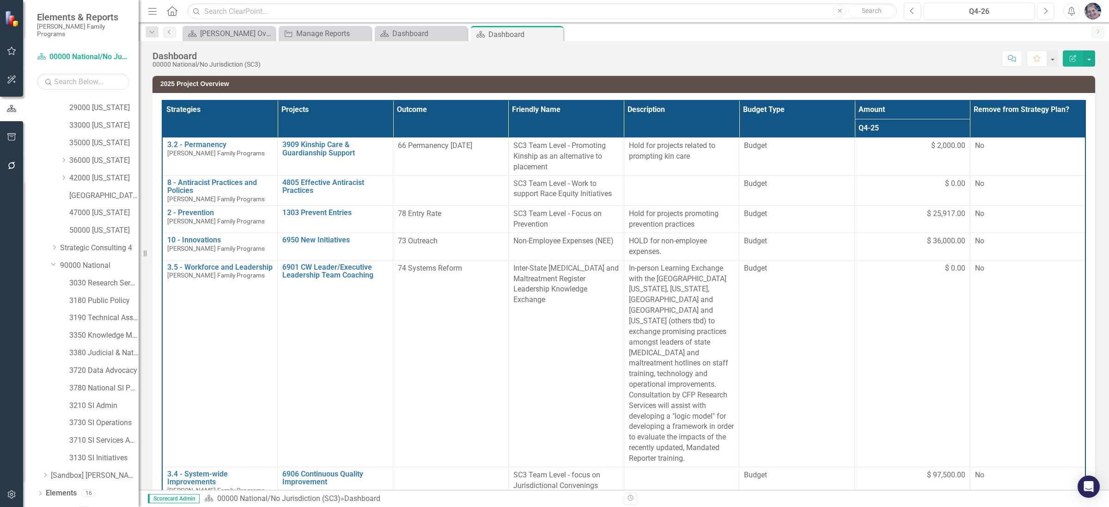
scroll to position [229, 0]
click at [459, 28] on div "Close" at bounding box center [459, 34] width 12 height 12
click at [361, 35] on icon "Close" at bounding box center [362, 33] width 9 height 7
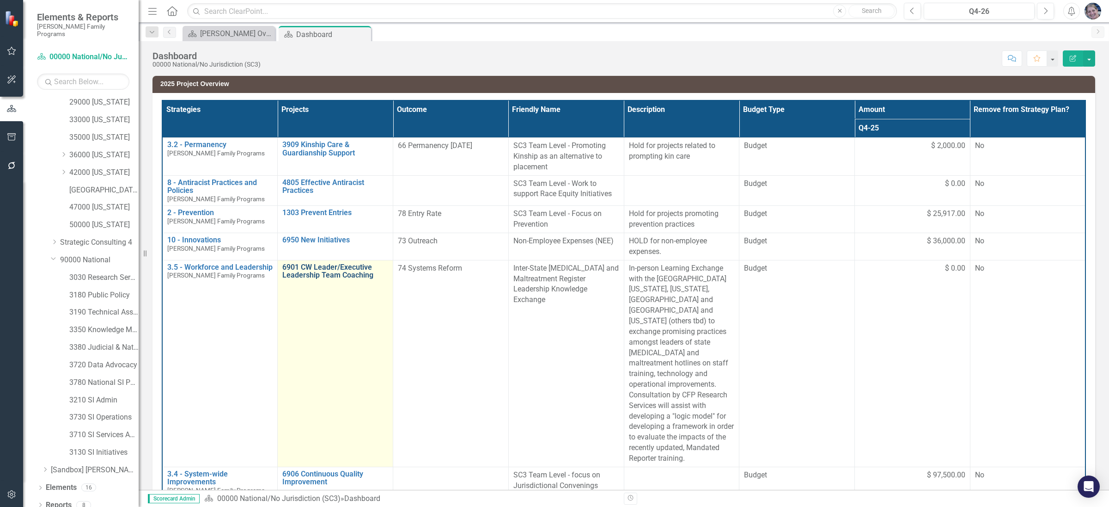
click at [288, 279] on link "6901 CW Leader/Executive Leadership Team Coaching" at bounding box center [335, 271] width 106 height 16
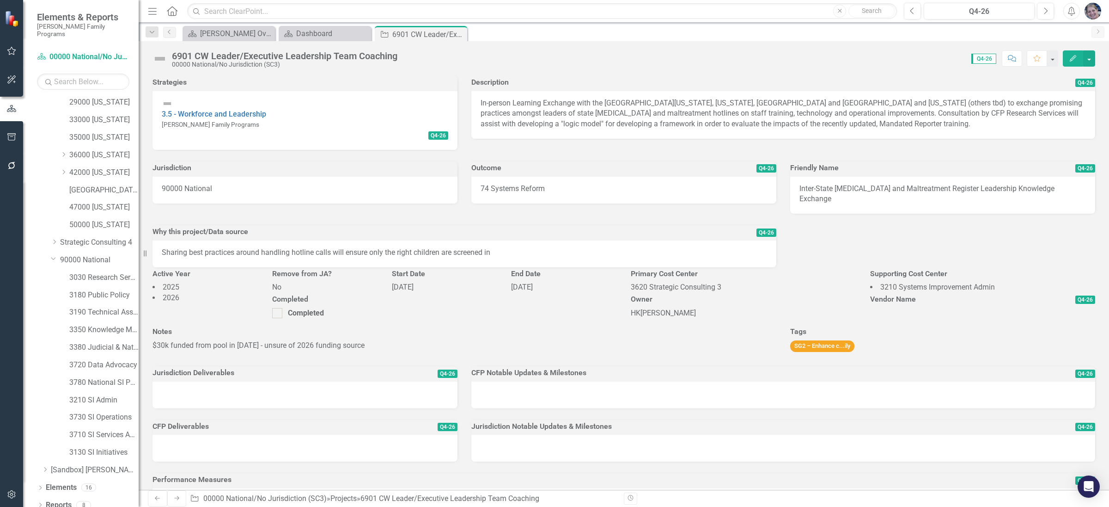
click at [961, 291] on span "3210 Systems Improvement Admin" at bounding box center [938, 286] width 115 height 9
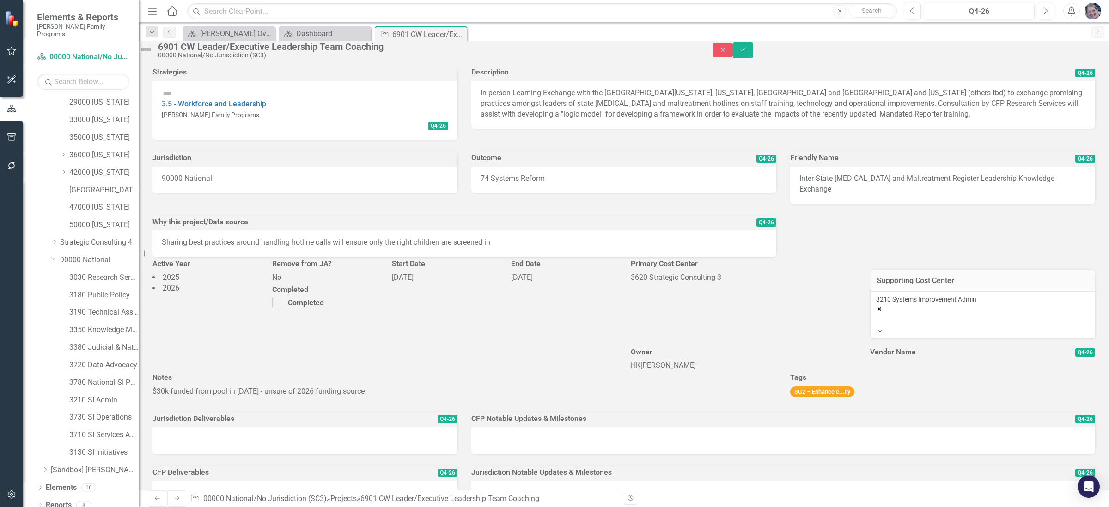
click at [881, 307] on icon "Remove 3210 Systems Improvement Admin" at bounding box center [879, 308] width 3 height 3
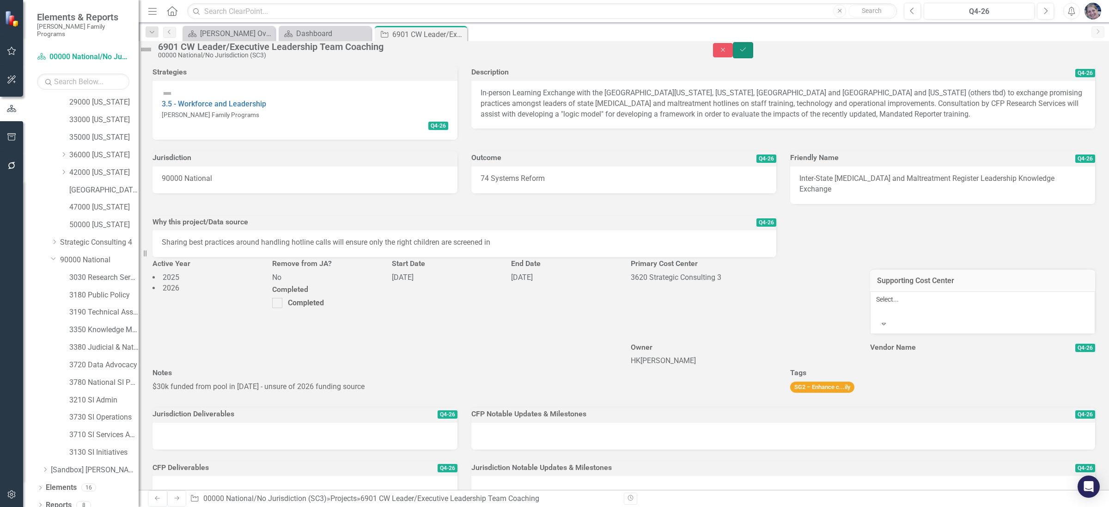
click at [747, 53] on icon "Save" at bounding box center [743, 49] width 8 height 6
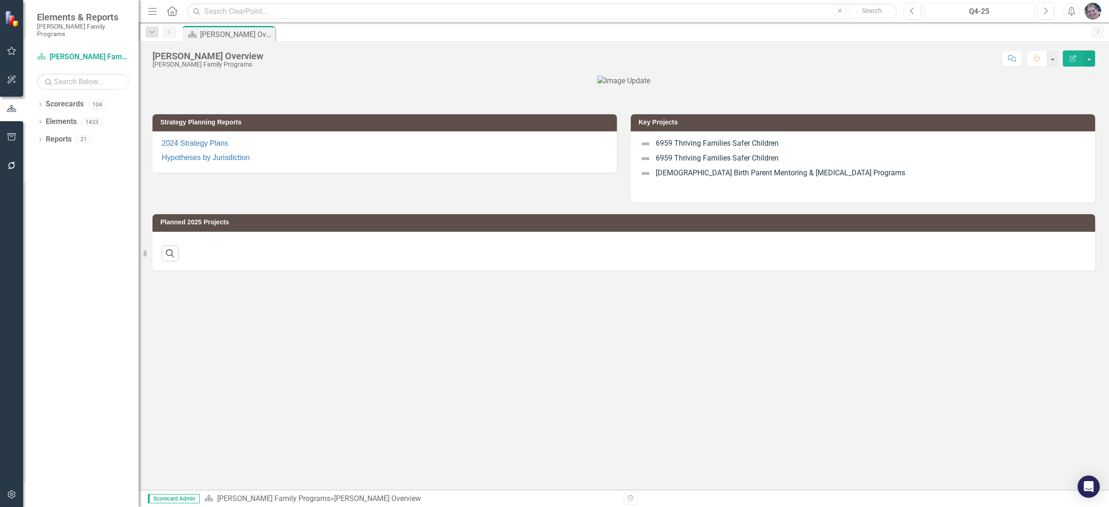
click at [977, 13] on div "Q4-25" at bounding box center [979, 11] width 104 height 11
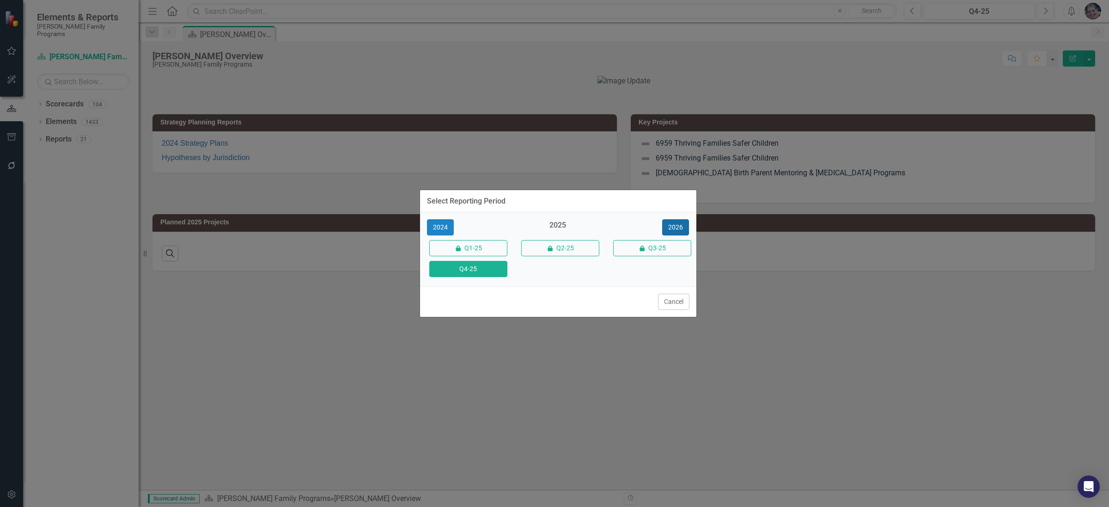
click at [677, 224] on button "2026" at bounding box center [675, 227] width 27 height 16
click at [473, 266] on button "Q4-26" at bounding box center [468, 269] width 78 height 16
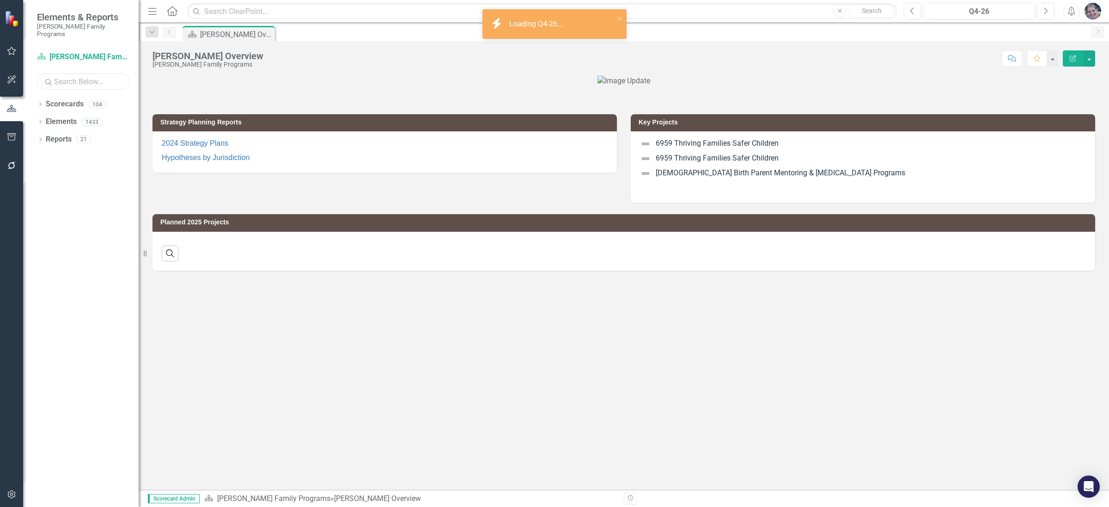
click at [96, 74] on input "text" at bounding box center [83, 82] width 92 height 16
type input "kentucky"
click at [41, 102] on icon at bounding box center [40, 104] width 2 height 4
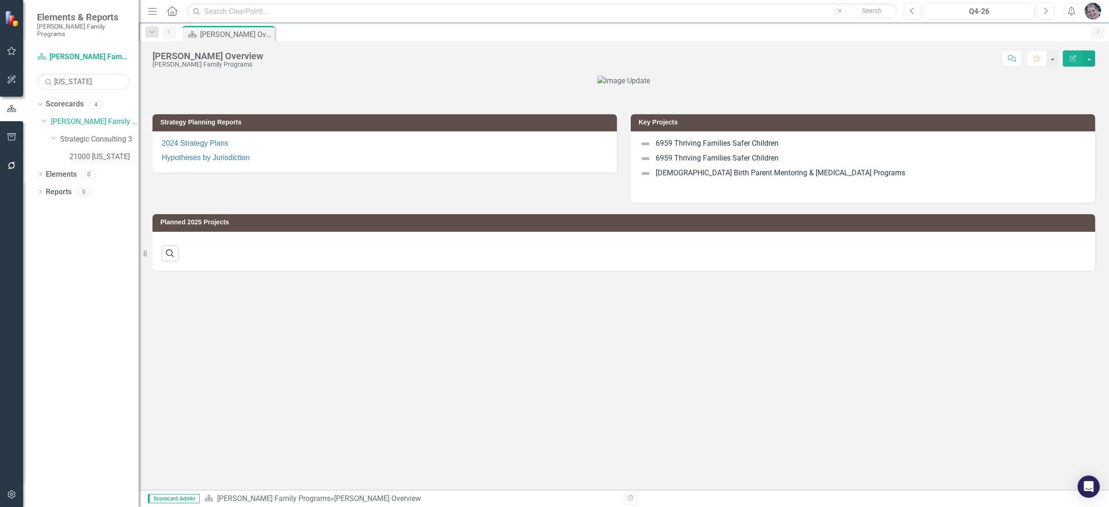
click at [86, 152] on link "21000 [US_STATE]" at bounding box center [103, 157] width 69 height 11
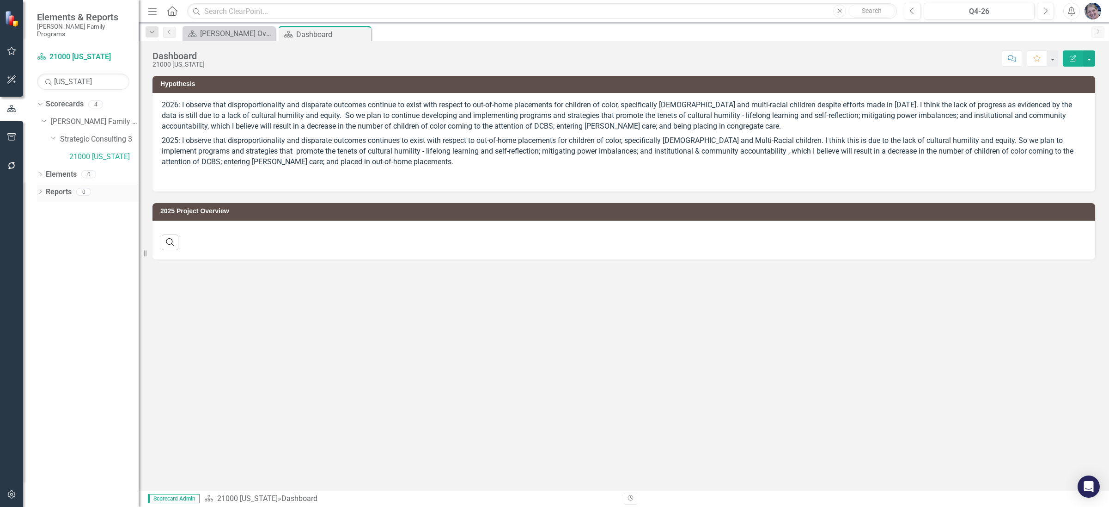
click at [61, 187] on link "Reports" at bounding box center [59, 192] width 26 height 11
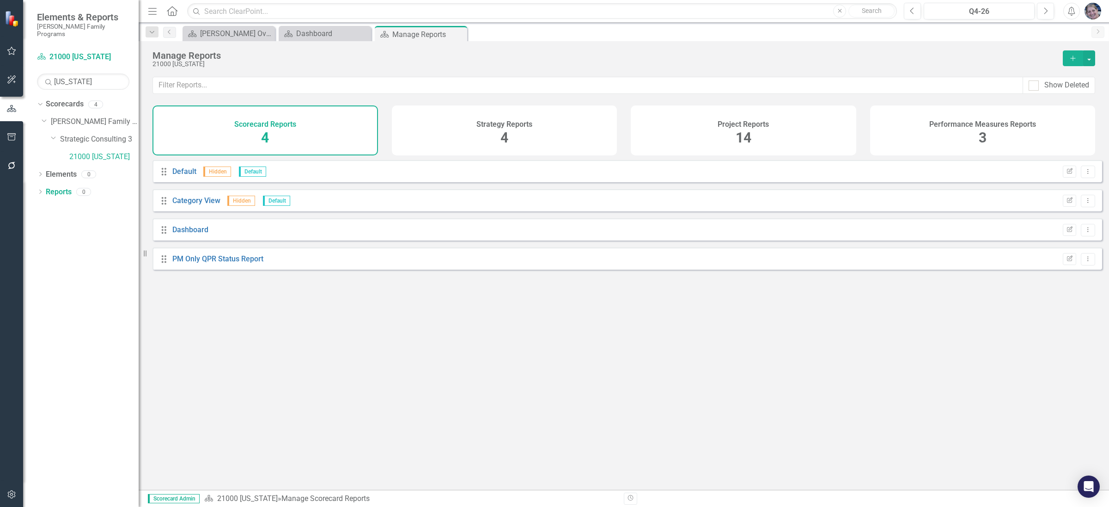
click at [749, 139] on span "14" at bounding box center [744, 137] width 16 height 16
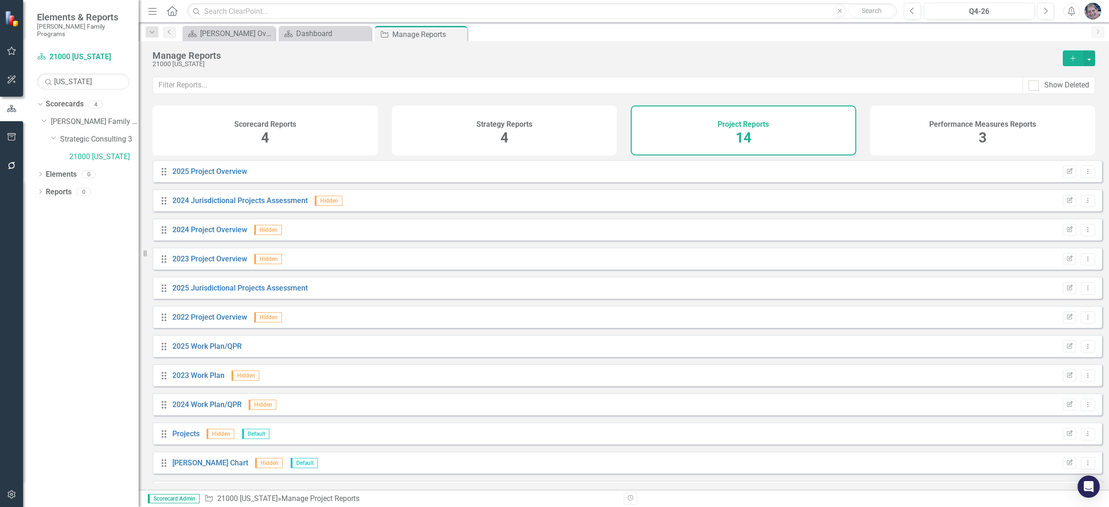
drag, startPoint x: 1100, startPoint y: 319, endPoint x: 1093, endPoint y: 413, distance: 94.6
click at [1093, 413] on div "Drag 2025 Project Overview Edit Report Dropdown Menu Drag 2024 Jurisdictional P…" at bounding box center [624, 321] width 971 height 323
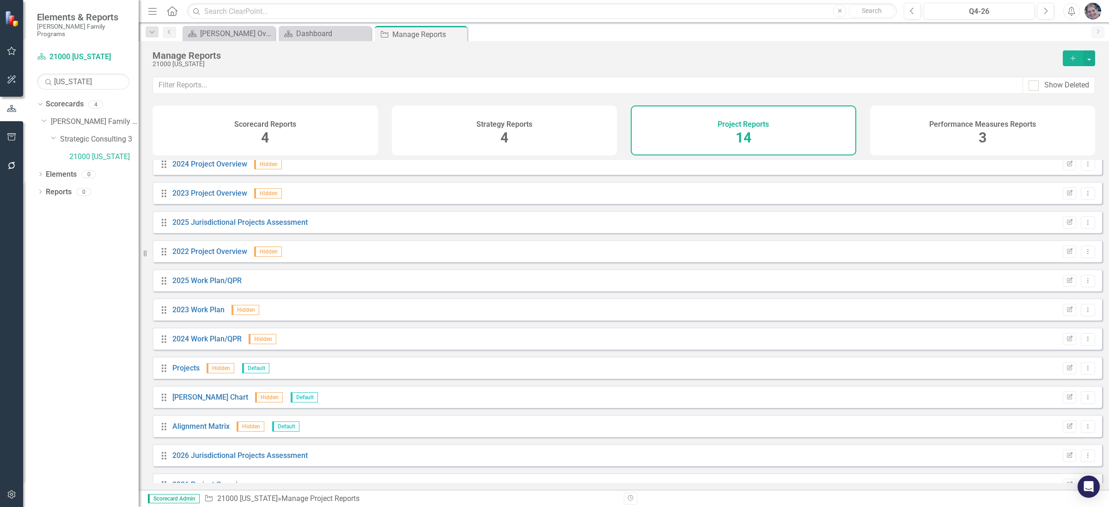
scroll to position [86, 0]
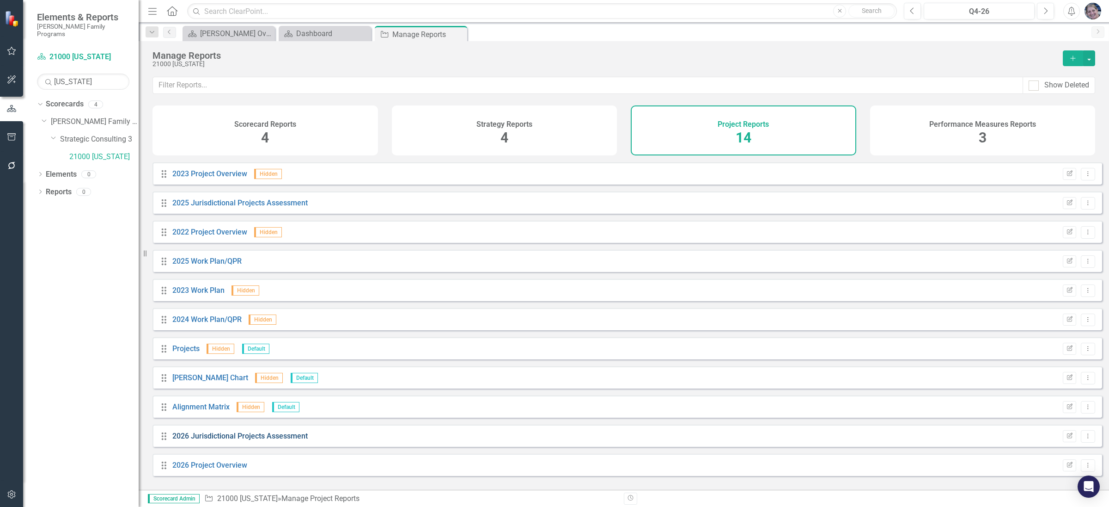
click at [270, 440] on link "2026 Jurisdictional Projects Assessment" at bounding box center [239, 435] width 135 height 9
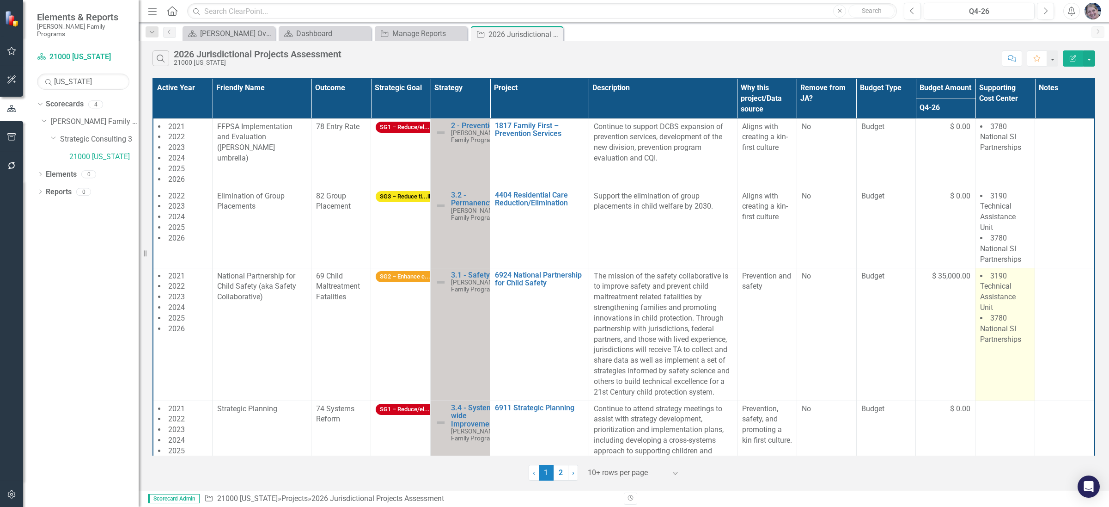
click at [993, 335] on li "3780 National SI Partnerships" at bounding box center [1005, 329] width 50 height 32
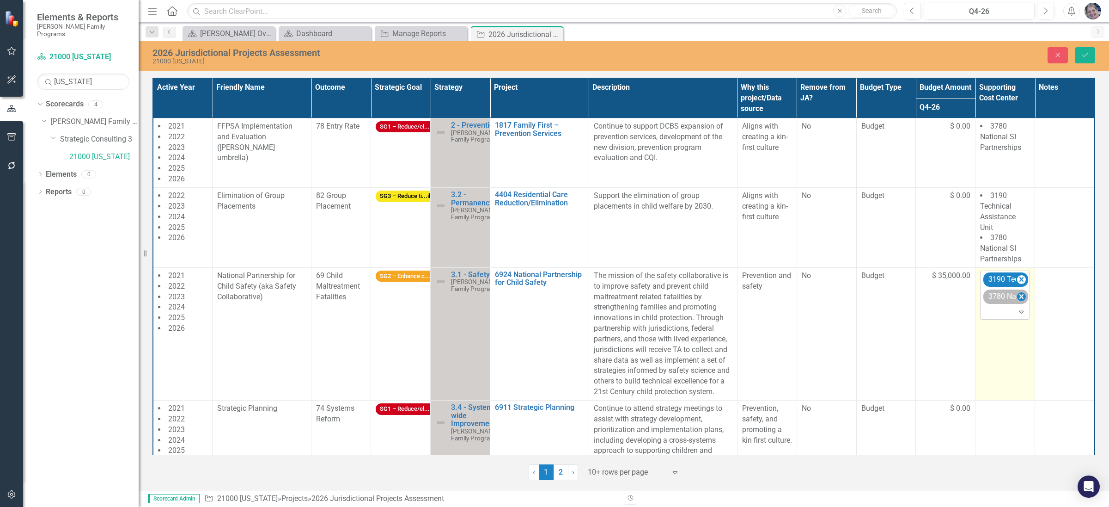
click at [1020, 298] on icon "Remove 3780 National SI Partnerships" at bounding box center [1022, 296] width 4 height 5
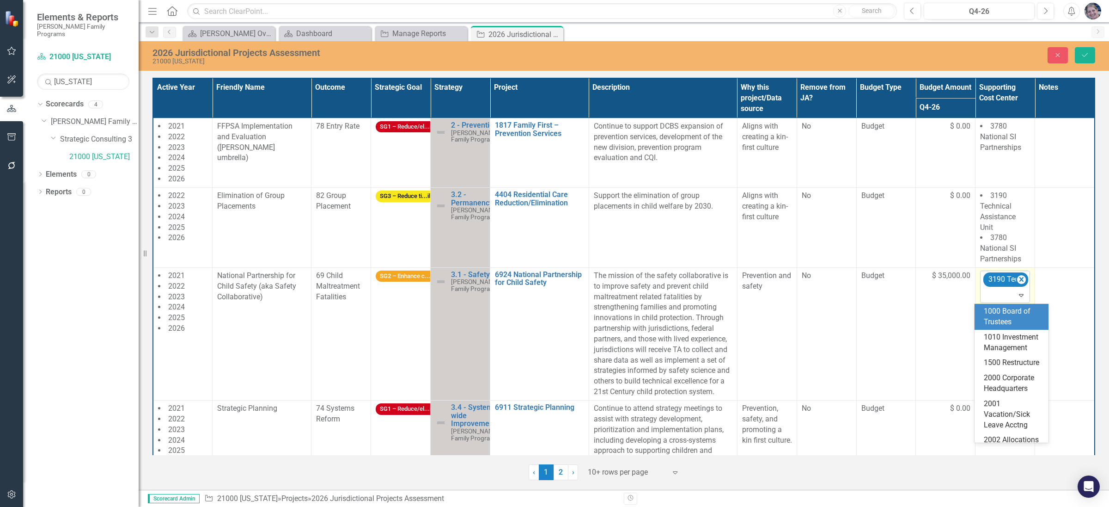
click at [991, 297] on div at bounding box center [1006, 295] width 46 height 12
type input "know"
click at [1000, 322] on span "3350 Know ledge Management" at bounding box center [1010, 315] width 53 height 19
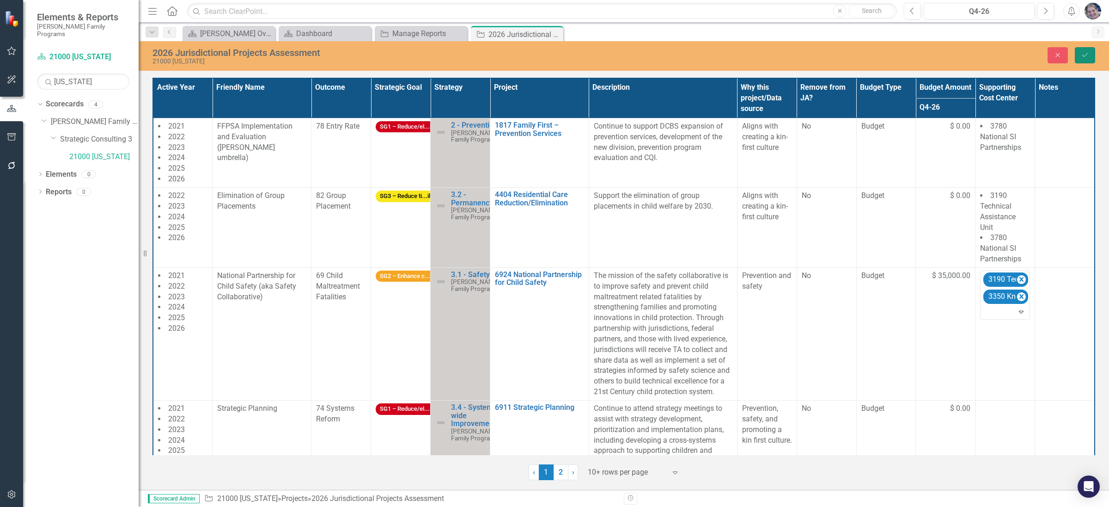
click at [1082, 56] on icon "Save" at bounding box center [1085, 55] width 8 height 6
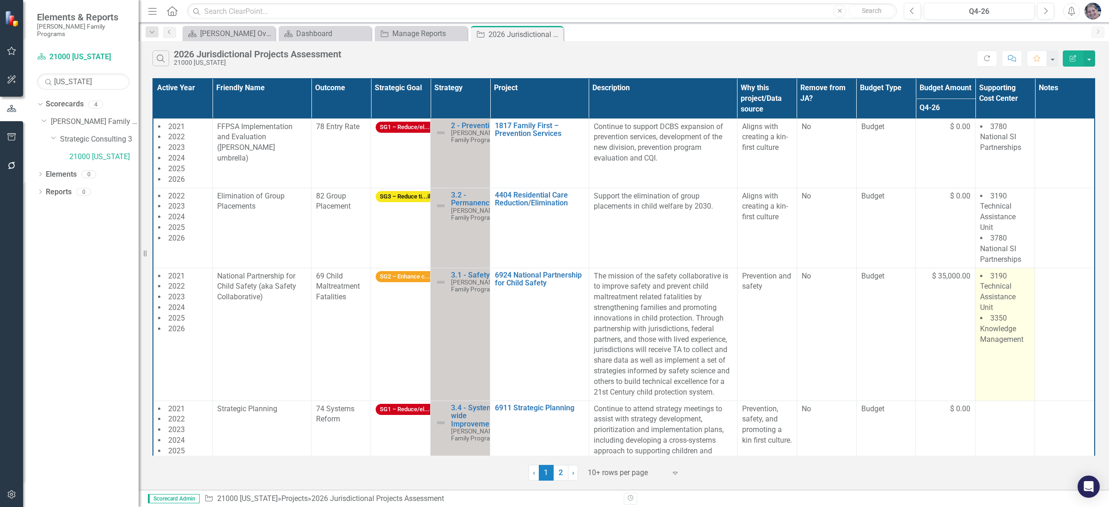
click at [989, 333] on span "3350 Knowledge Management" at bounding box center [1001, 328] width 43 height 30
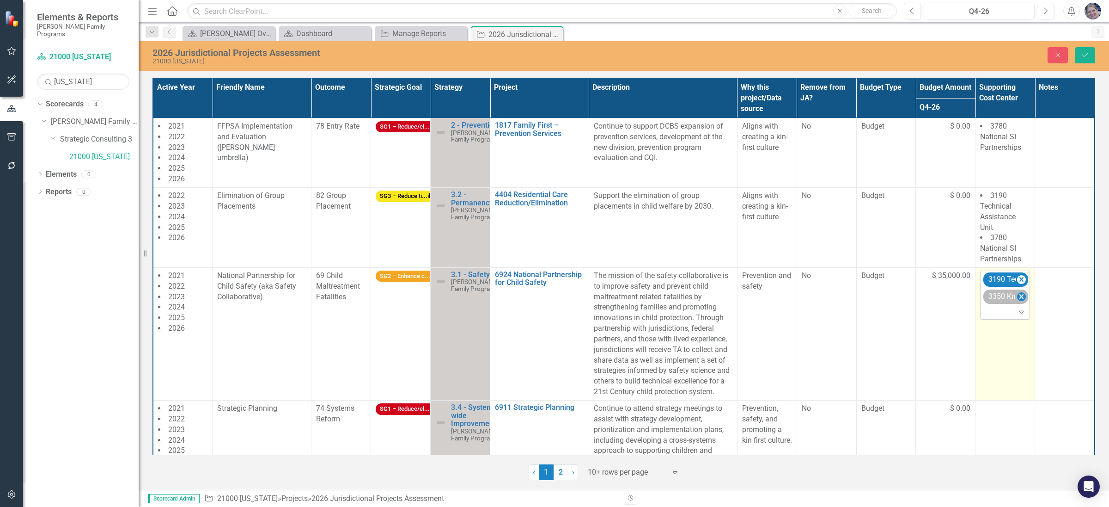
click at [1020, 299] on icon "Remove 3350 Knowledge Management" at bounding box center [1022, 296] width 4 height 5
click at [998, 296] on div at bounding box center [1006, 295] width 46 height 12
type input "nati"
click at [999, 344] on span "3780 Nati onal SI Partnerships" at bounding box center [1010, 341] width 53 height 19
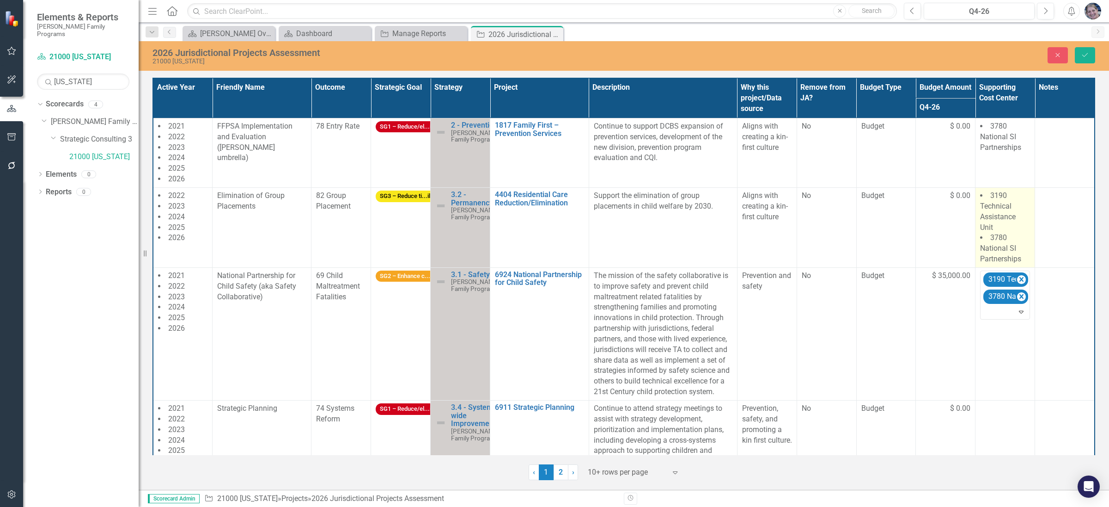
click at [1001, 254] on li "3780 National SI Partnerships" at bounding box center [1005, 249] width 50 height 32
click at [1005, 249] on span "3780 National SI Partnerships" at bounding box center [1000, 248] width 41 height 30
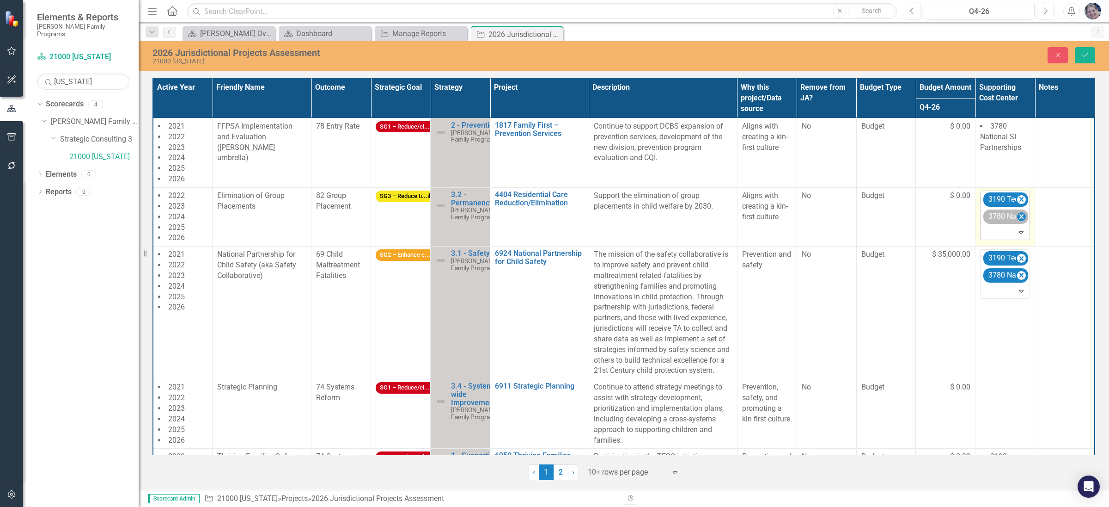
click at [1017, 219] on icon "Remove 3780 National SI Partnerships" at bounding box center [1021, 217] width 9 height 12
click at [995, 218] on div at bounding box center [1006, 215] width 46 height 12
type input "kno"
click at [996, 237] on span "3350 Kno wledge Management" at bounding box center [1010, 236] width 53 height 19
click at [1085, 57] on icon "Save" at bounding box center [1085, 55] width 8 height 6
